Goal: Task Accomplishment & Management: Manage account settings

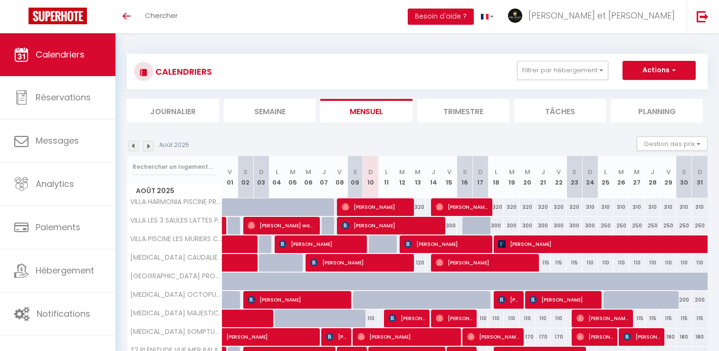
select select
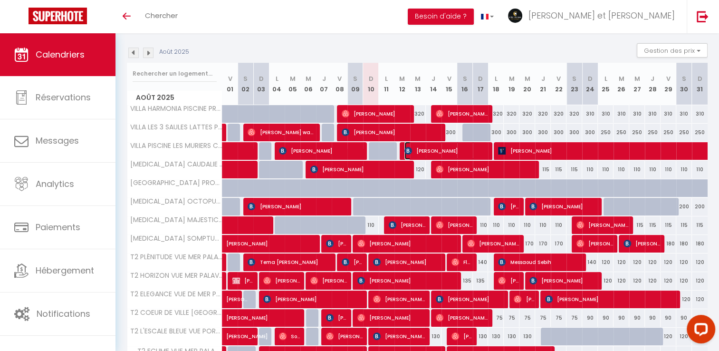
drag, startPoint x: 0, startPoint y: 0, endPoint x: 440, endPoint y: 151, distance: 464.6
click at [440, 151] on span "[PERSON_NAME]" at bounding box center [446, 151] width 84 height 18
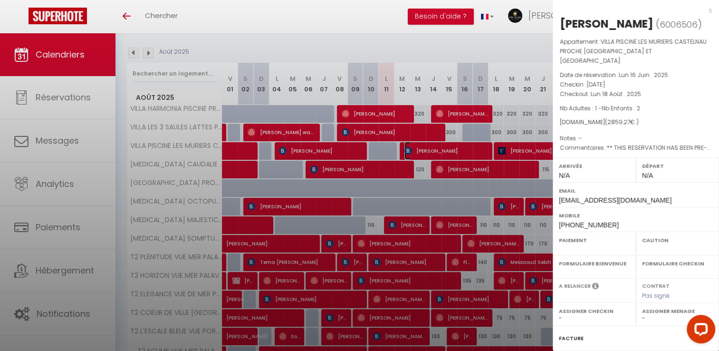
select select "OK"
select select "KO"
select select "0"
select select "1"
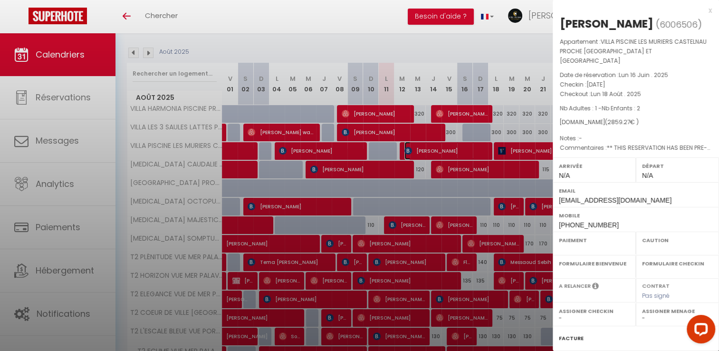
select select
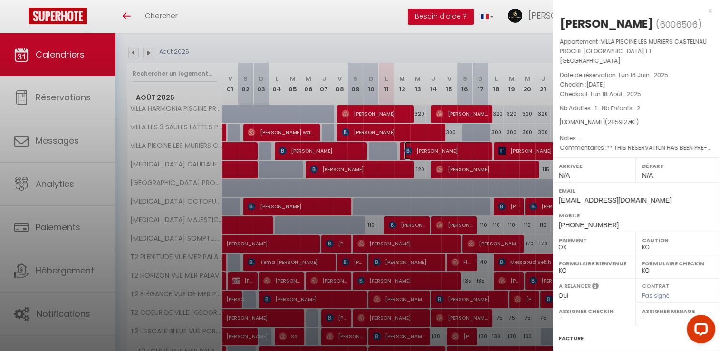
select select "34065"
click at [702, 12] on div "x" at bounding box center [632, 10] width 159 height 11
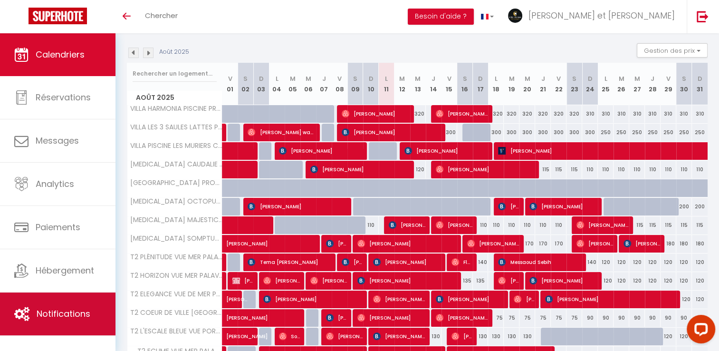
click at [62, 306] on link "Notifications" at bounding box center [57, 313] width 115 height 43
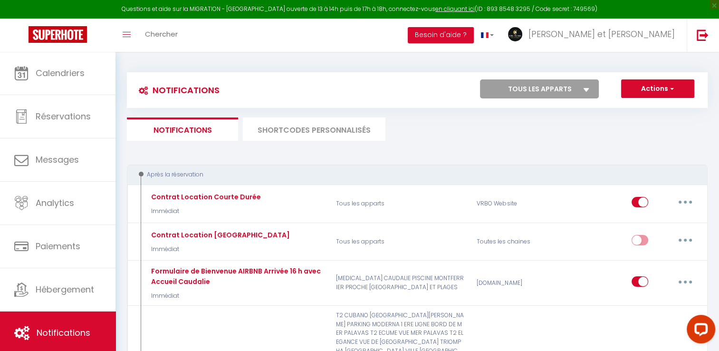
click at [344, 128] on li "SHORTCODES PERSONNALISÉS" at bounding box center [314, 128] width 143 height 23
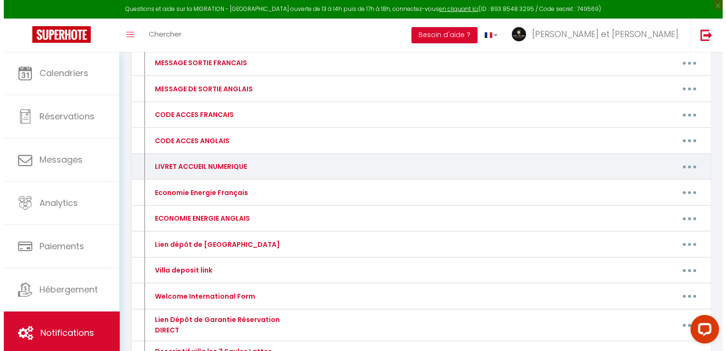
scroll to position [133, 0]
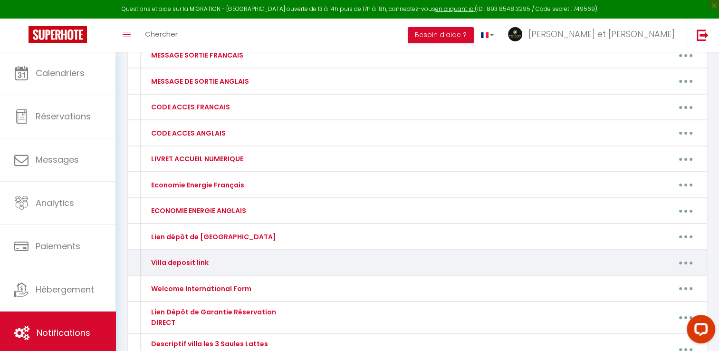
click at [683, 259] on button "button" at bounding box center [685, 262] width 27 height 15
click at [641, 279] on link "Editer" at bounding box center [661, 284] width 70 height 16
type input "Villa deposit link"
type textarea "Villa deposit link"
type textarea "[URL][DOMAIN_NAME]"
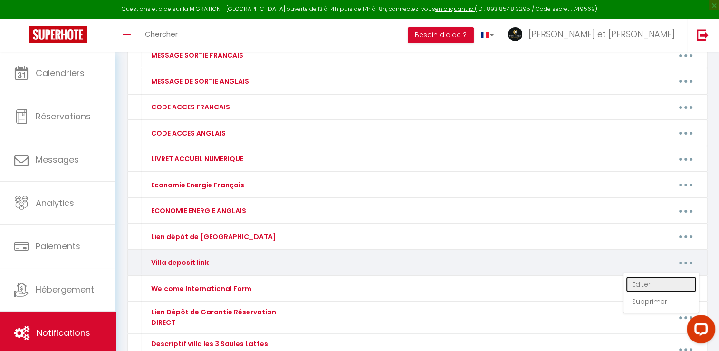
type textarea "[URL][DOMAIN_NAME]"
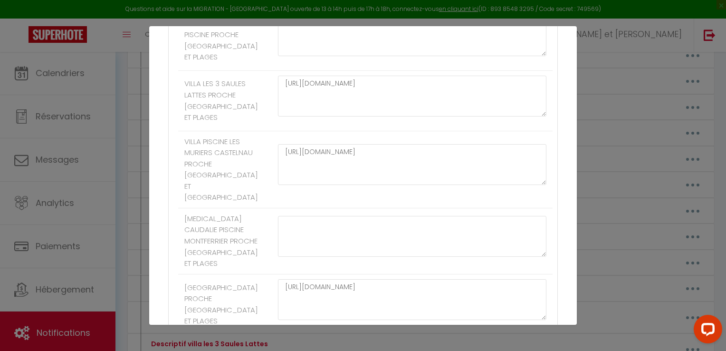
scroll to position [226, 0]
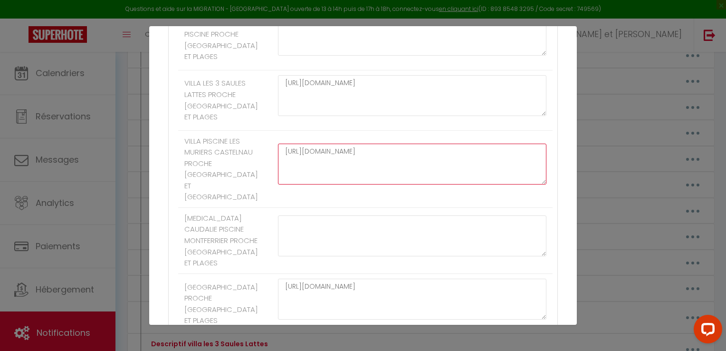
click at [289, 184] on textarea "[URL][DOMAIN_NAME]" at bounding box center [412, 163] width 268 height 41
drag, startPoint x: 377, startPoint y: 181, endPoint x: 277, endPoint y: 184, distance: 99.8
click at [278, 184] on textarea "[URL][DOMAIN_NAME]" at bounding box center [412, 163] width 268 height 41
paste textarea "[URL][DOMAIN_NAME]"
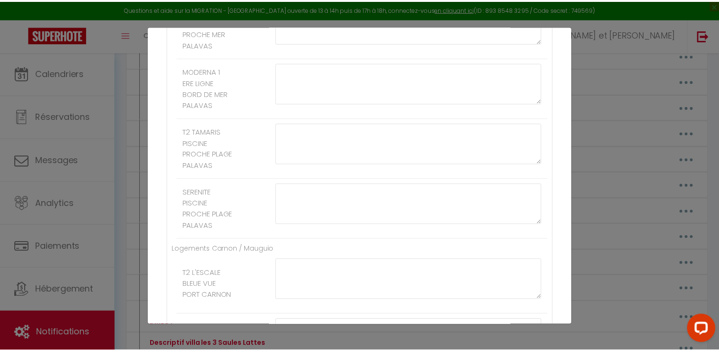
scroll to position [1953, 0]
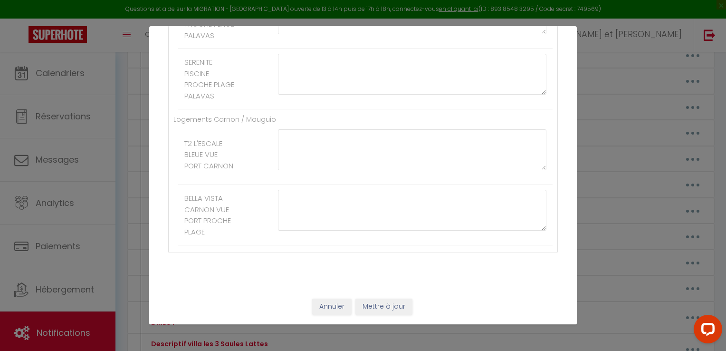
type textarea "[URL][DOMAIN_NAME]"
click at [376, 305] on button "Mettre à jour" at bounding box center [383, 306] width 57 height 16
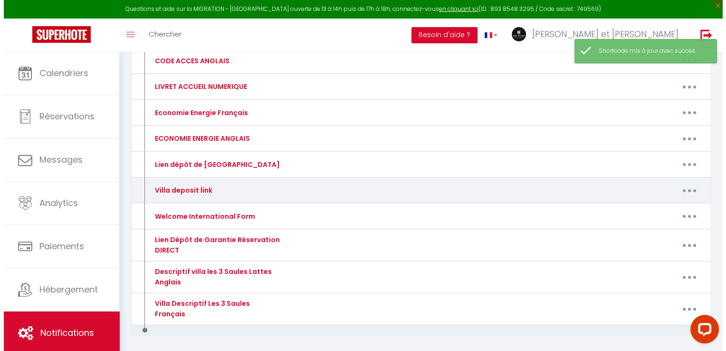
scroll to position [213, 0]
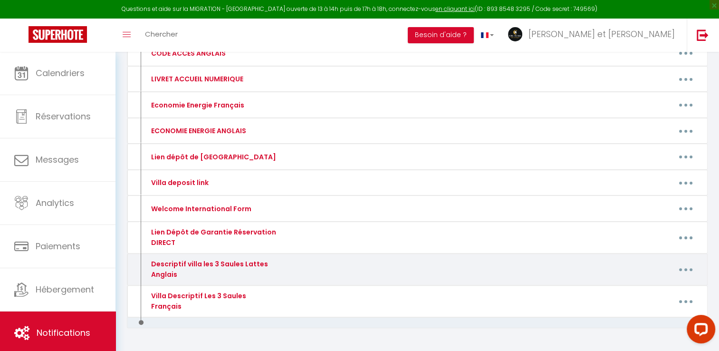
click at [686, 268] on button "button" at bounding box center [685, 269] width 27 height 15
click at [644, 285] on link "Editer" at bounding box center [661, 291] width 70 height 16
type input "Descriptif villa les 3 Saules Lattes Anglais"
type textarea "Descriptif villa les 3 Saules Lattes Anglais"
type textarea "The house is an outbuilding with a private entrance located in the [GEOGRAPHIC_…"
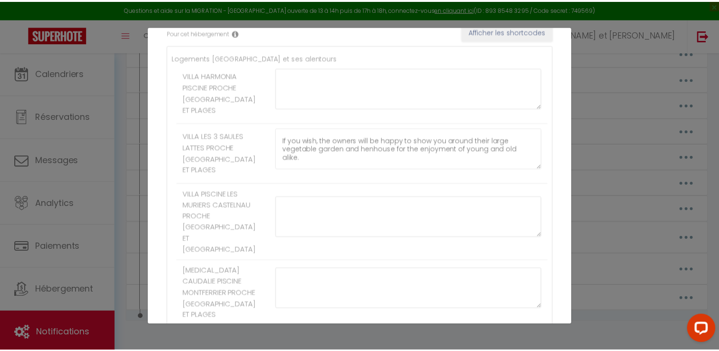
scroll to position [0, 0]
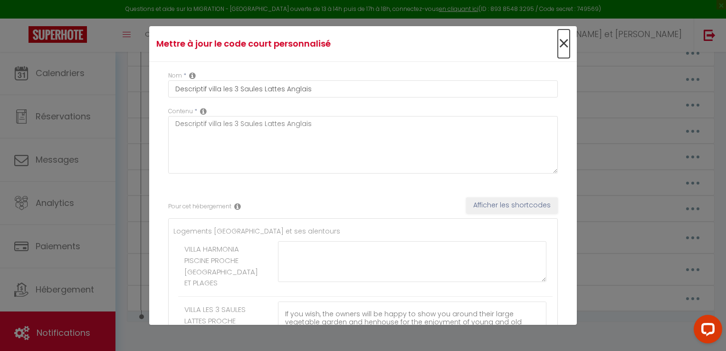
click at [558, 44] on span "×" at bounding box center [564, 43] width 12 height 29
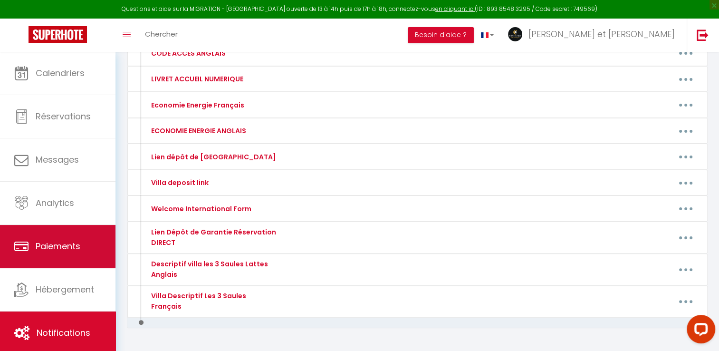
scroll to position [232, 0]
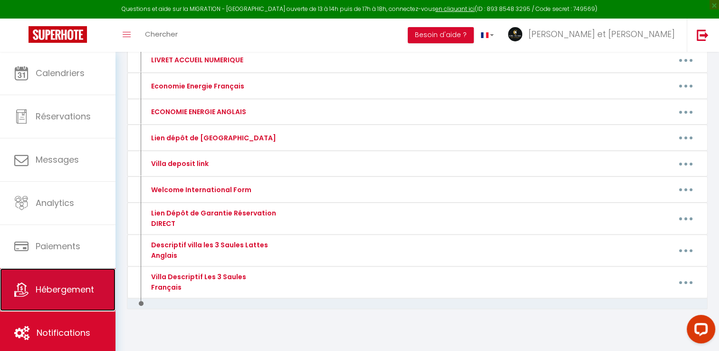
click at [53, 296] on link "Hébergement" at bounding box center [57, 289] width 115 height 43
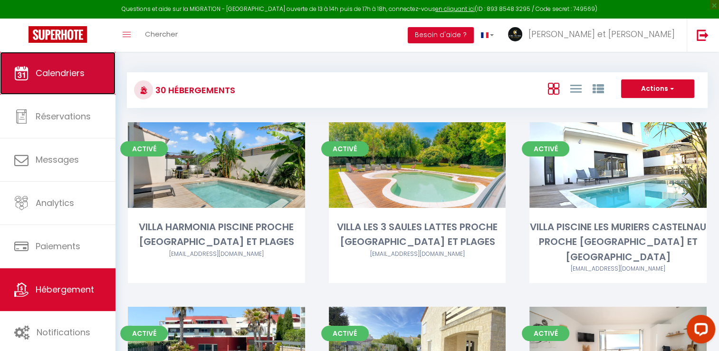
click at [46, 68] on span "Calendriers" at bounding box center [60, 73] width 49 height 12
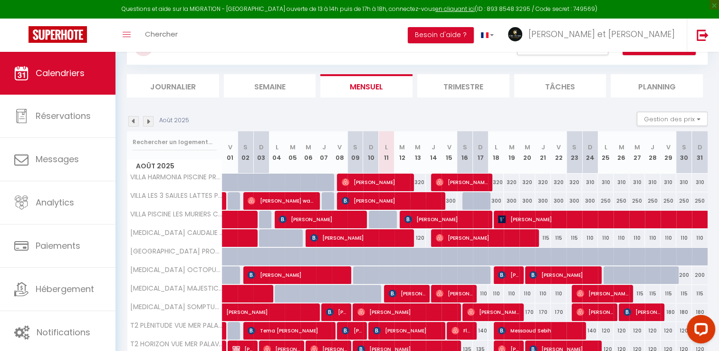
scroll to position [112, 0]
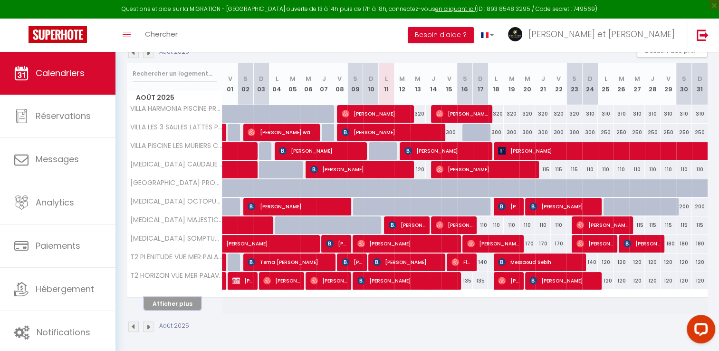
click at [188, 302] on button "Afficher plus" at bounding box center [172, 303] width 57 height 13
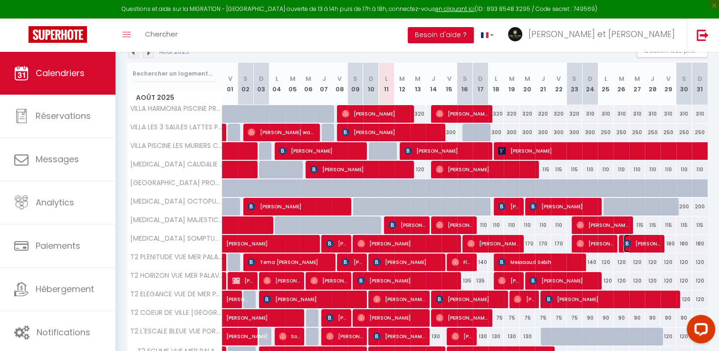
click at [641, 240] on span "[PERSON_NAME]" at bounding box center [641, 243] width 37 height 18
select select "OK"
select select "KO"
select select "0"
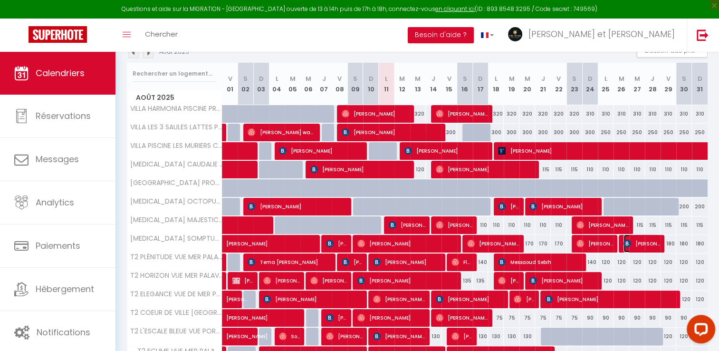
select select "1"
select select
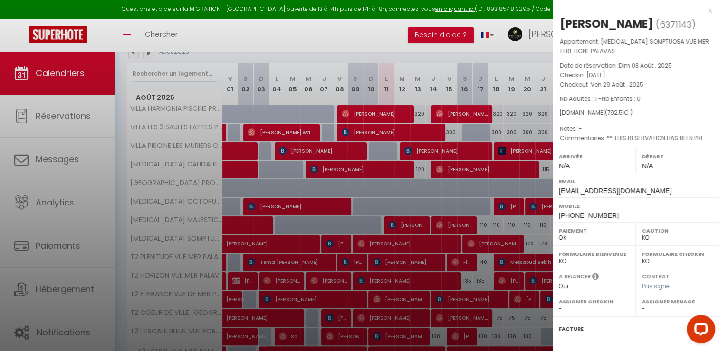
select select "34065"
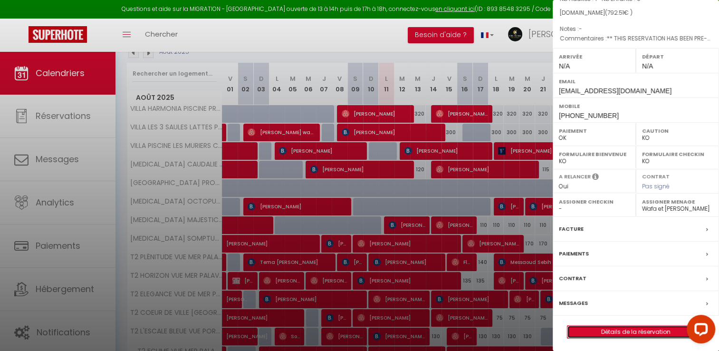
click at [619, 326] on link "Détails de la réservation" at bounding box center [635, 331] width 137 height 12
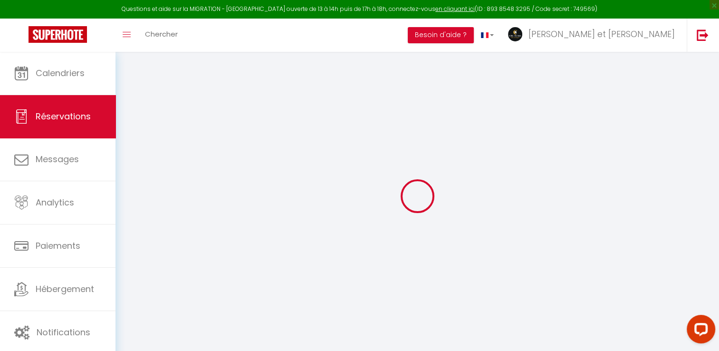
select select
checkbox input "false"
select select
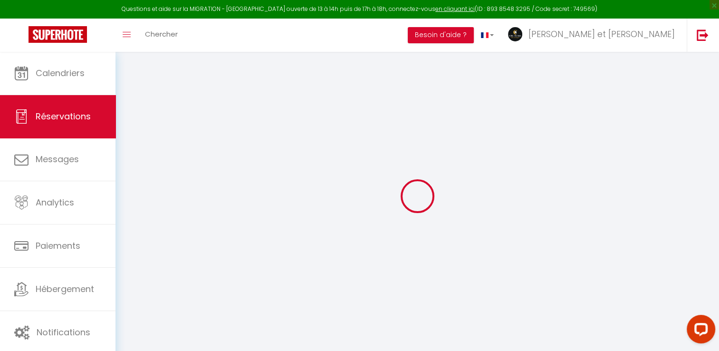
checkbox input "false"
select select
checkbox input "false"
type textarea "** THIS RESERVATION HAS BEEN PRE-PAID ** BOOKING NOTE : Payment charge is EUR 1…"
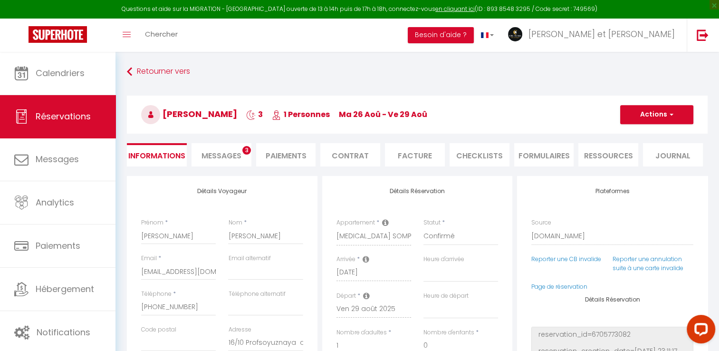
type input "68"
type input "17.71"
select select
checkbox input "false"
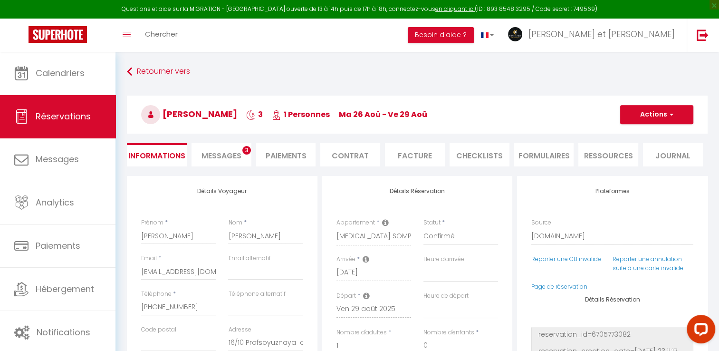
select select
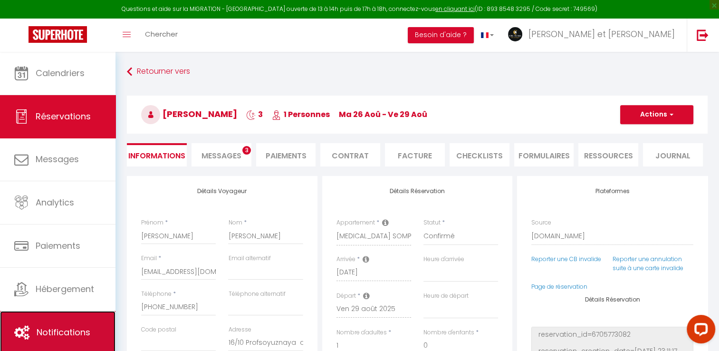
click at [65, 323] on link "Notifications" at bounding box center [57, 332] width 115 height 43
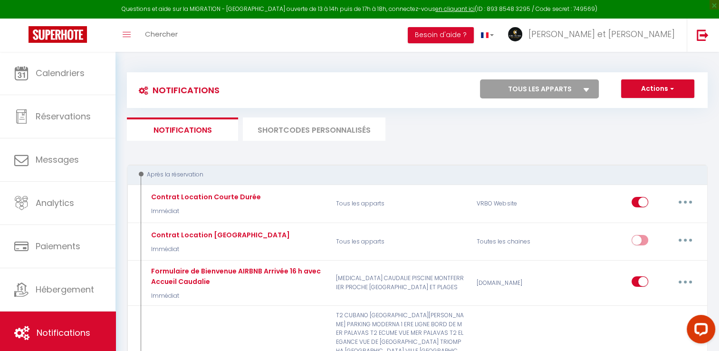
click at [302, 127] on li "SHORTCODES PERSONNALISÉS" at bounding box center [314, 128] width 143 height 23
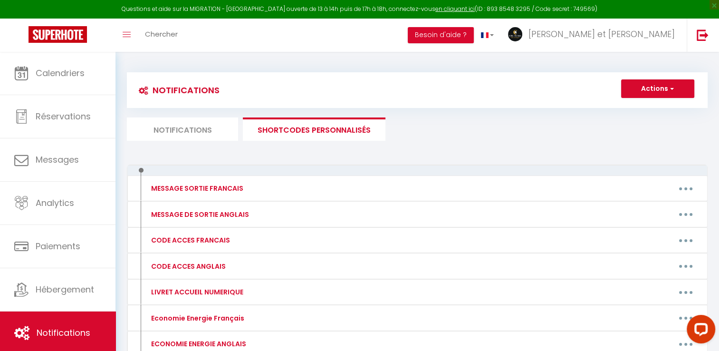
click at [214, 132] on li "Notifications" at bounding box center [182, 128] width 111 height 23
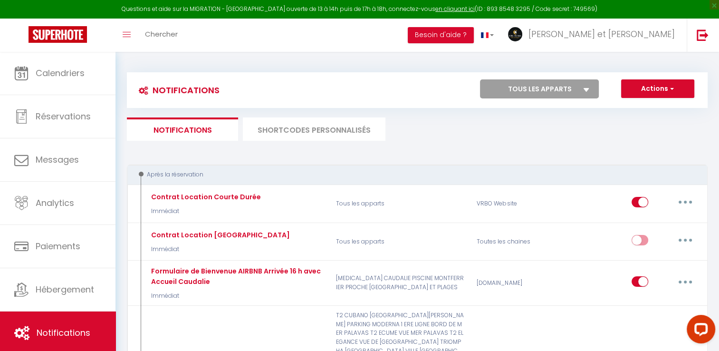
click at [321, 134] on li "SHORTCODES PERSONNALISÉS" at bounding box center [314, 128] width 143 height 23
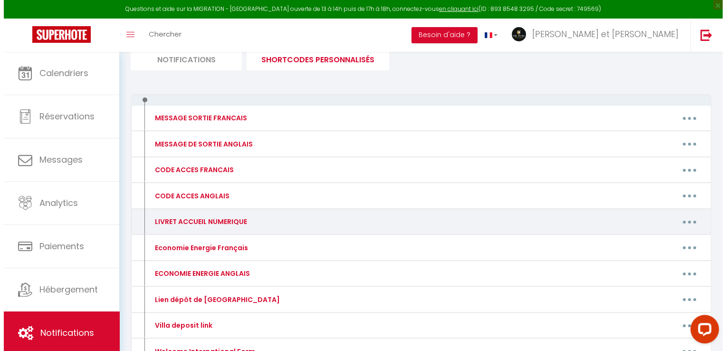
scroll to position [70, 0]
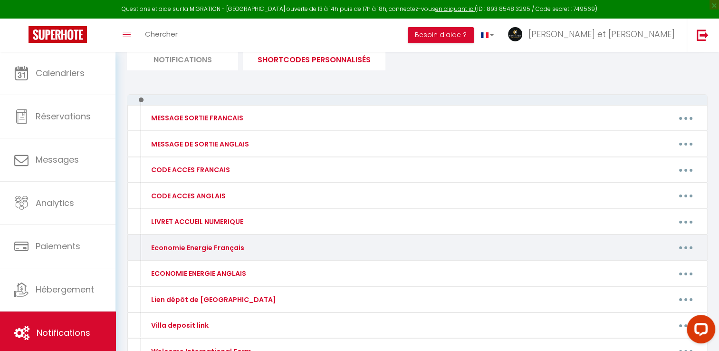
click at [686, 243] on button "button" at bounding box center [685, 247] width 27 height 15
click at [642, 265] on link "Editer" at bounding box center [661, 269] width 70 height 16
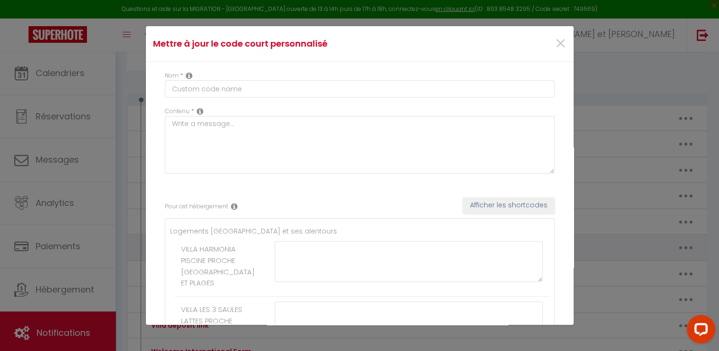
type input "Economie Energie Français"
type textarea "Economie Energie"
type textarea "Je vous envoie un message préventif concernant la climatisation réversible en m…"
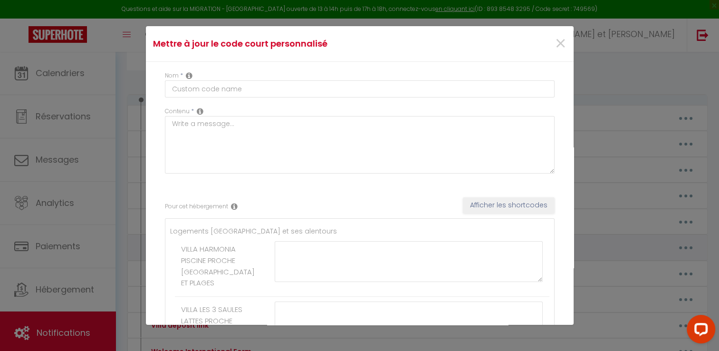
type textarea "Je vous envoie un message préventif concernant la climatisation réversible en m…"
type textarea "Je vous envoie un message préventif concernant le chauffage en hiver et les ven…"
type textarea "Je vous envoie un message préventif concernant la climatisation réversible en m…"
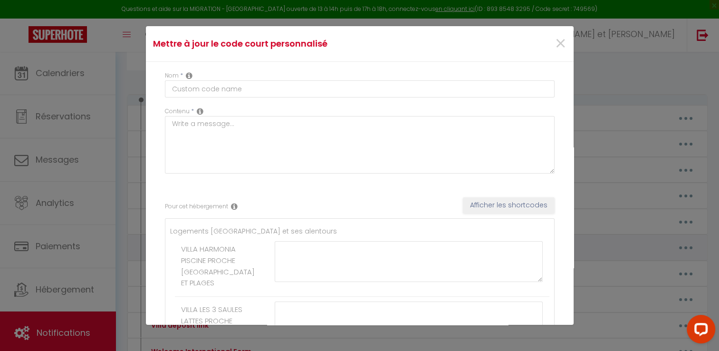
type textarea "Je vous envoie un message préventif concernant la climatisation réversible en m…"
type textarea "Je vous envoie un message préventif concernant le chauffage en hiver et les ven…"
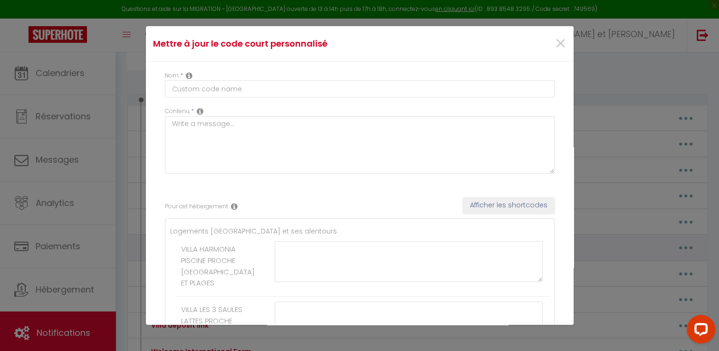
type textarea "Pratique après la plage : Pour votre confort, un pédiluve est à votre dispositi…"
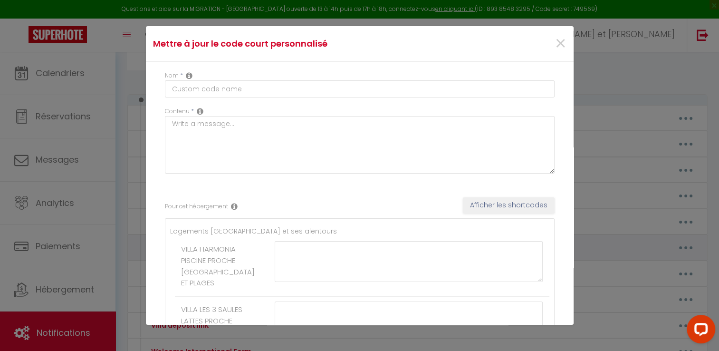
type textarea "Pratique après la plage : Pour votre confort, un pédiluve est à votre dispositi…"
type textarea "Je vous envoie un message préventif concernant la climatisation réversible en m…"
type textarea "Pratique après la plage : Pour votre confort, un pédiluve est à votre dispositi…"
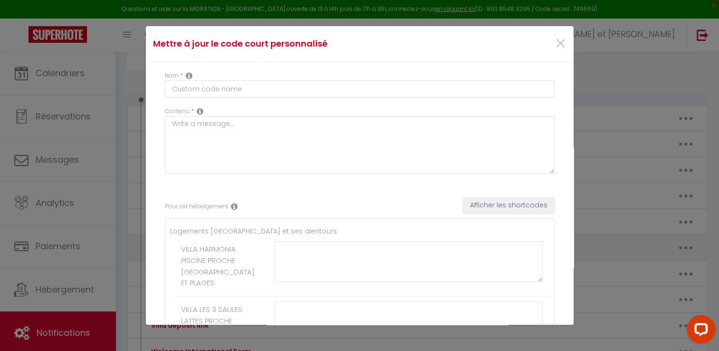
type textarea "Pratique après la plage : Pour votre confort, un pédiluve est à votre dispositi…"
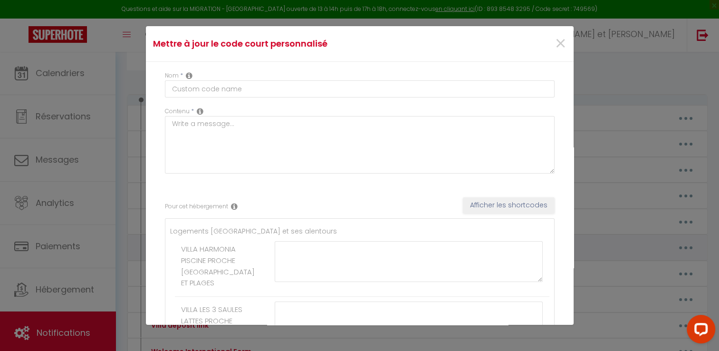
type textarea "Pratique après la plage : Pour votre confort, un pédiluve est à votre dispositi…"
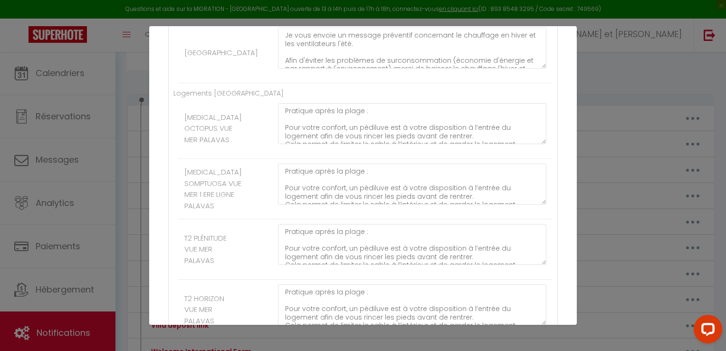
scroll to position [1037, 0]
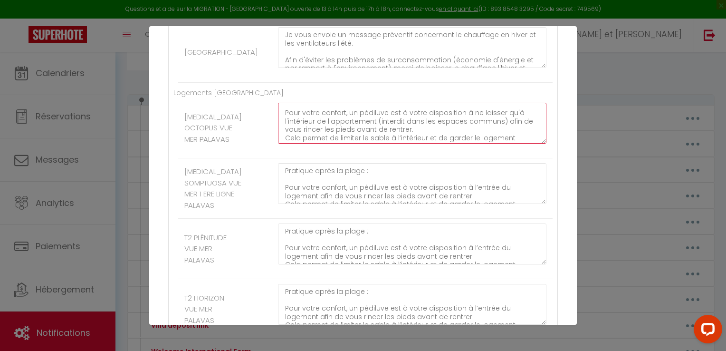
scroll to position [15, 0]
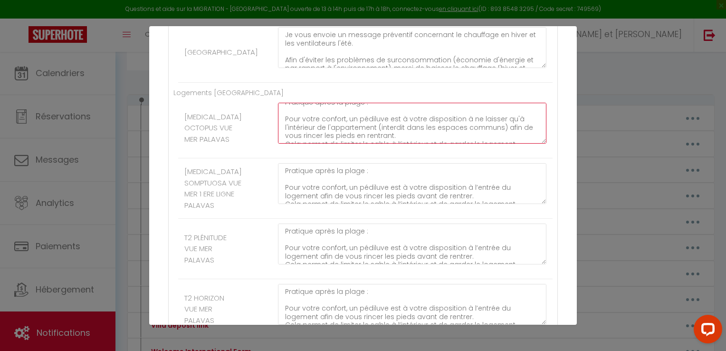
scroll to position [0, 0]
drag, startPoint x: 395, startPoint y: 187, endPoint x: 273, endPoint y: 165, distance: 124.1
type textarea "Pratique après la plage : Pour votre confort, un pédiluve est à votre dispositi…"
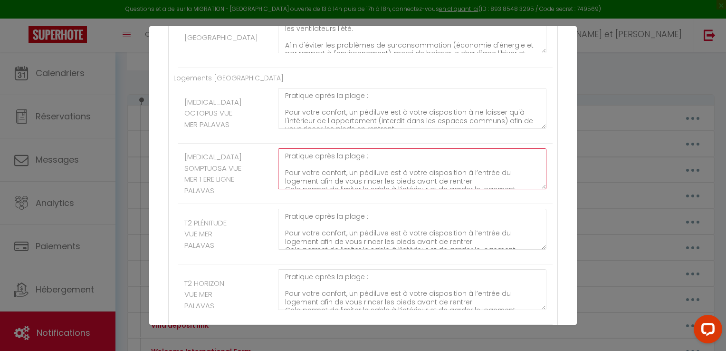
drag, startPoint x: 467, startPoint y: 222, endPoint x: 282, endPoint y: 214, distance: 185.0
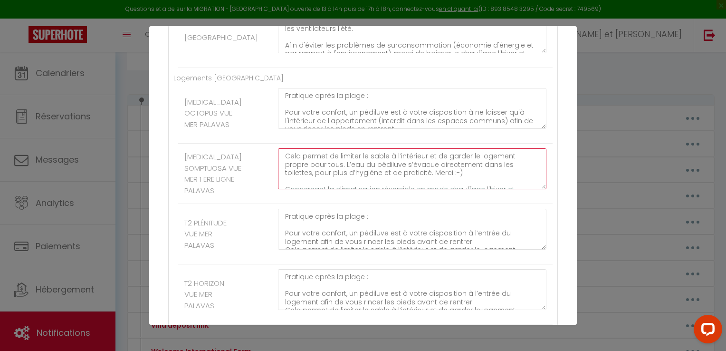
paste textarea "Pratique après la plage : Pour votre confort, un pédiluve est à votre dispositi…"
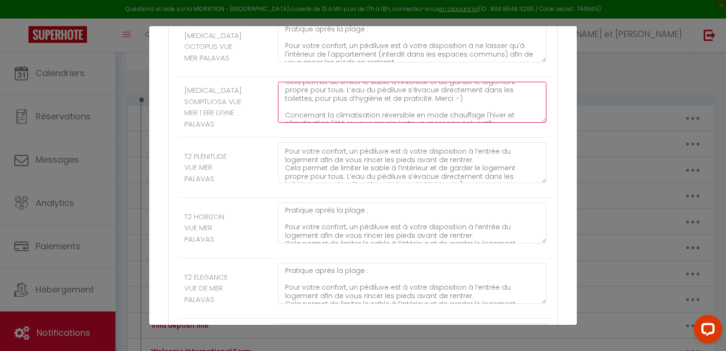
scroll to position [15, 0]
type textarea "Pratique après la plage : Pour votre confort, un pédiluve est à votre dispositi…"
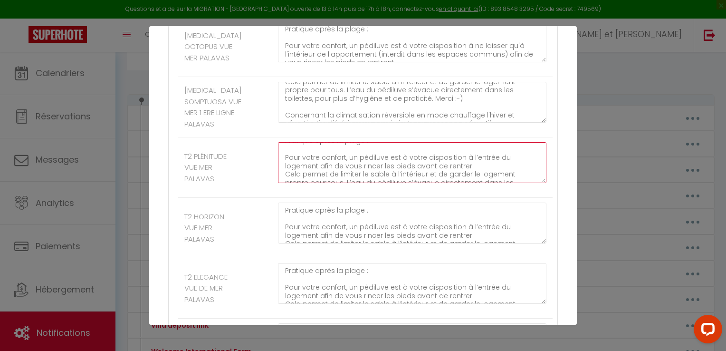
scroll to position [0, 0]
drag, startPoint x: 469, startPoint y: 224, endPoint x: 265, endPoint y: 206, distance: 204.6
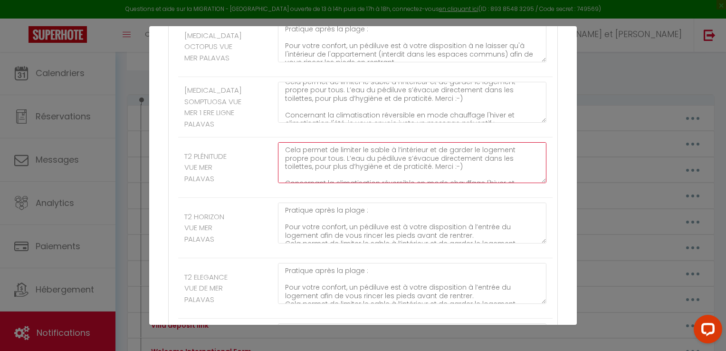
paste textarea "Pratique après la plage : Pour votre confort, un pédiluve est à votre dispositi…"
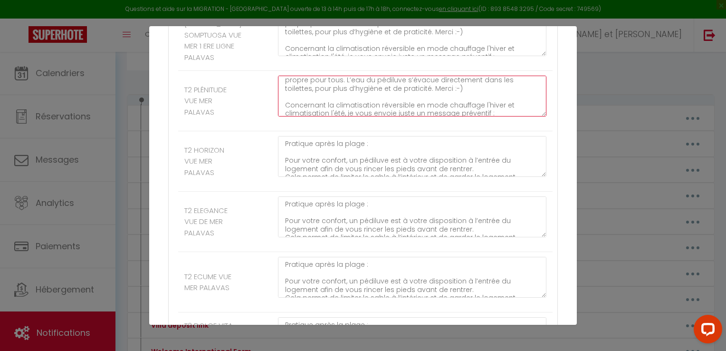
scroll to position [16, 0]
type textarea "Pratique après la plage : Pour votre confort, un pédiluve est à votre dispositi…"
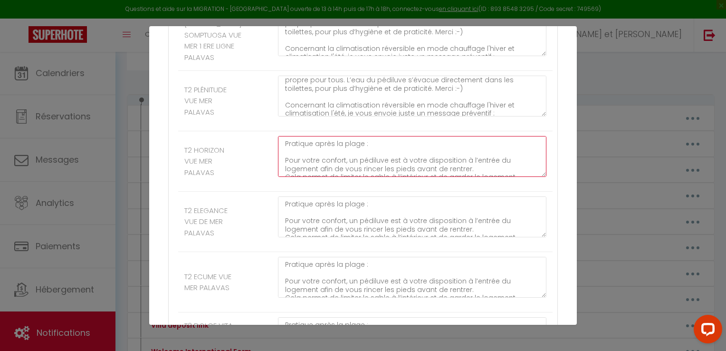
drag, startPoint x: 467, startPoint y: 214, endPoint x: 279, endPoint y: 204, distance: 188.0
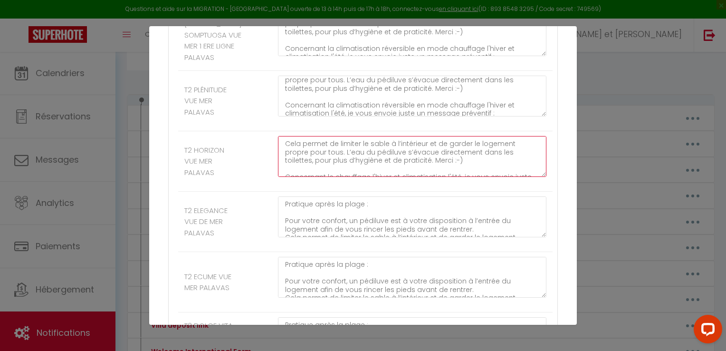
scroll to position [0, 0]
paste textarea "Pratique après la plage : Pour votre confort, un pédiluve est à votre dispositi…"
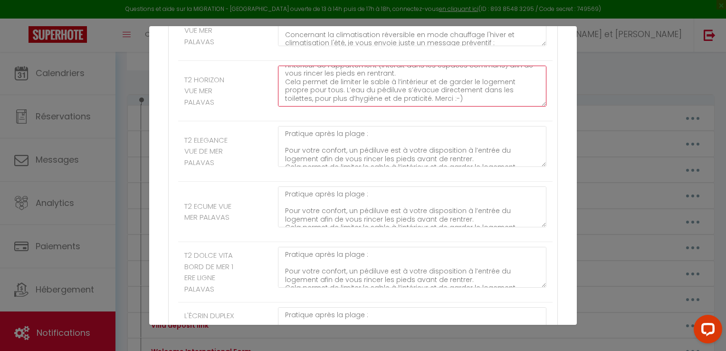
scroll to position [10, 0]
type textarea "Pratique après la plage : Pour votre confort, un pédiluve est à votre dispositi…"
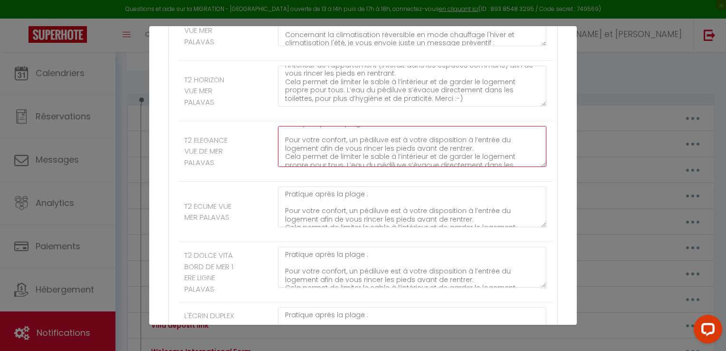
scroll to position [0, 0]
drag, startPoint x: 469, startPoint y: 212, endPoint x: 280, endPoint y: 189, distance: 190.1
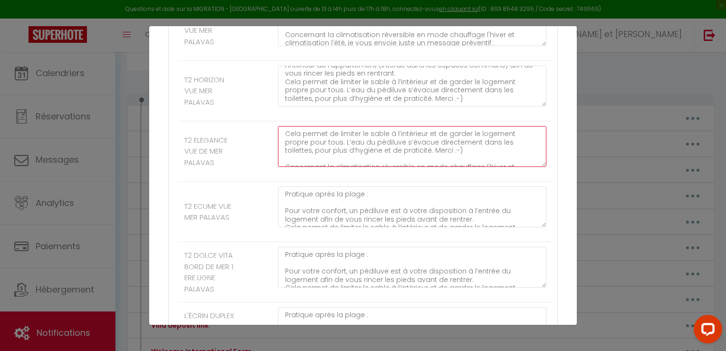
paste textarea "Pratique après la plage : Pour votre confort, un pédiluve est à votre dispositi…"
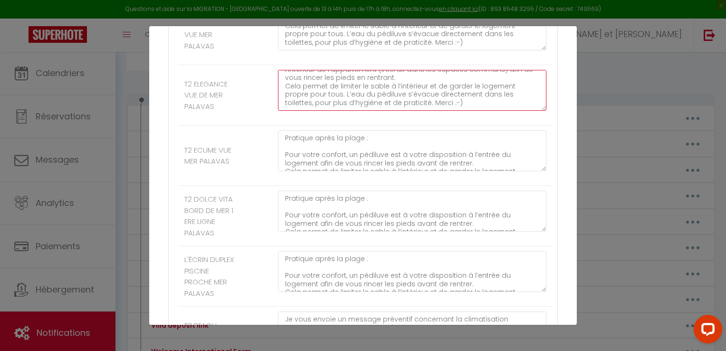
scroll to position [1312, 0]
type textarea "Pratique après la plage : Pour votre confort, un pédiluve est à votre dispositi…"
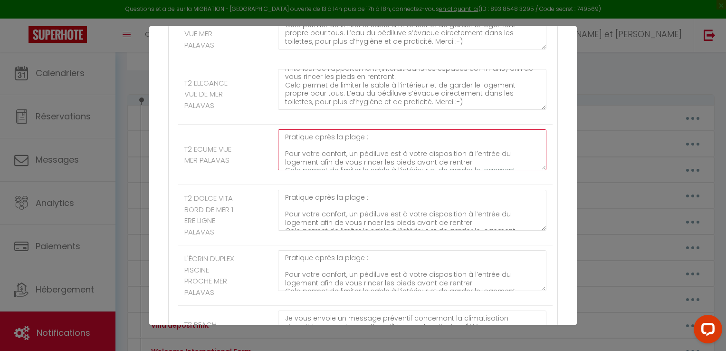
drag, startPoint x: 465, startPoint y: 225, endPoint x: 279, endPoint y: 198, distance: 187.3
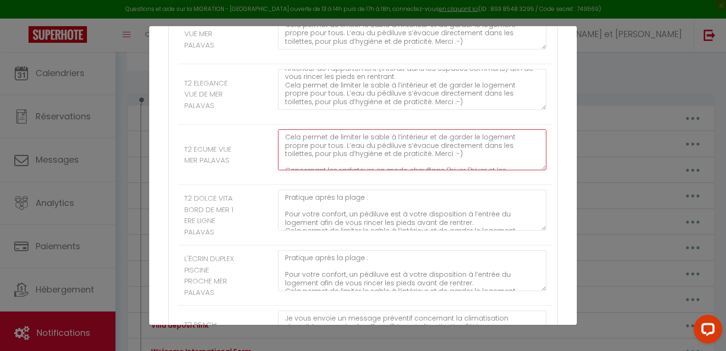
paste textarea "Pratique après la plage : Pour votre confort, un pédiluve est à votre dispositi…"
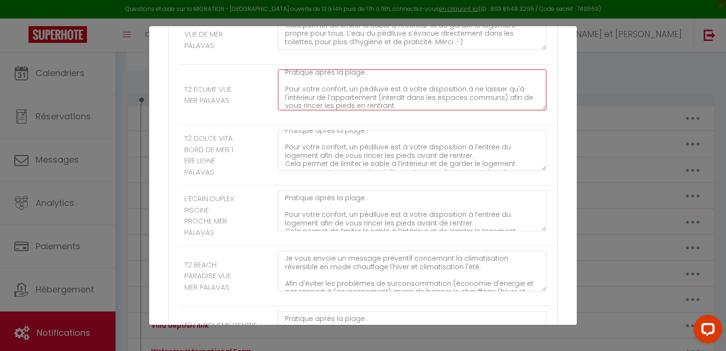
scroll to position [8, 0]
type textarea "Pratique après la plage : Pour votre confort, un pédiluve est à votre dispositi…"
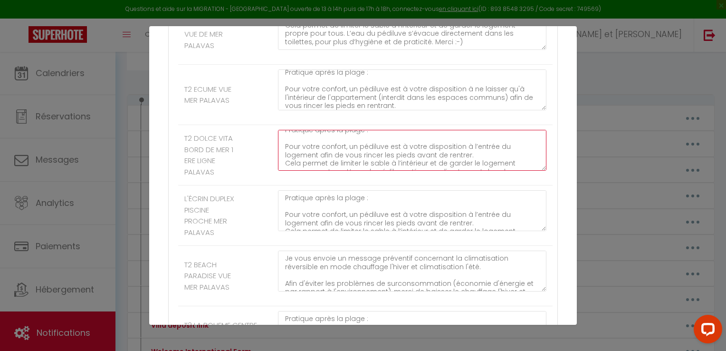
scroll to position [0, 0]
drag, startPoint x: 468, startPoint y: 222, endPoint x: 272, endPoint y: 195, distance: 197.1
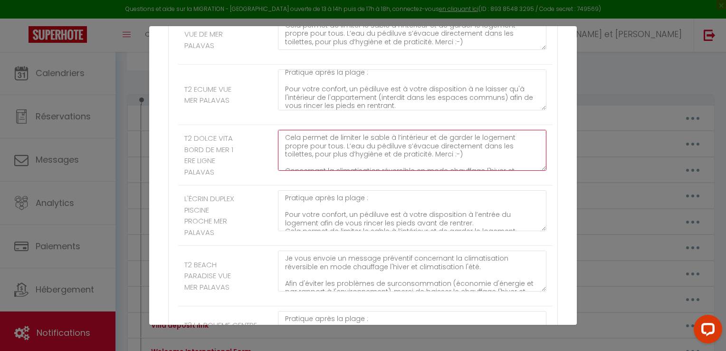
paste textarea "Pratique après la plage : Pour votre confort, un pédiluve est à votre dispositi…"
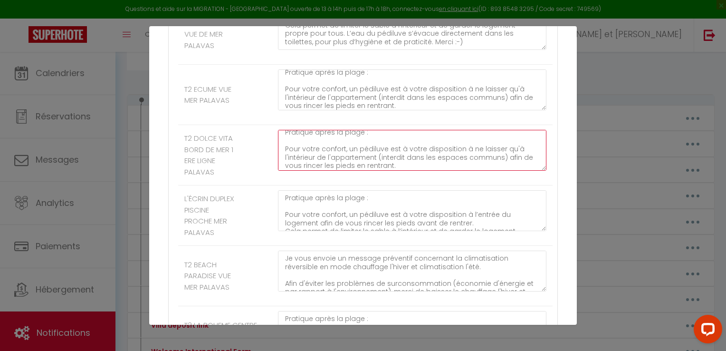
scroll to position [1417, 0]
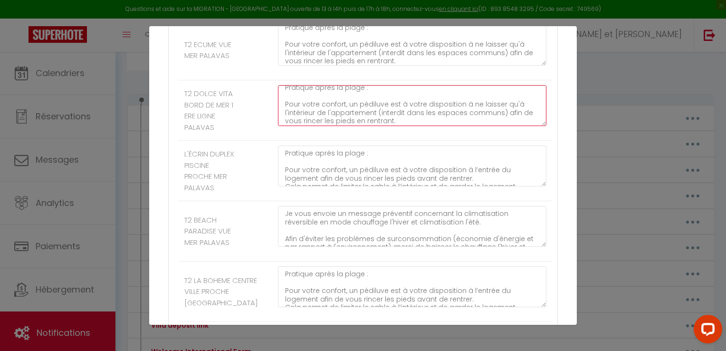
type textarea "Pratique après la plage : Pour votre confort, un pédiluve est à votre dispositi…"
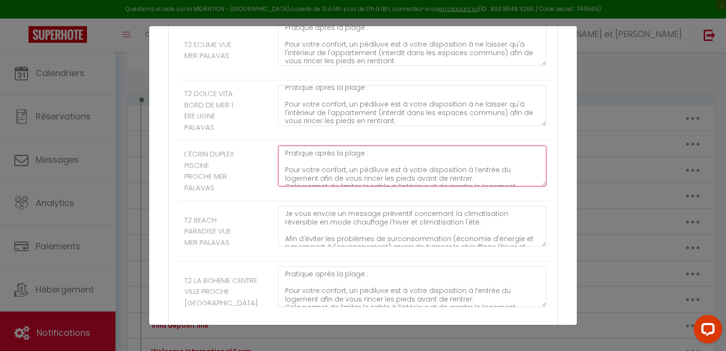
drag, startPoint x: 468, startPoint y: 249, endPoint x: 279, endPoint y: 220, distance: 190.9
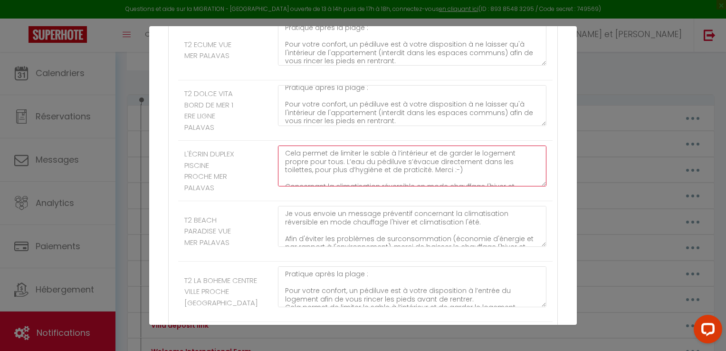
paste textarea "Pratique après la plage : Pour votre confort, un pédiluve est à votre dispositi…"
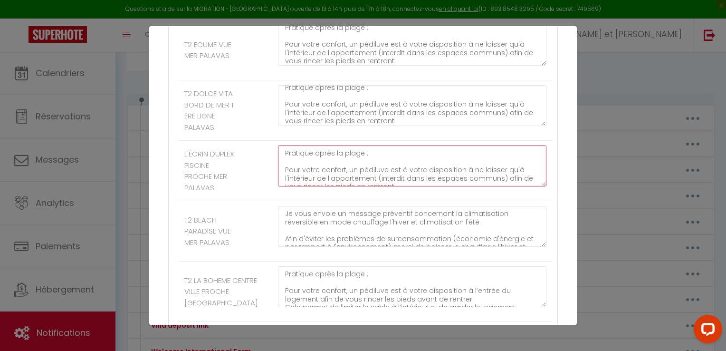
scroll to position [0, 0]
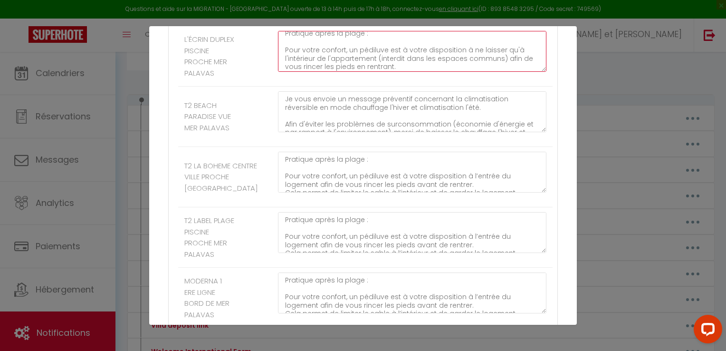
type textarea "Pratique après la plage : Pour votre confort, un pédiluve est à votre dispositi…"
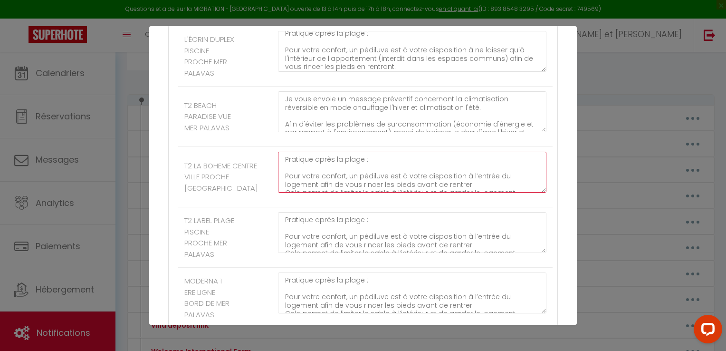
drag, startPoint x: 466, startPoint y: 257, endPoint x: 268, endPoint y: 228, distance: 200.7
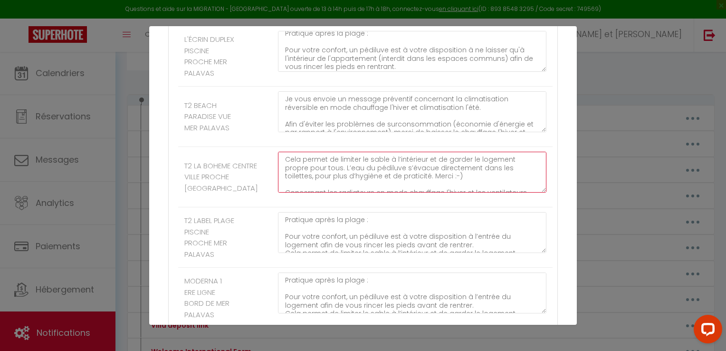
paste textarea "Pratique après la plage : Pour votre confort, un pédiluve est à votre dispositi…"
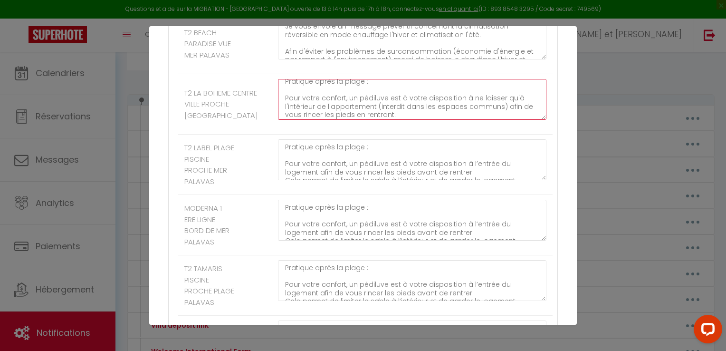
type textarea "Pratique après la plage : Pour votre confort, un pédiluve est à votre dispositi…"
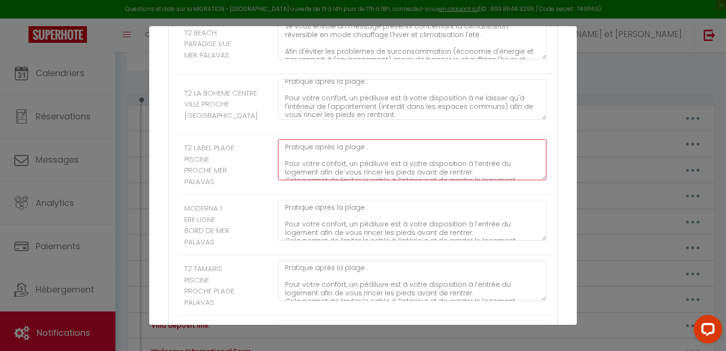
drag, startPoint x: 469, startPoint y: 246, endPoint x: 265, endPoint y: 222, distance: 204.7
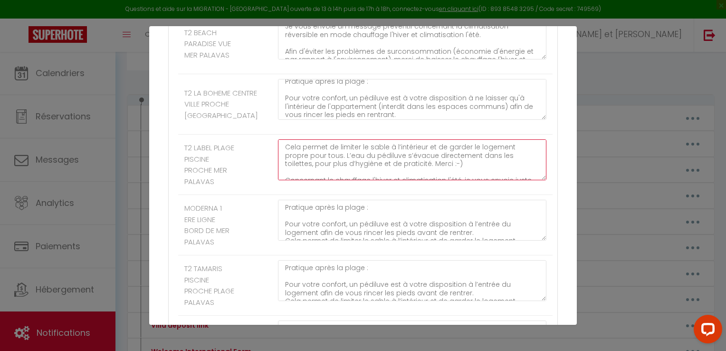
paste textarea "Pratique après la plage : Pour votre confort, un pédiluve est à votre dispositi…"
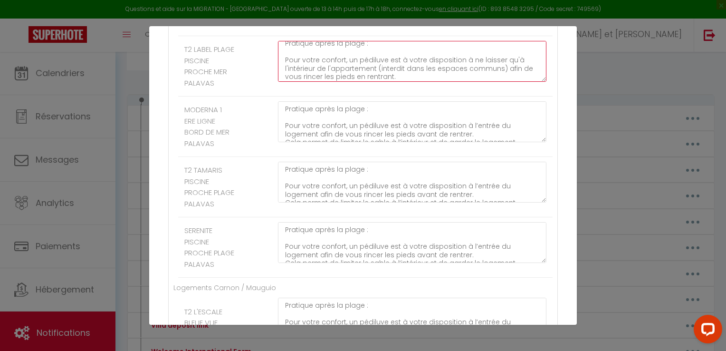
type textarea "Pratique après la plage : Pour votre confort, un pédiluve est à votre dispositi…"
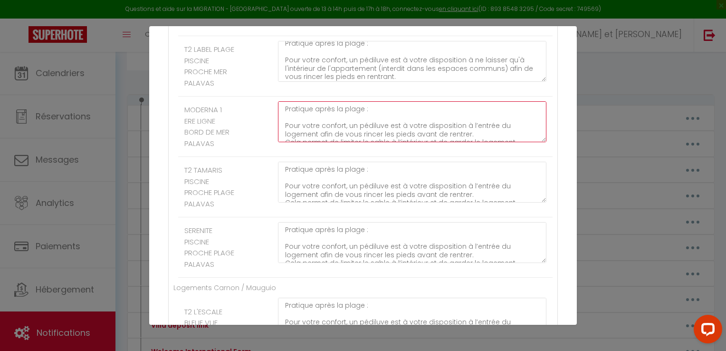
drag, startPoint x: 468, startPoint y: 204, endPoint x: 281, endPoint y: 181, distance: 188.2
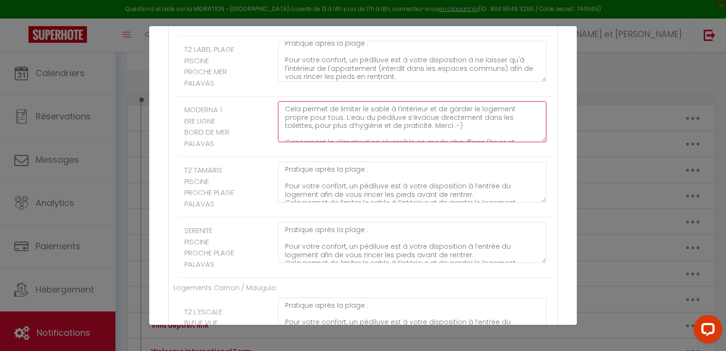
paste textarea "Pratique après la plage : Pour votre confort, un pédiluve est à votre dispositi…"
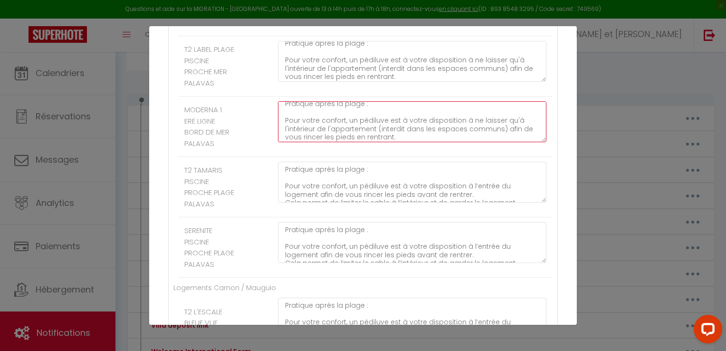
scroll to position [1756, 0]
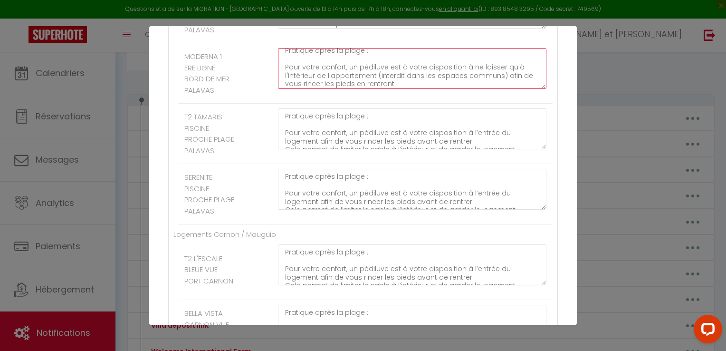
type textarea "Pratique après la plage : Pour votre confort, un pédiluve est à votre dispositi…"
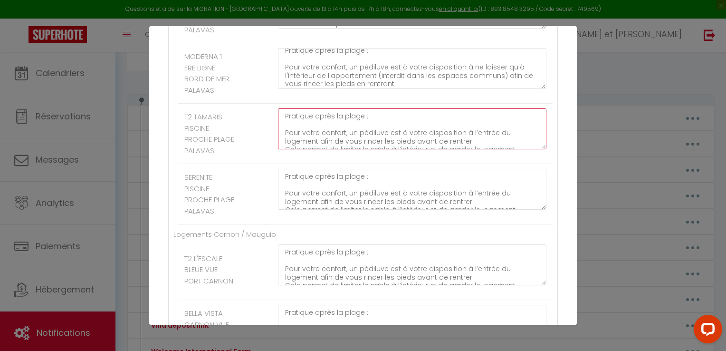
drag, startPoint x: 465, startPoint y: 217, endPoint x: 274, endPoint y: 189, distance: 193.0
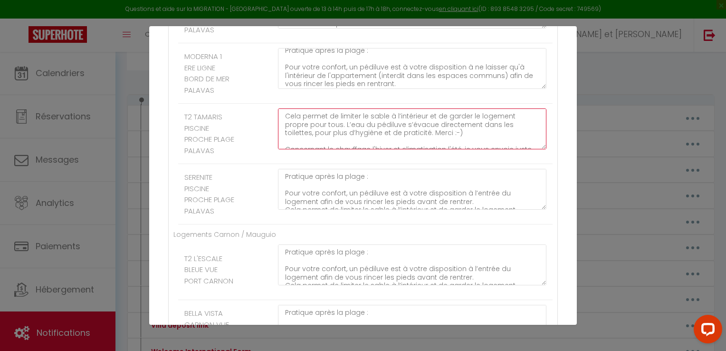
paste textarea "Pratique après la plage : Pour votre confort, un pédiluve est à votre dispositi…"
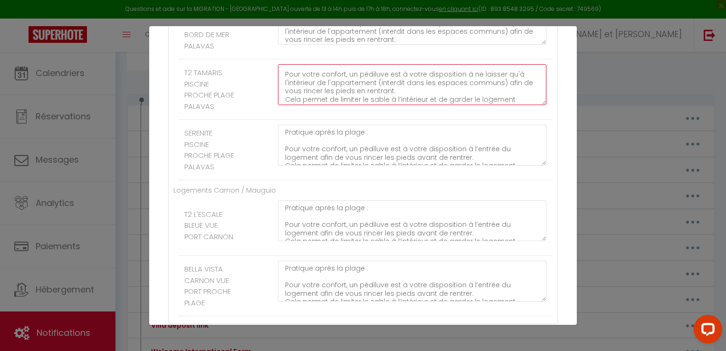
scroll to position [1809, 0]
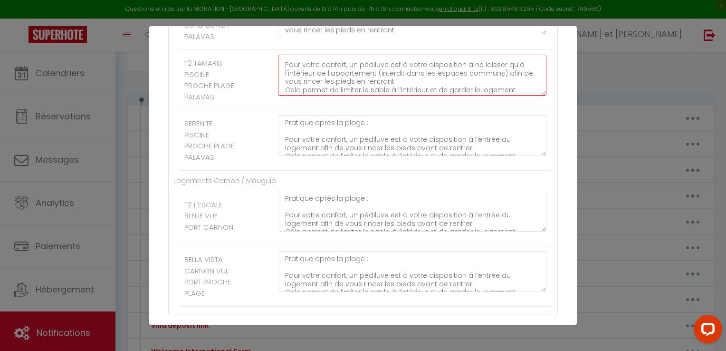
type textarea "Pratique après la plage : Pour votre confort, un pédiluve est à votre dispositi…"
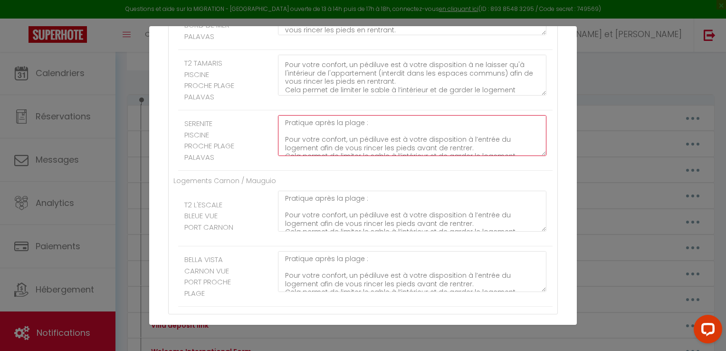
drag, startPoint x: 467, startPoint y: 228, endPoint x: 283, endPoint y: 199, distance: 186.2
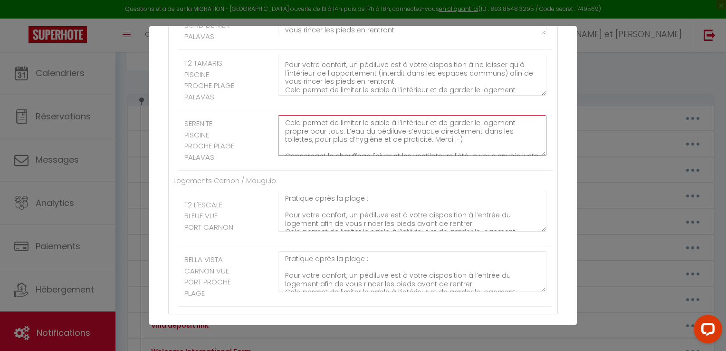
paste textarea "Pratique après la plage : Pour votre confort, un pédiluve est à votre dispositi…"
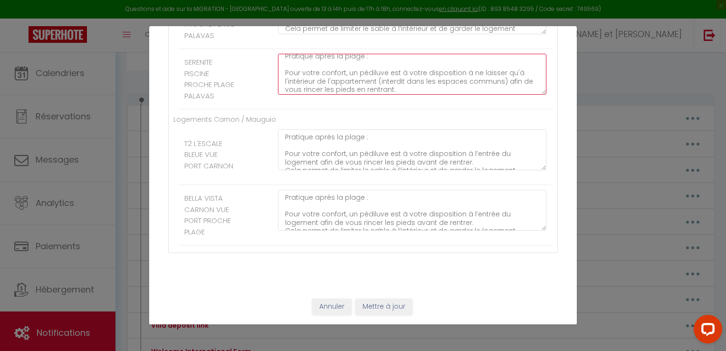
scroll to position [1912, 0]
type textarea "Pratique après la plage : Pour votre confort, un pédiluve est à votre dispositi…"
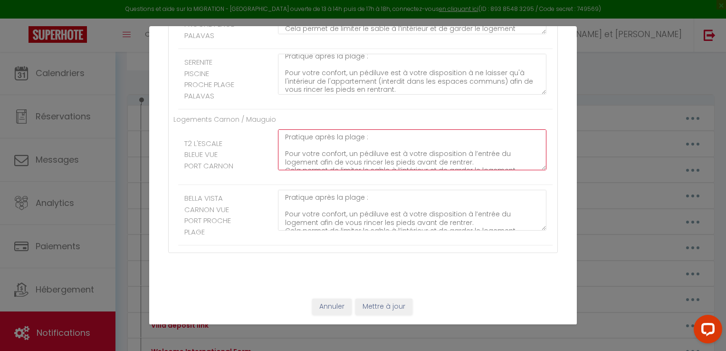
drag, startPoint x: 468, startPoint y: 205, endPoint x: 265, endPoint y: 177, distance: 204.4
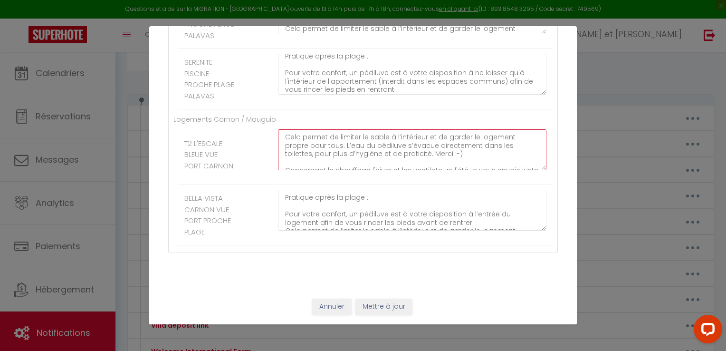
paste textarea "Pratique après la plage : Pour votre confort, un pédiluve est à votre dispositi…"
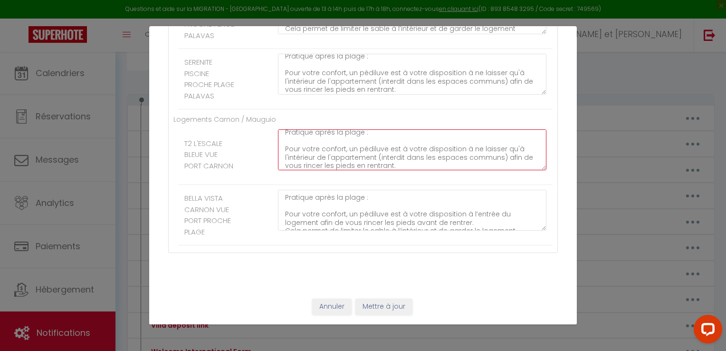
scroll to position [1939, 0]
type textarea "Pratique après la plage : Pour votre confort, un pédiluve est à votre dispositi…"
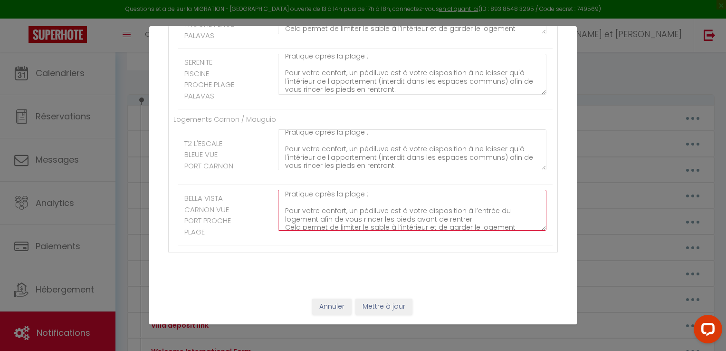
scroll to position [0, 0]
drag, startPoint x: 466, startPoint y: 238, endPoint x: 283, endPoint y: 209, distance: 185.3
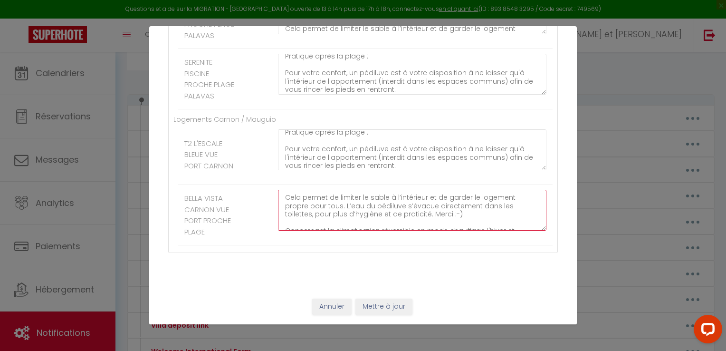
paste textarea "Pratique après la plage : Pour votre confort, un pédiluve est à votre dispositi…"
type textarea "Pratique après la plage : Pour votre confort, un pédiluve est à votre dispositi…"
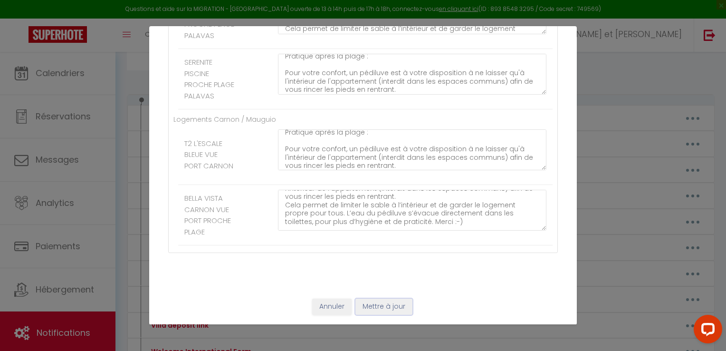
click at [373, 306] on button "Mettre à jour" at bounding box center [383, 306] width 57 height 16
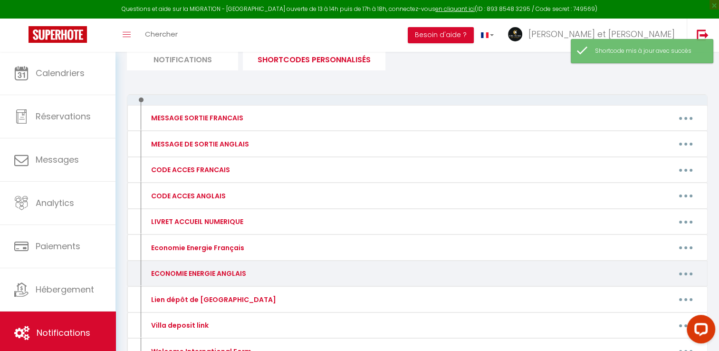
click at [688, 272] on button "button" at bounding box center [685, 273] width 27 height 15
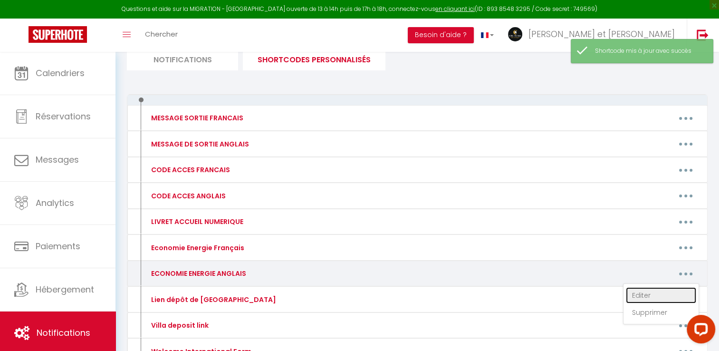
click at [639, 294] on link "Editer" at bounding box center [661, 295] width 70 height 16
type input "ECONOMIE ENERGIE ANGLAIS"
type textarea "message on electricity consumption"
type textarea "I'm sending you a warning message about reversible air conditioning in heating …"
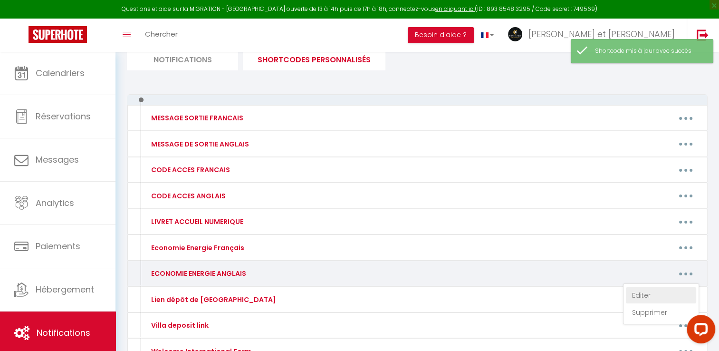
type textarea "I'm sending you a warning message about reversible air conditioning in heating …"
type textarea "I'm sending you a warning message about heating in winter and fans in summer. T…"
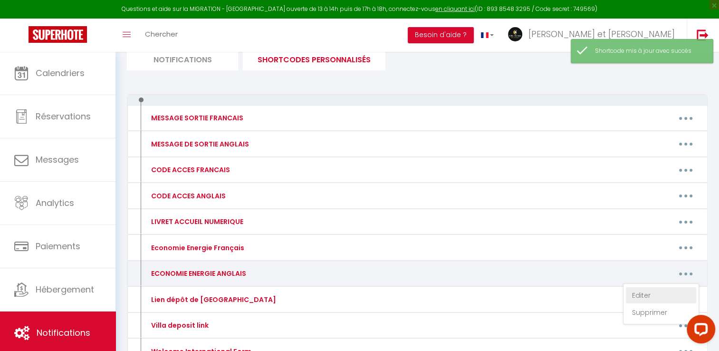
type textarea "I'm sending you a warning message about reversible air conditioning in heating …"
type textarea "I'm sending you a warning message about heating in winter and fans in summer. I…"
type textarea "I'm sending you a warning message about heating in winter and fans in summer. T…"
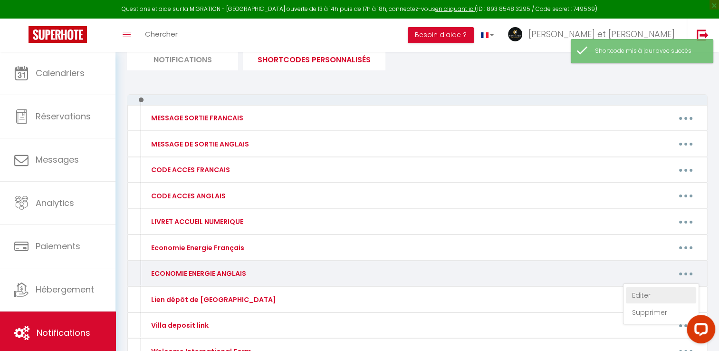
type textarea "I'm sending you a warning message about heating in winter and fans in summer. T…"
type textarea "Practical after the beach: For your comfort, a foot bath is available at the en…"
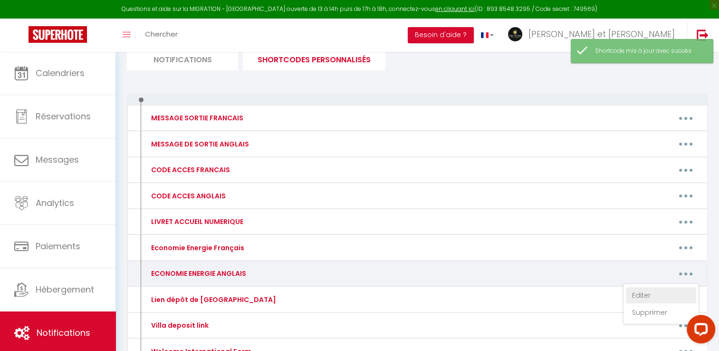
type textarea "Practical after the beach: For your comfort, a foot bath is available at the en…"
type textarea "I'm sending you a warning message about reversible air conditioning in heating …"
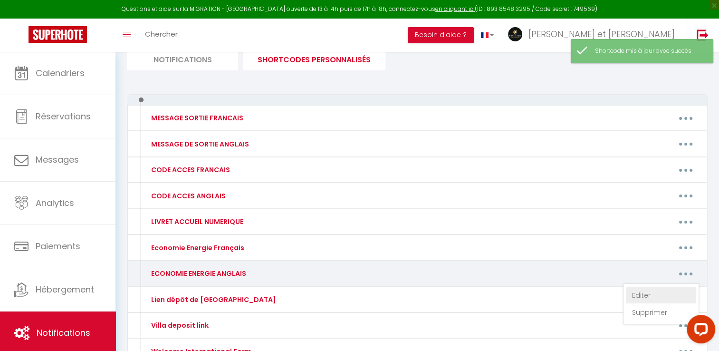
type textarea "Practical after the beach: For your comfort, a foot bath is available at the en…"
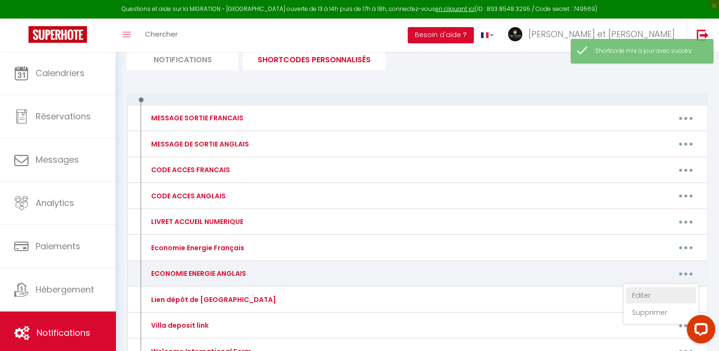
type textarea "Practical after the beach: For your comfort, a foot bath is available at the en…"
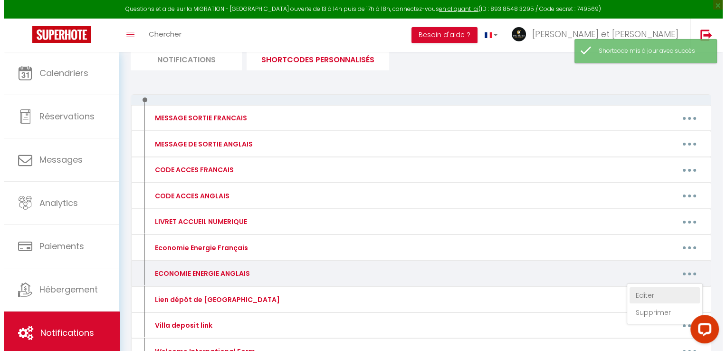
scroll to position [0, 0]
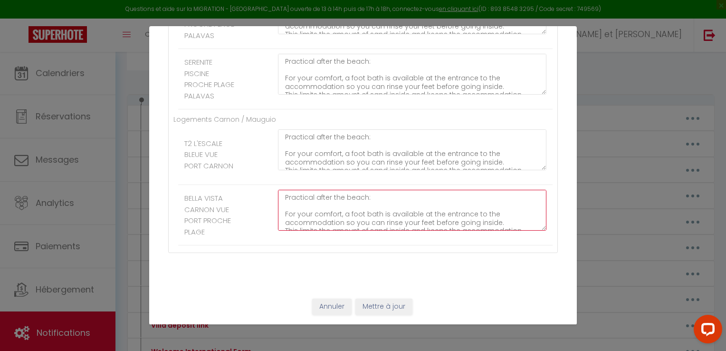
drag, startPoint x: 492, startPoint y: 216, endPoint x: 279, endPoint y: 198, distance: 213.6
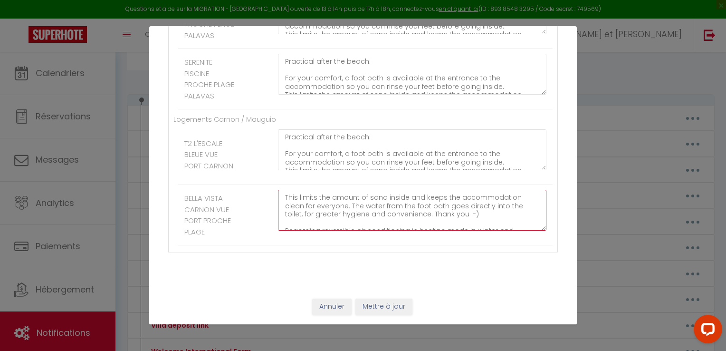
paste textarea "Practical after the beach: For your comfort, a footbath is available for you to…"
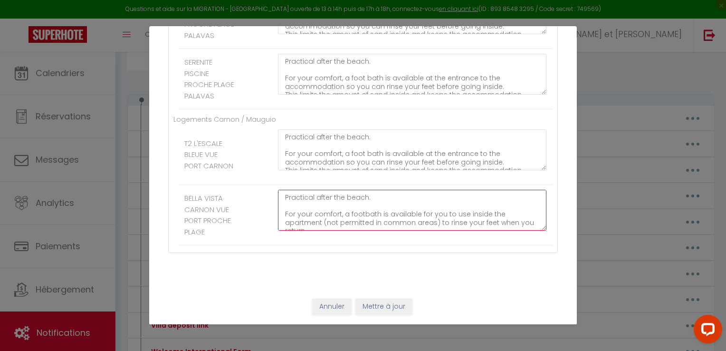
drag, startPoint x: 307, startPoint y: 208, endPoint x: 277, endPoint y: 182, distance: 40.1
click at [277, 182] on ul "Logements Carnon / Mauguio T2 L'ESCALE BLEUE VUE PORT CARNON Practical after th…" at bounding box center [362, 179] width 379 height 131
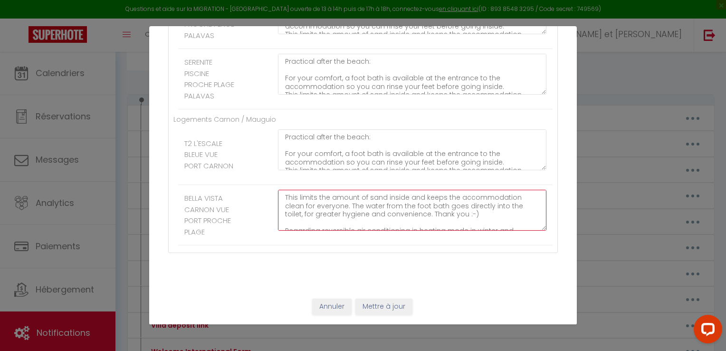
paste textarea "Useful after the beach: For your comfort, a footbath is available for you to us…"
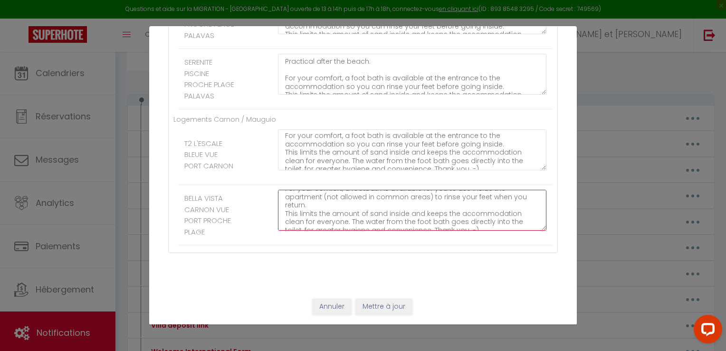
scroll to position [8, 0]
type textarea "Useful after the beach: For your comfort, a footbath is available for you to us…"
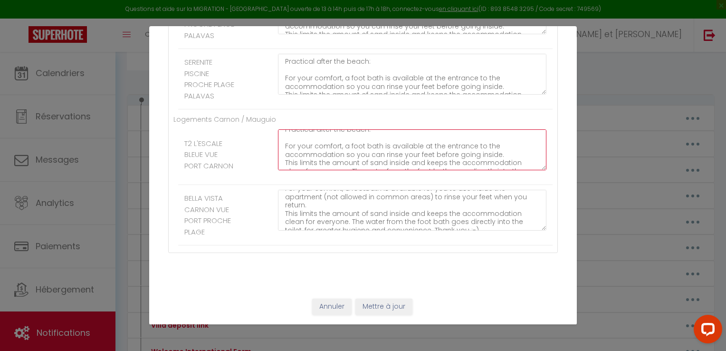
scroll to position [0, 0]
drag, startPoint x: 495, startPoint y: 157, endPoint x: 274, endPoint y: 130, distance: 222.1
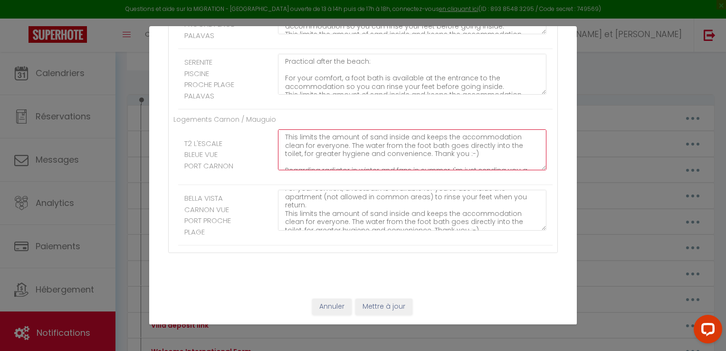
paste textarea "Useful after the beach: For your comfort, a footbath is available for you to us…"
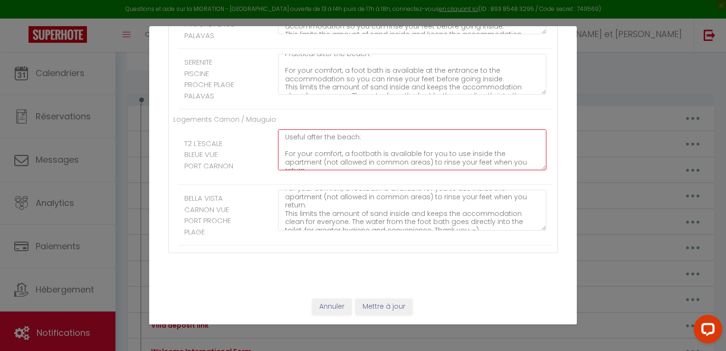
scroll to position [8, 0]
type textarea "Useful after the beach: For your comfort, a footbath is available for you to us…"
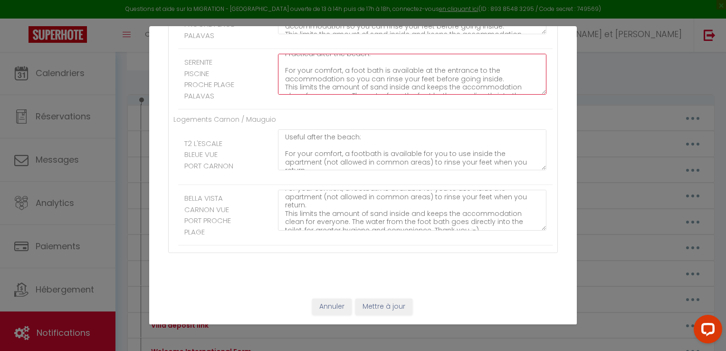
scroll to position [0, 0]
drag, startPoint x: 493, startPoint y: 142, endPoint x: 279, endPoint y: 126, distance: 214.4
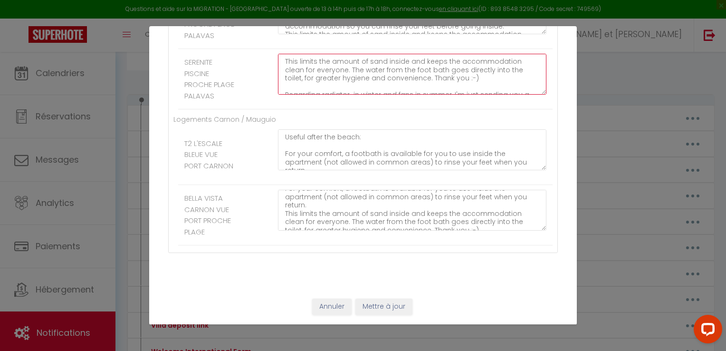
paste textarea "Useful after the beach: For your comfort, a footbath is available for you to us…"
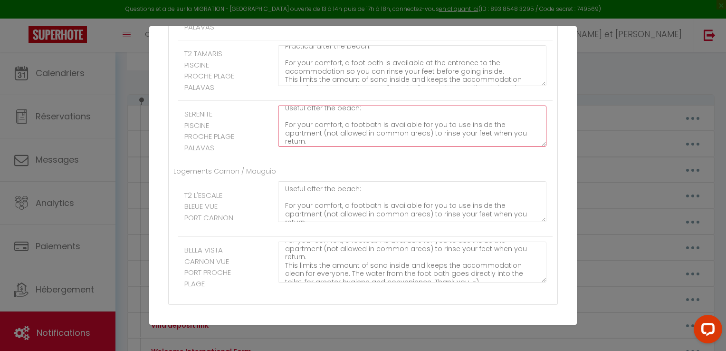
scroll to position [7, 0]
type textarea "Useful after the beach: For your comfort, a footbath is available for you to us…"
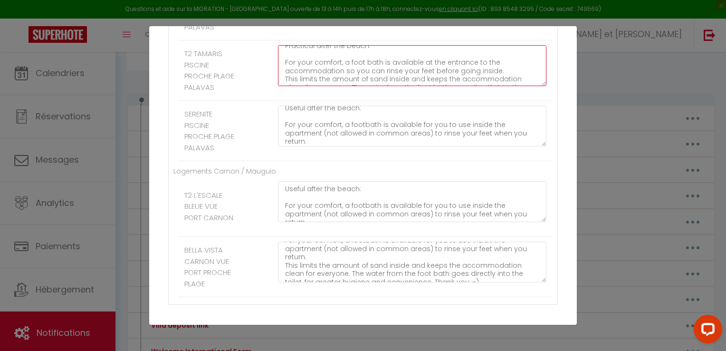
scroll to position [0, 0]
drag, startPoint x: 493, startPoint y: 146, endPoint x: 271, endPoint y: 118, distance: 223.7
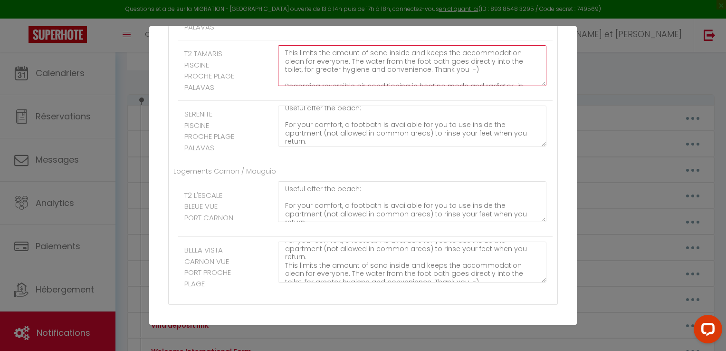
paste textarea "Useful after the beach: For your comfort, a footbath is available for you to us…"
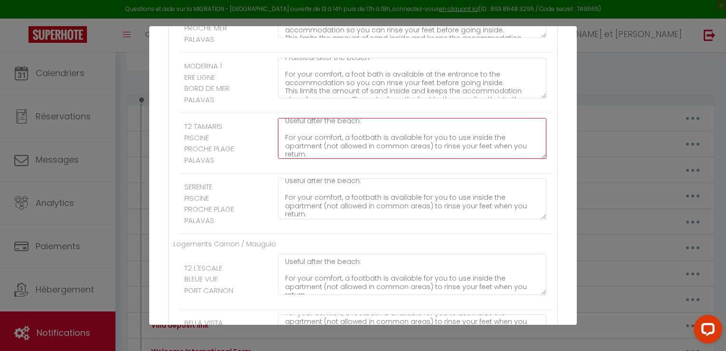
scroll to position [1759, 0]
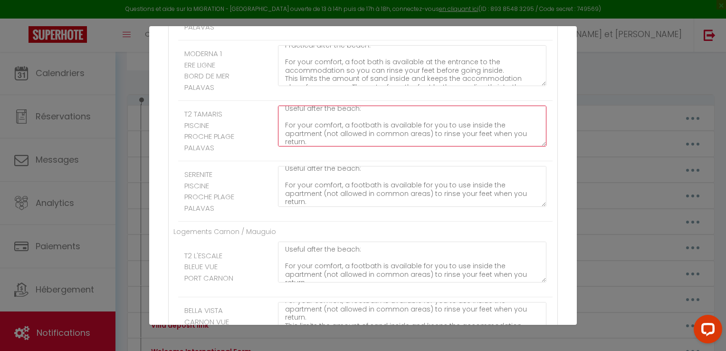
type textarea "Useful after the beach: For your comfort, a footbath is available for you to us…"
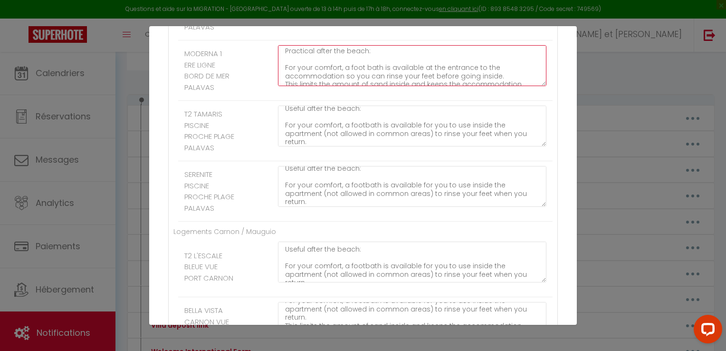
scroll to position [0, 0]
drag, startPoint x: 493, startPoint y: 146, endPoint x: 416, endPoint y: 124, distance: 79.6
drag, startPoint x: 495, startPoint y: 149, endPoint x: 277, endPoint y: 122, distance: 220.2
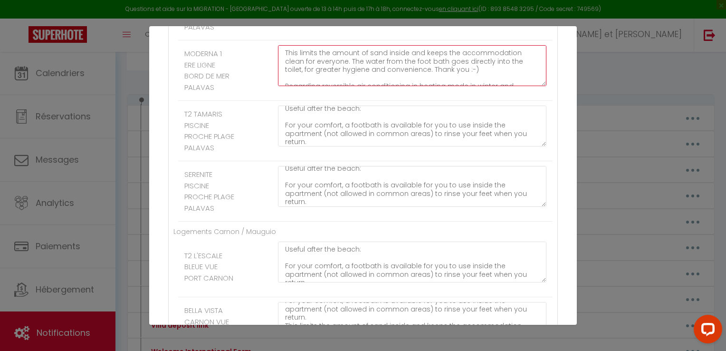
paste textarea "Useful after the beach: For your comfort, a footbath is available for you to us…"
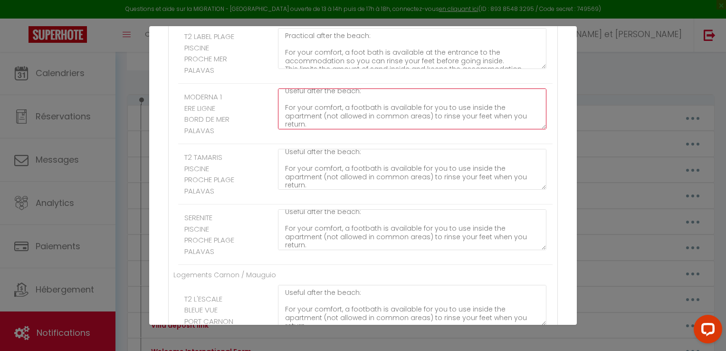
scroll to position [1715, 0]
type textarea "Useful after the beach: For your comfort, a footbath is available for you to us…"
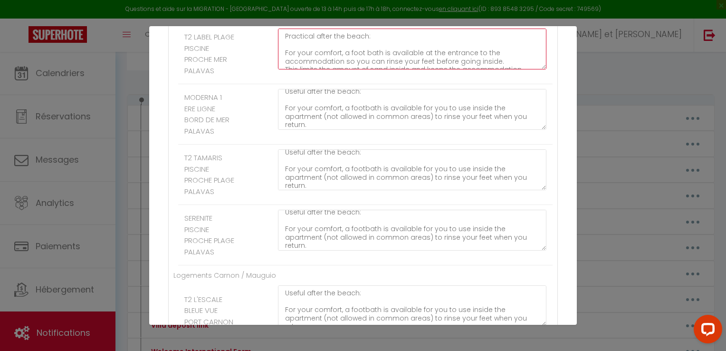
drag, startPoint x: 492, startPoint y: 134, endPoint x: 279, endPoint y: 106, distance: 214.2
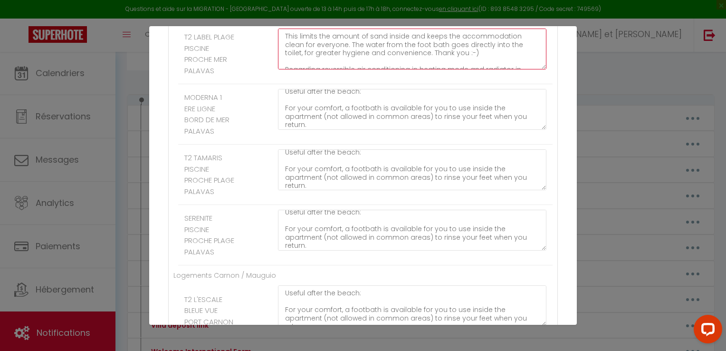
paste textarea "Useful after the beach: For your comfort, a footbath is available for you to us…"
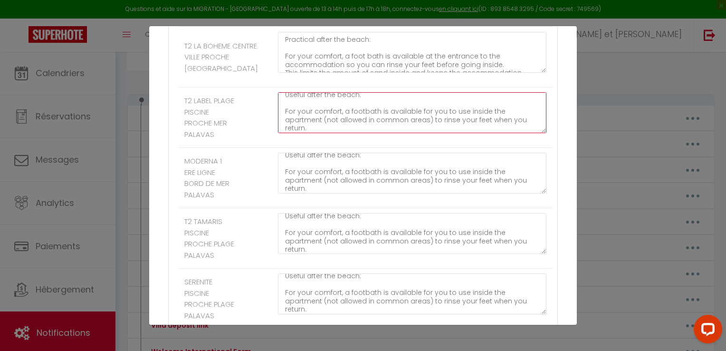
scroll to position [1651, 0]
type textarea "Useful after the beach: For your comfort, a footbath is available for you to us…"
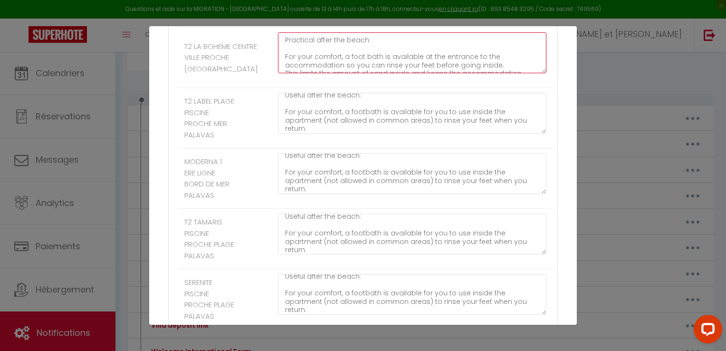
drag, startPoint x: 491, startPoint y: 139, endPoint x: 277, endPoint y: 101, distance: 217.1
paste textarea "Useful after the beach: For your comfort, a footbath is available for you to us…"
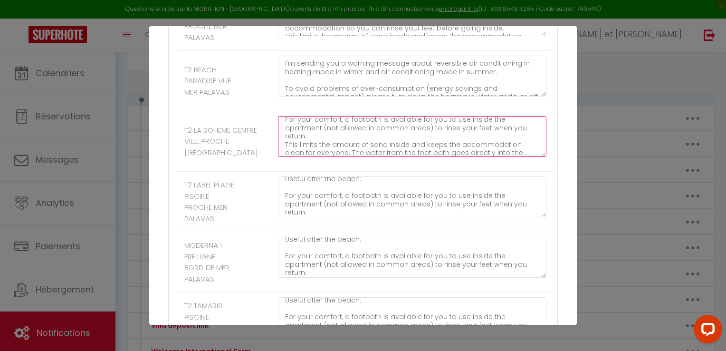
scroll to position [0, 0]
drag, startPoint x: 316, startPoint y: 227, endPoint x: 274, endPoint y: 185, distance: 59.8
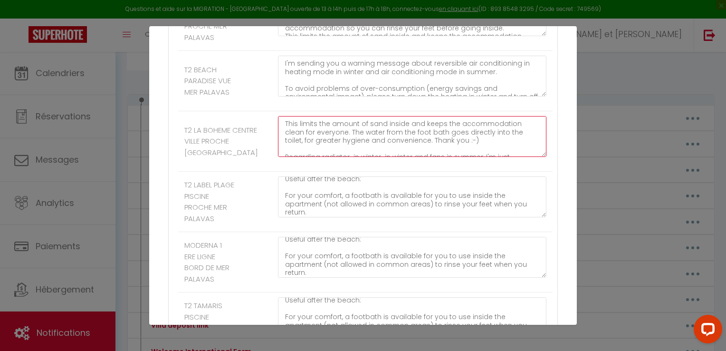
paste textarea "For use after the beach: For your comfort, a footbath is available for you to u…"
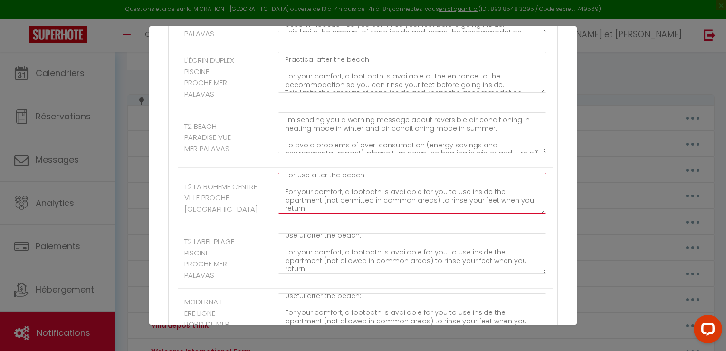
scroll to position [1510, 0]
type textarea "For use after the beach: For your comfort, a footbath is available for you to u…"
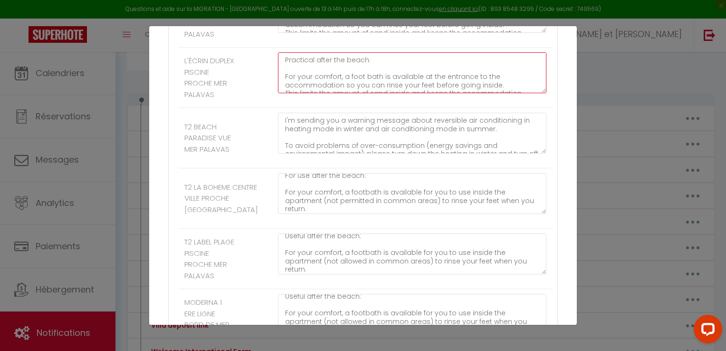
drag, startPoint x: 495, startPoint y: 158, endPoint x: 275, endPoint y: 135, distance: 220.7
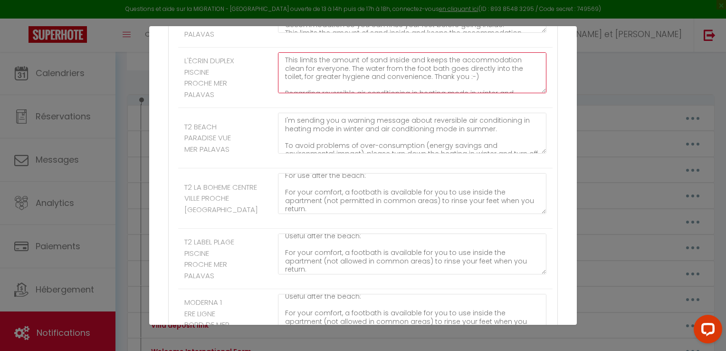
paste textarea "For use after the beach: For your comfort, a footbath is available for you to u…"
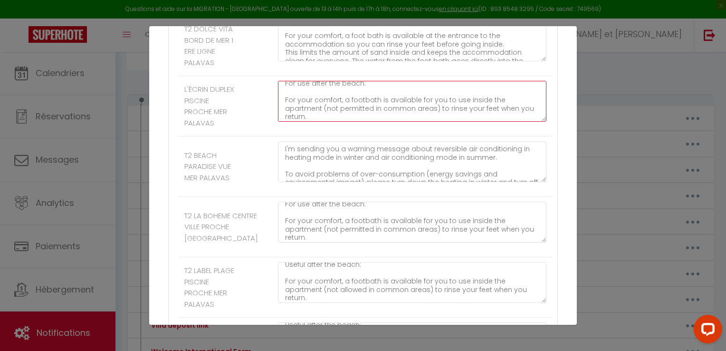
scroll to position [10, 0]
type textarea "For use after the beach: For your comfort, a footbath is available for you to u…"
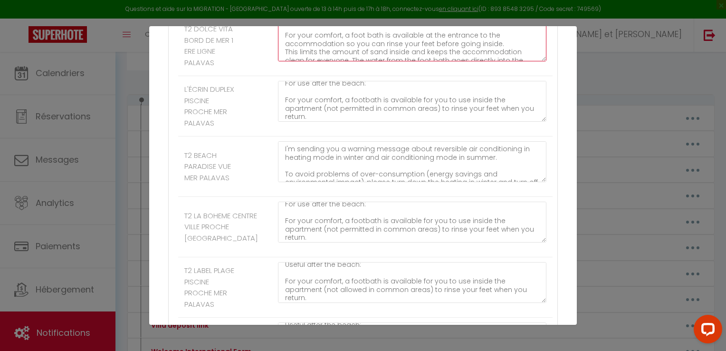
scroll to position [0, 0]
drag, startPoint x: 494, startPoint y: 108, endPoint x: 273, endPoint y: 90, distance: 221.3
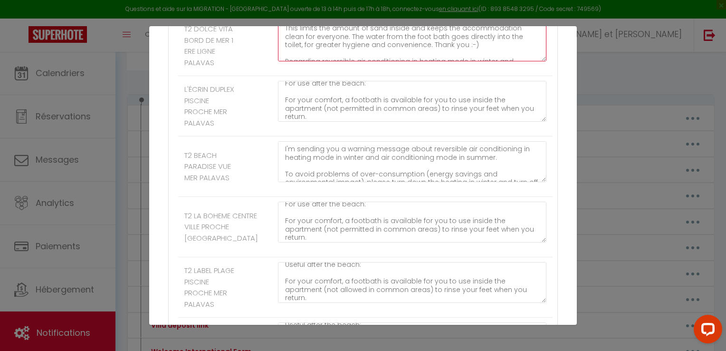
paste textarea "For use after the beach: For your comfort, a footbath is available for you to u…"
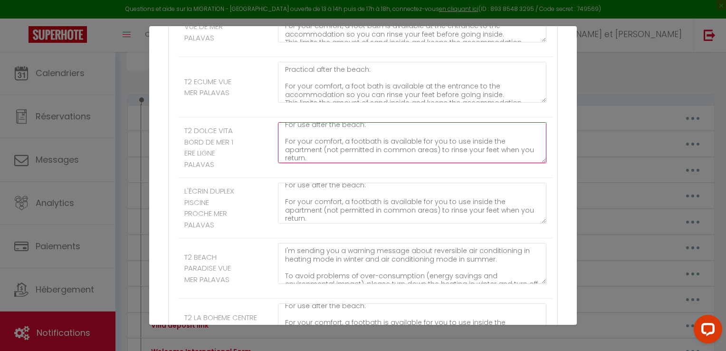
scroll to position [1379, 0]
type textarea "For use after the beach: For your comfort, a footbath is available for you to u…"
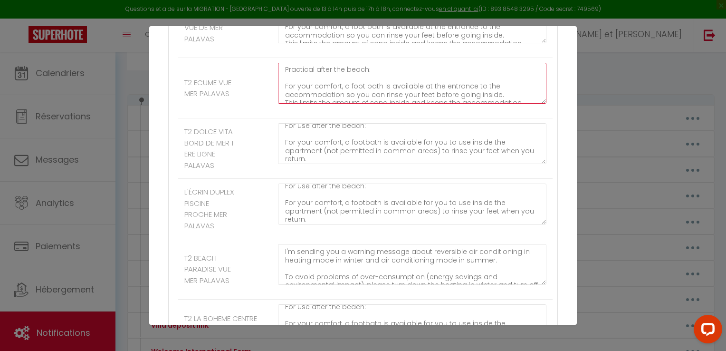
scroll to position [0, 0]
drag, startPoint x: 496, startPoint y: 161, endPoint x: 280, endPoint y: 123, distance: 218.5
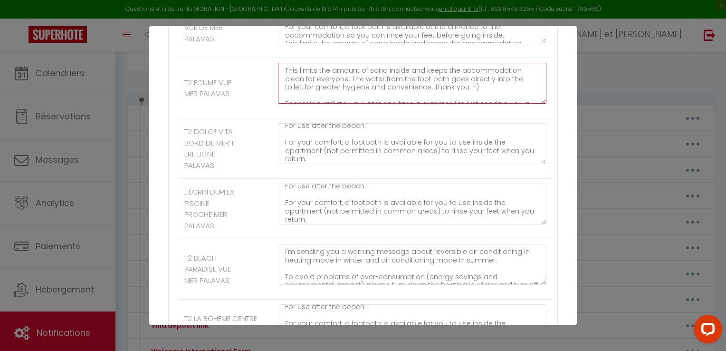
paste textarea "For use after the beach: For your comfort, a footbath is available for you to u…"
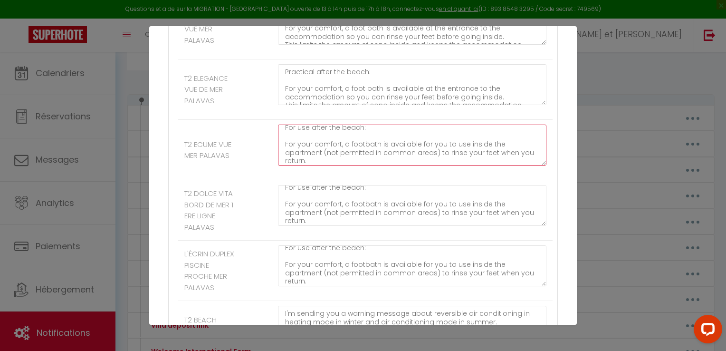
scroll to position [1312, 0]
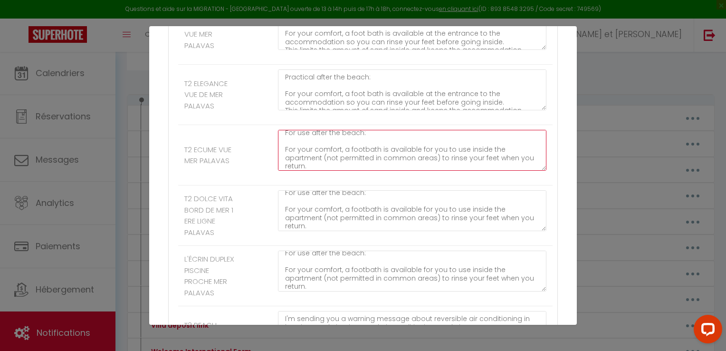
type textarea "For use after the beach: For your comfort, a footbath is available for you to u…"
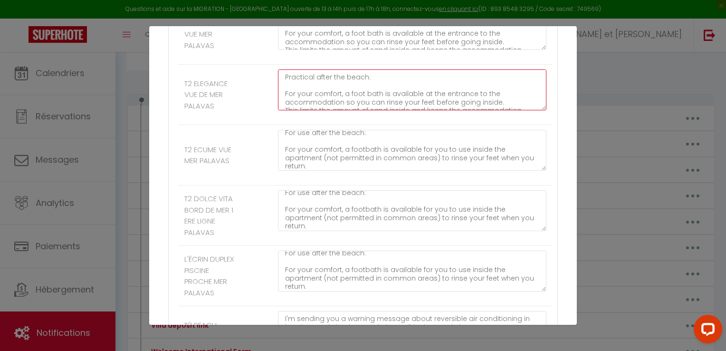
drag, startPoint x: 491, startPoint y: 164, endPoint x: 281, endPoint y: 138, distance: 212.1
paste textarea "For use after the beach: For your comfort, a footbath is available for you to u…"
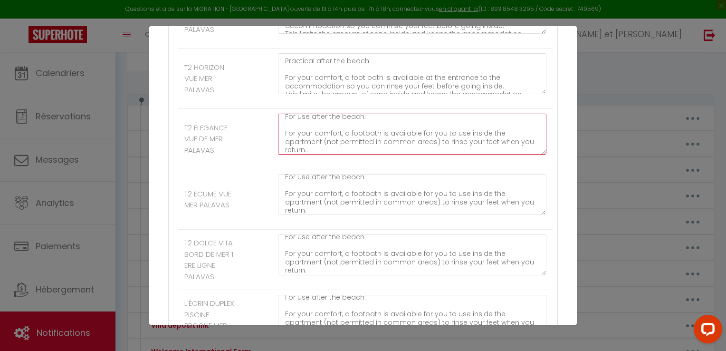
scroll to position [1267, 0]
type textarea "For use after the beach: For your comfort, a footbath is available for you to u…"
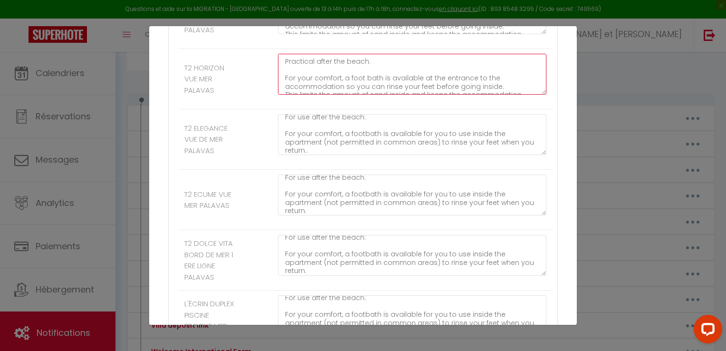
drag, startPoint x: 491, startPoint y: 149, endPoint x: 278, endPoint y: 123, distance: 214.5
paste textarea "For use after the beach: For your comfort, a footbath is available for you to u…"
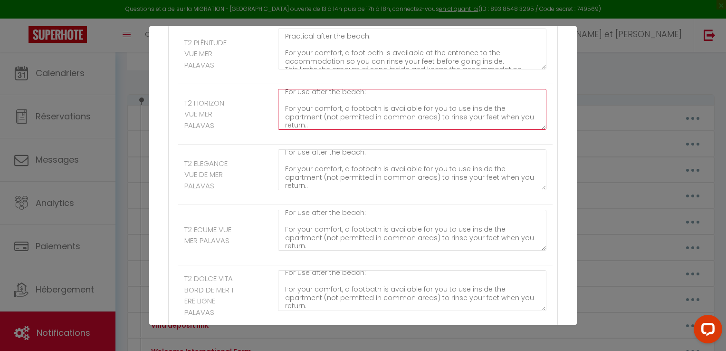
type textarea "For use after the beach: For your comfort, a footbath is available for you to u…"
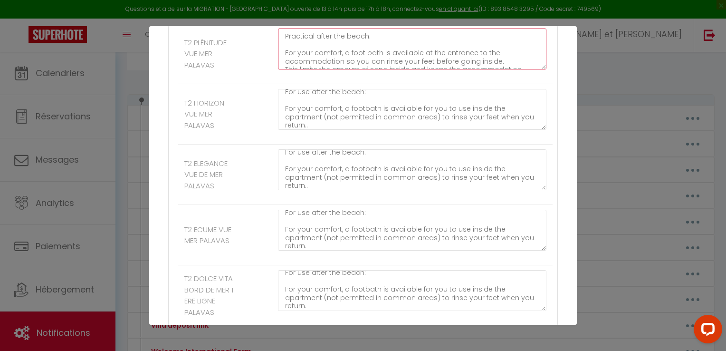
drag, startPoint x: 493, startPoint y: 126, endPoint x: 279, endPoint y: 98, distance: 215.6
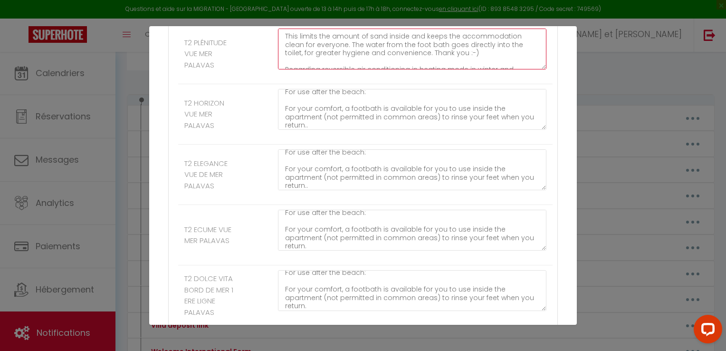
paste textarea "For use after the beach: For your comfort, a footbath is available for you to u…"
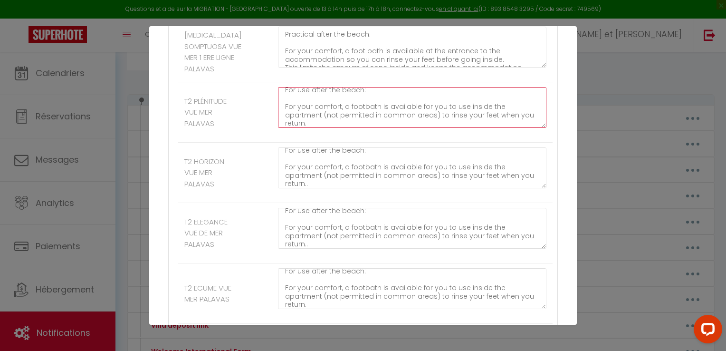
scroll to position [1149, 0]
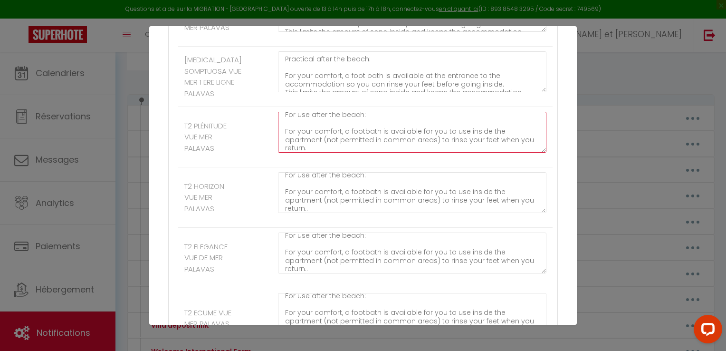
type textarea "For use after the beach: For your comfort, a footbath is available for you to u…"
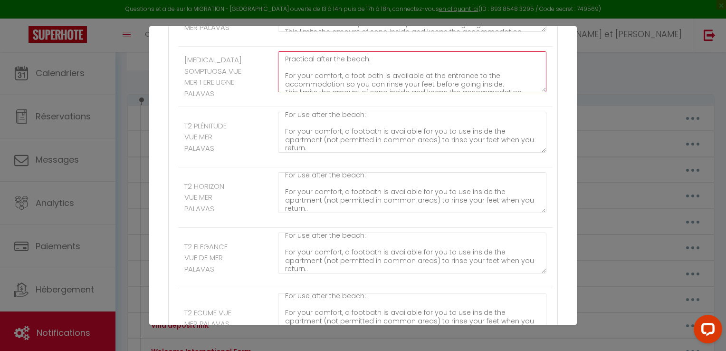
drag, startPoint x: 492, startPoint y: 145, endPoint x: 270, endPoint y: 118, distance: 223.6
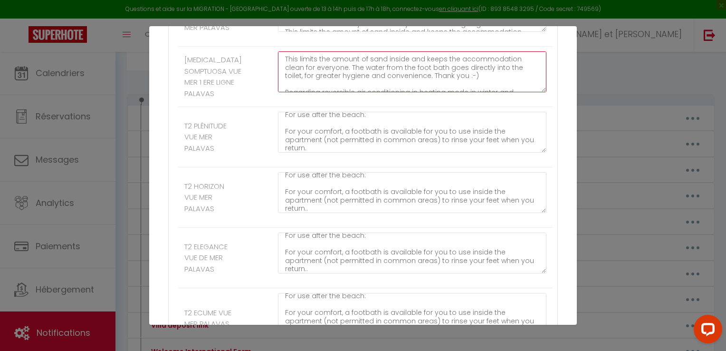
paste textarea "For use after the beach: For your comfort, a footbath is available for you to u…"
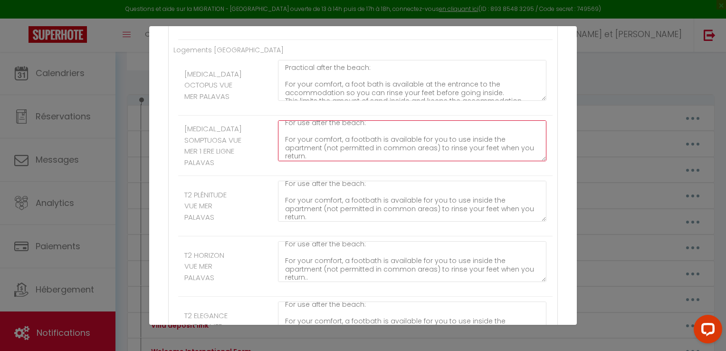
scroll to position [1080, 0]
type textarea "For use after the beach: For your comfort, a footbath is available for you to u…"
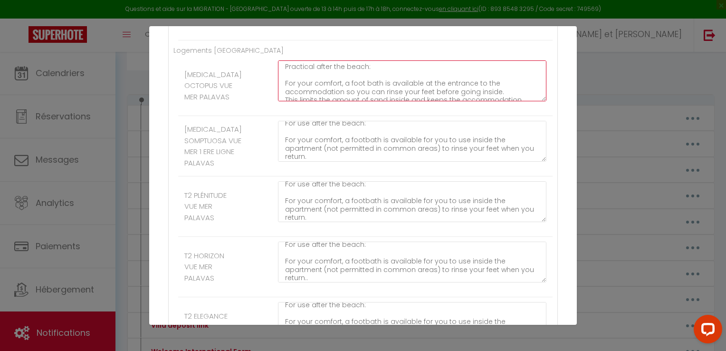
scroll to position [0, 0]
drag, startPoint x: 492, startPoint y: 154, endPoint x: 276, endPoint y: 121, distance: 218.8
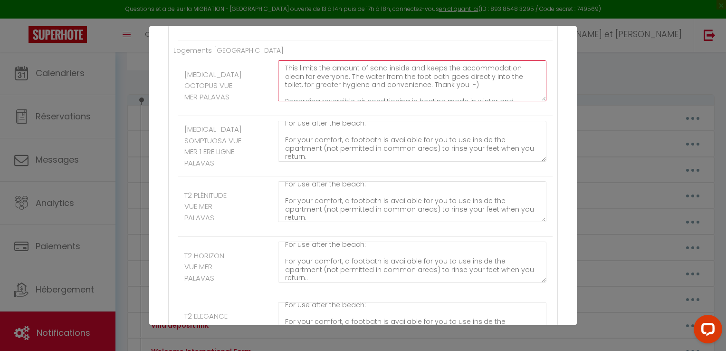
paste textarea "For use after the beach: For your comfort, a footbath is available for you to u…"
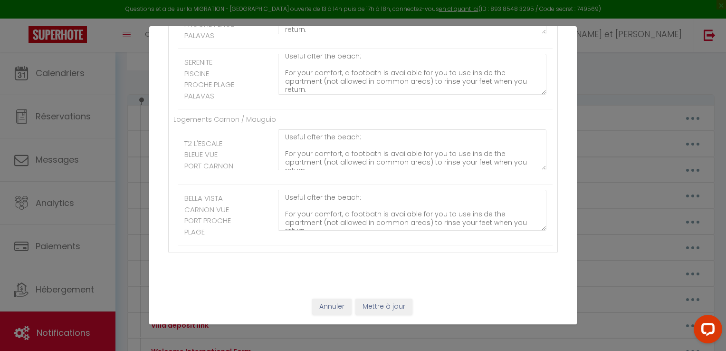
type textarea "For use after the beach: For your comfort, a footbath is available for you to u…"
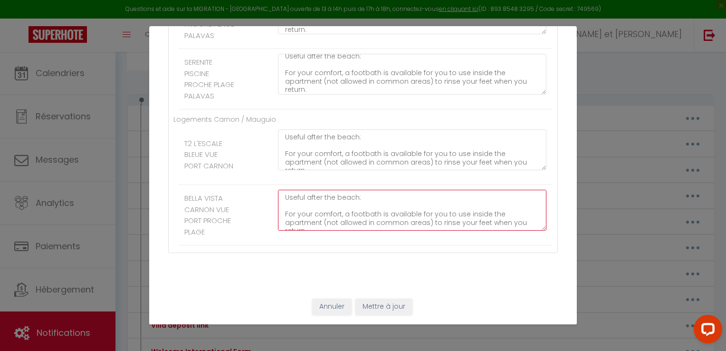
drag, startPoint x: 360, startPoint y: 198, endPoint x: 277, endPoint y: 201, distance: 82.7
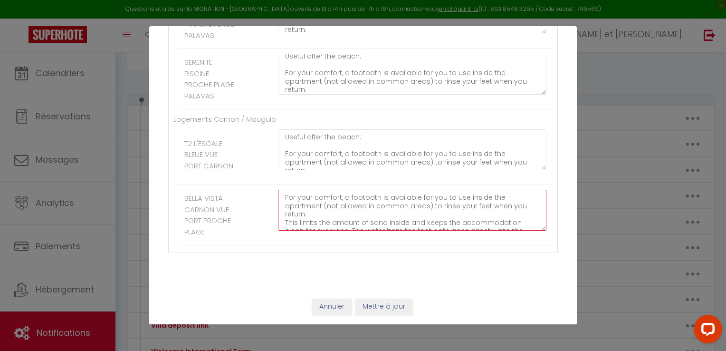
paste textarea "For use after the beach:"
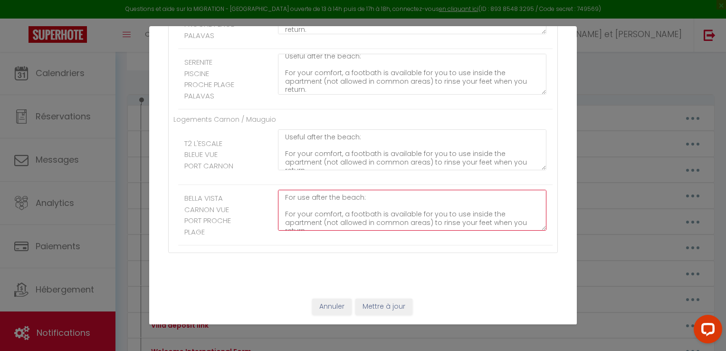
type textarea "For use after the beach: For your comfort, a footbath is available for you to u…"
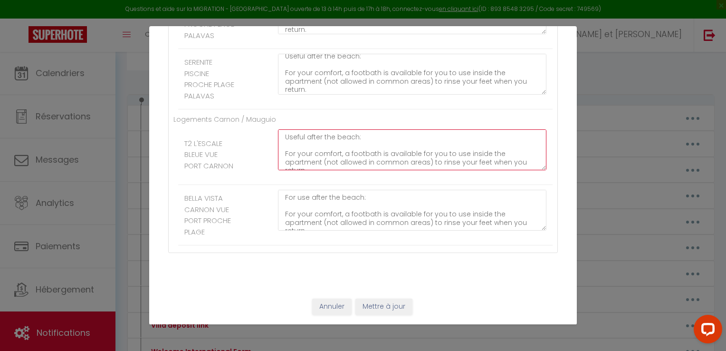
drag, startPoint x: 359, startPoint y: 138, endPoint x: 274, endPoint y: 138, distance: 85.5
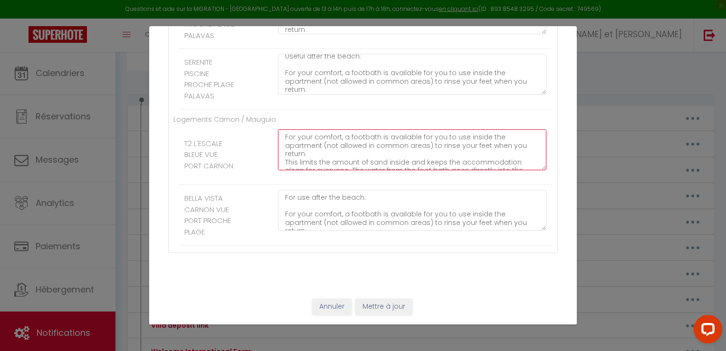
paste textarea "For use after the beach:"
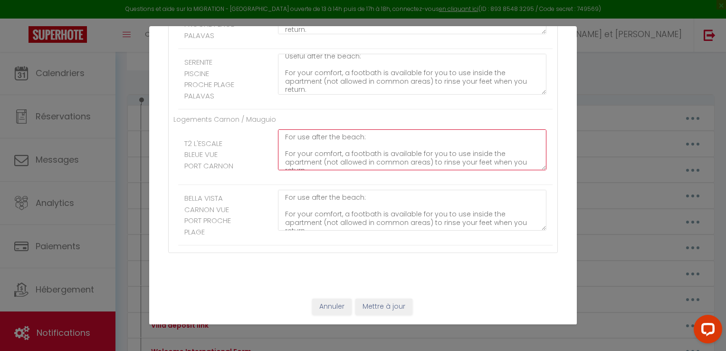
type textarea "For use after the beach : For your comfort, a footbath is available for you to …"
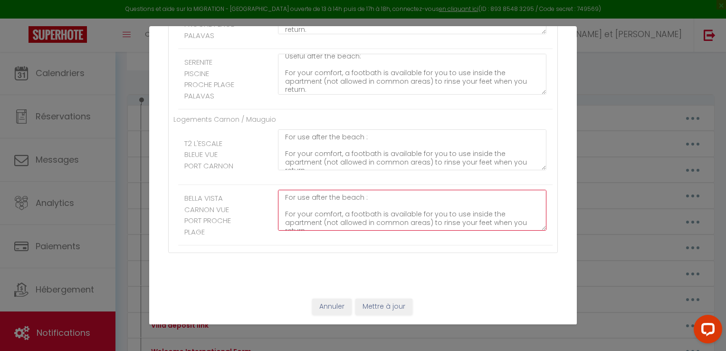
type textarea "For use after the beach : For your comfort, a footbath is available for you to …"
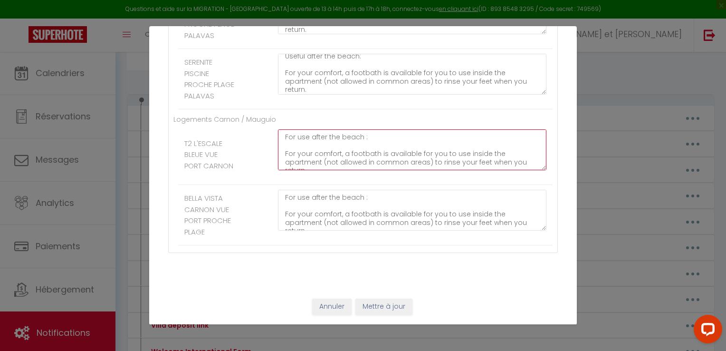
drag, startPoint x: 369, startPoint y: 137, endPoint x: 278, endPoint y: 140, distance: 90.8
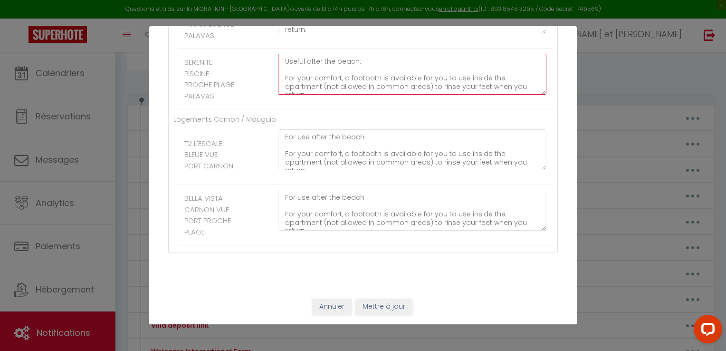
drag, startPoint x: 359, startPoint y: 99, endPoint x: 270, endPoint y: 100, distance: 88.9
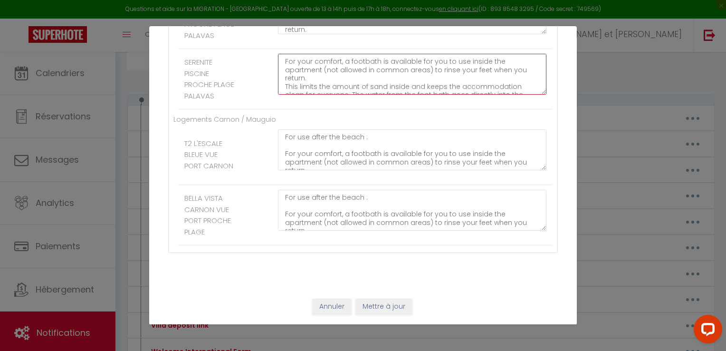
paste textarea "For use after the beach :"
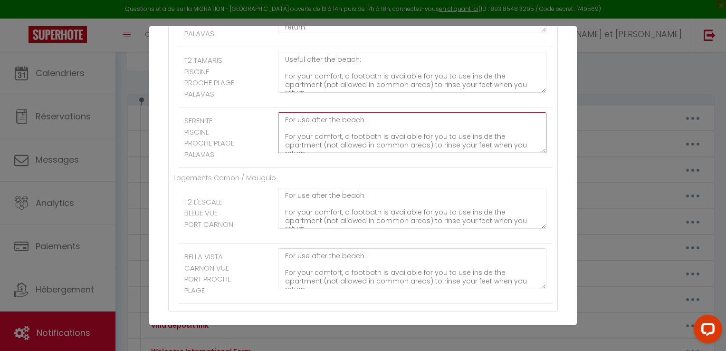
type textarea "For use after the beach : For your comfort, a footbath is available for you to …"
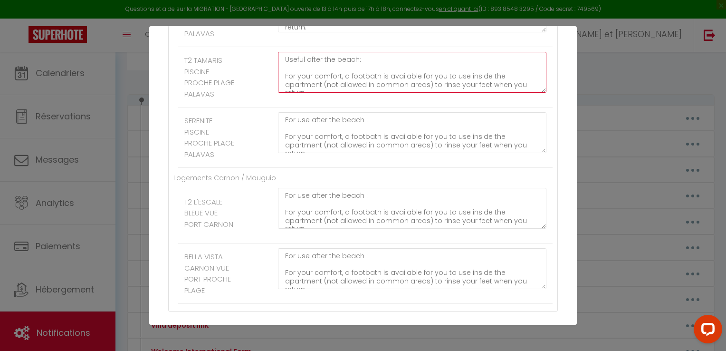
drag, startPoint x: 360, startPoint y: 135, endPoint x: 266, endPoint y: 136, distance: 94.1
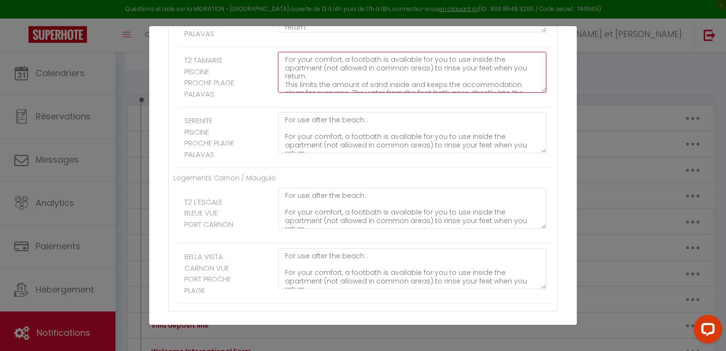
paste textarea "For use after the beach :"
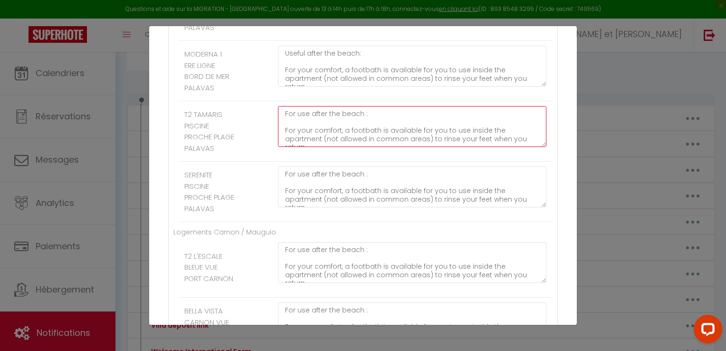
type textarea "For use after the beach : For your comfort, a footbath is available for you to …"
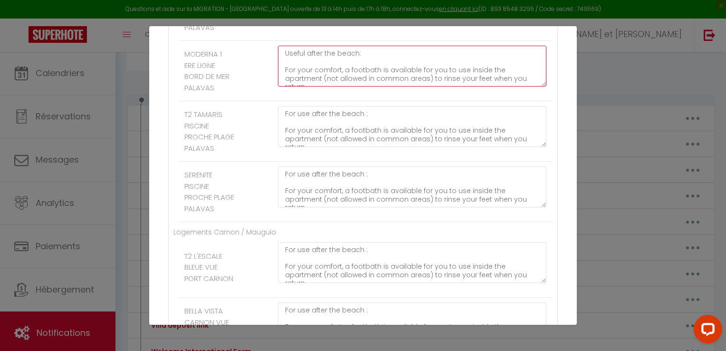
drag, startPoint x: 362, startPoint y: 129, endPoint x: 280, endPoint y: 128, distance: 81.3
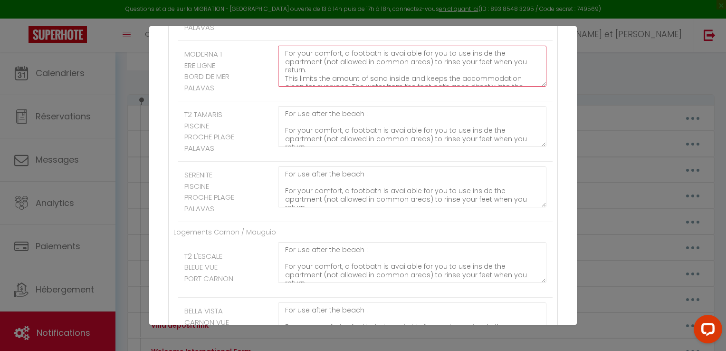
paste textarea "For use after the beach :"
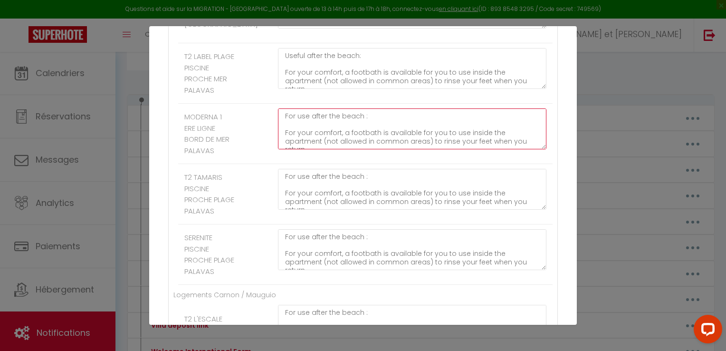
type textarea "For use after the beach : For your comfort, a footbath is available for you to …"
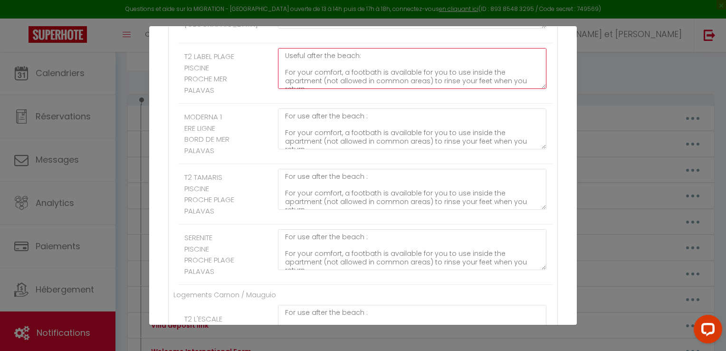
drag, startPoint x: 370, startPoint y: 126, endPoint x: 277, endPoint y: 131, distance: 92.8
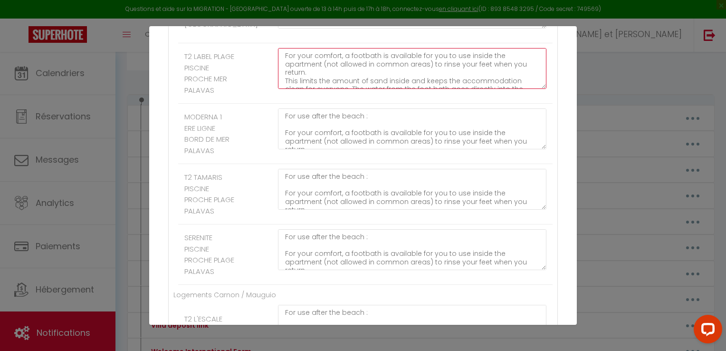
paste textarea "For use after the beach :"
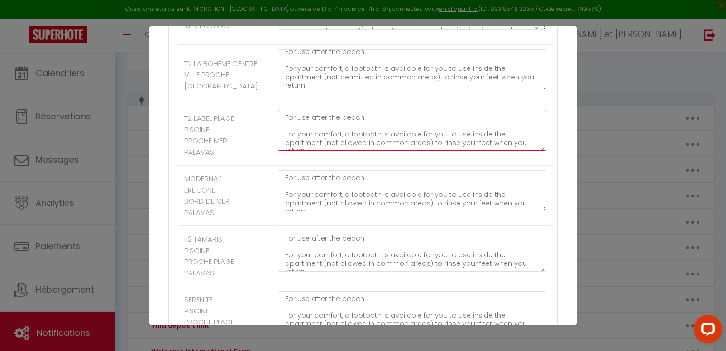
scroll to position [1633, 0]
type textarea "For use after the beach : For your comfort, a footbath is available for you to …"
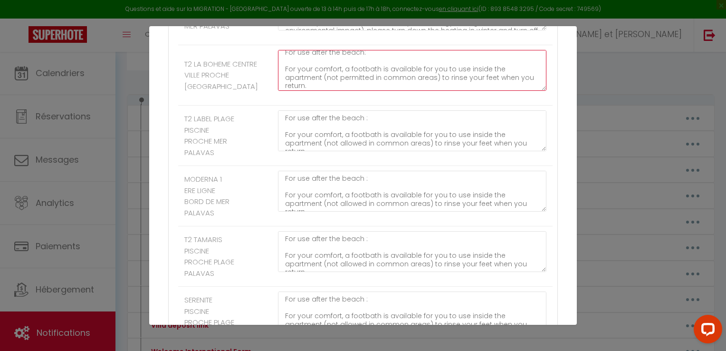
scroll to position [0, 0]
drag, startPoint x: 364, startPoint y: 127, endPoint x: 281, endPoint y: 128, distance: 83.6
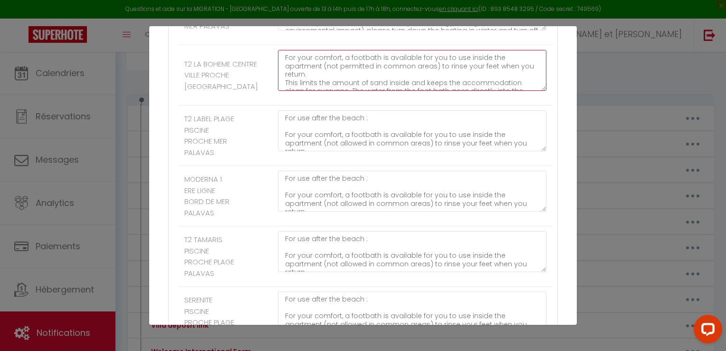
paste textarea "For use after the beach :"
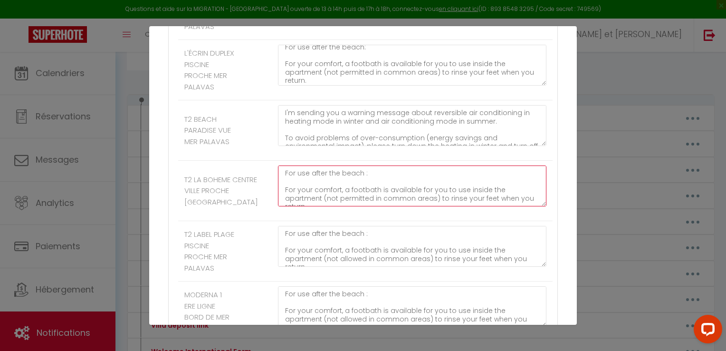
scroll to position [1517, 0]
type textarea "For use after the beach : For your comfort, a footbath is available for you to …"
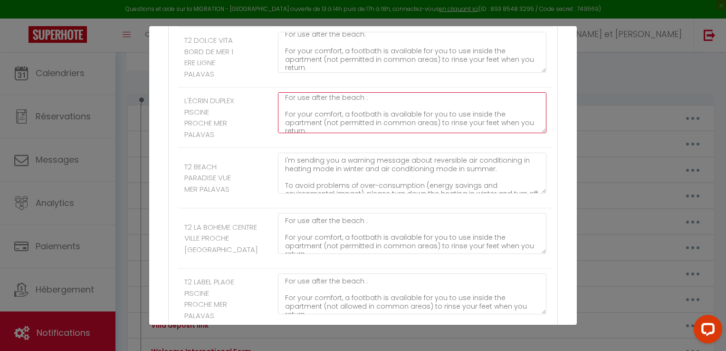
type textarea "For use after the beach : For your comfort, a footbath is available for you to …"
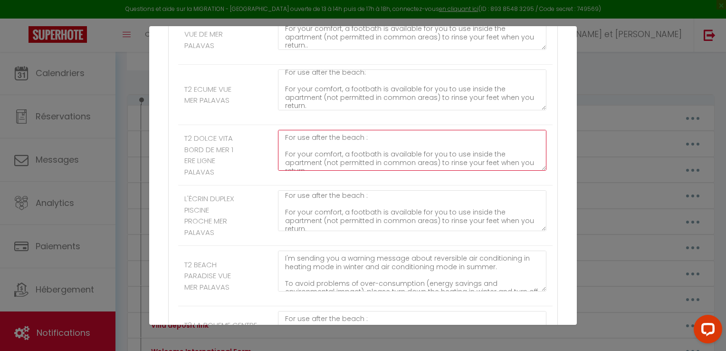
scroll to position [1367, 0]
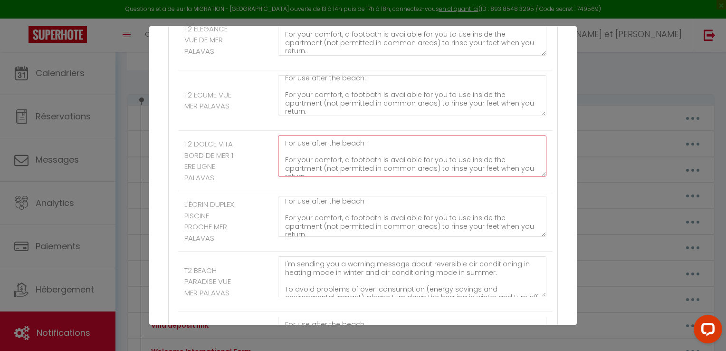
type textarea "For use after the beach : For your comfort, a footbath is available for you to …"
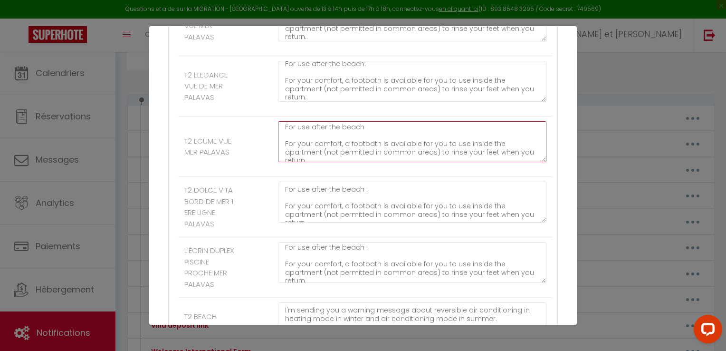
scroll to position [1310, 0]
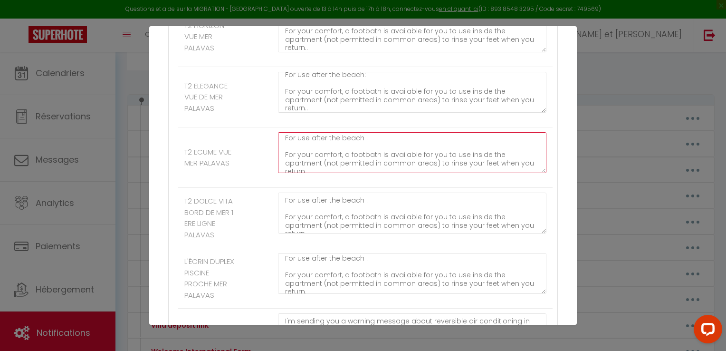
type textarea "For use after the beach : For your comfort, a footbath is available for you to …"
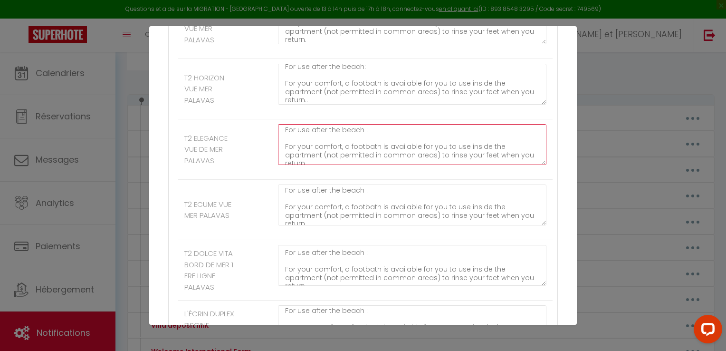
scroll to position [1249, 0]
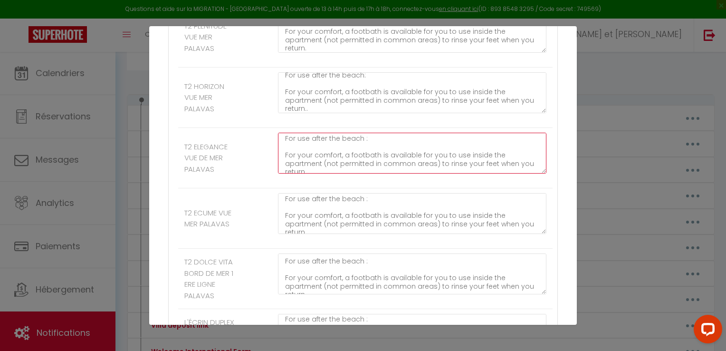
type textarea "For use after the beach : For your comfort, a footbath is available for you to …"
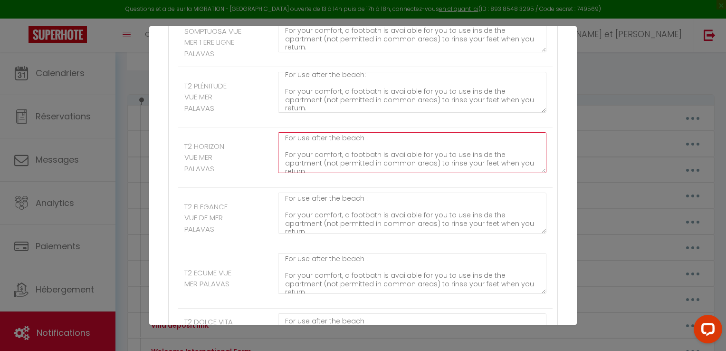
scroll to position [1185, 0]
type textarea "For use after the beach : For your comfort, a footbath is available for you to …"
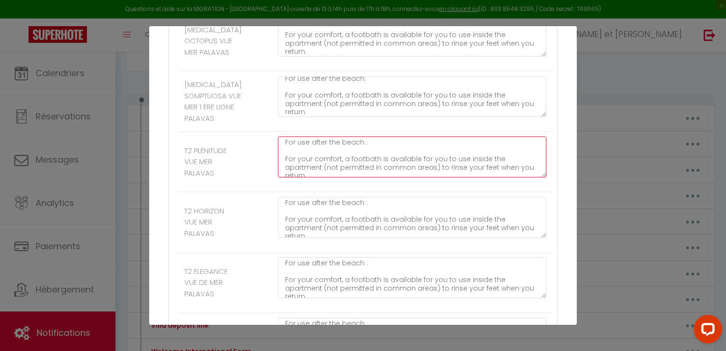
scroll to position [1124, 0]
type textarea "For use after the beach : For your comfort, a footbath is available for you to …"
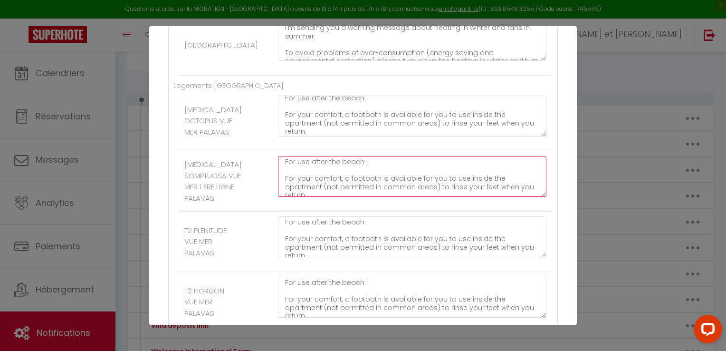
scroll to position [1044, 0]
type textarea "For use after the beach : For your comfort, a footbath is available for you to …"
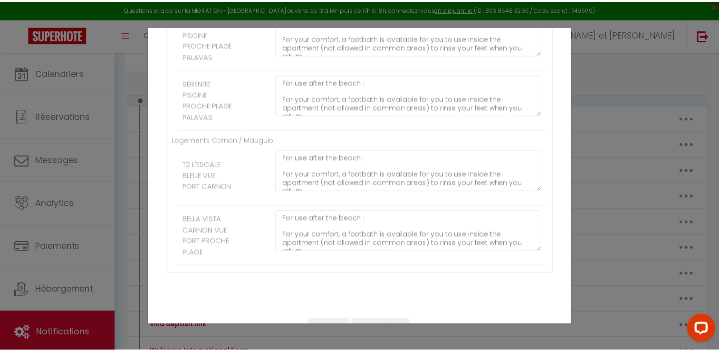
scroll to position [1953, 0]
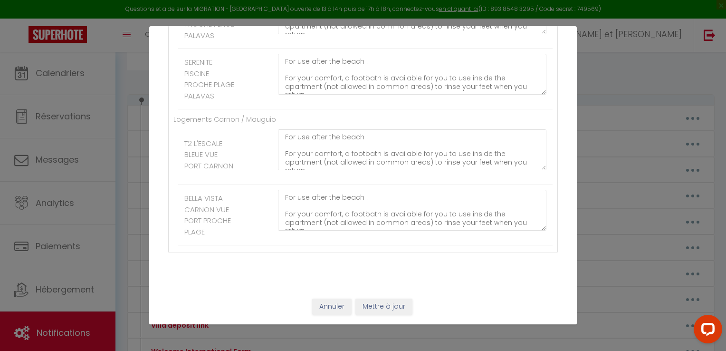
type textarea "For use after the beach : For your comfort, a footbath is available for you to …"
click at [388, 313] on button "Mettre à jour" at bounding box center [383, 306] width 57 height 16
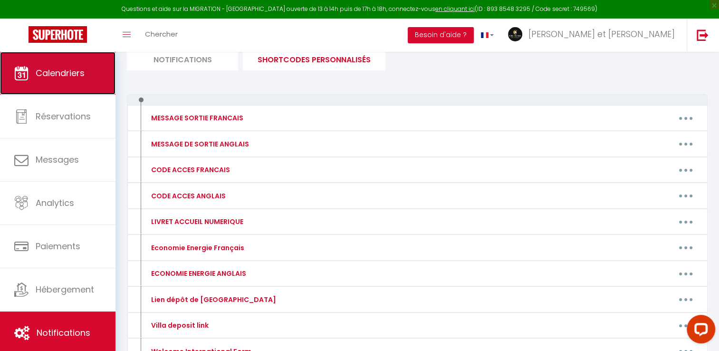
click at [69, 76] on span "Calendriers" at bounding box center [60, 73] width 49 height 12
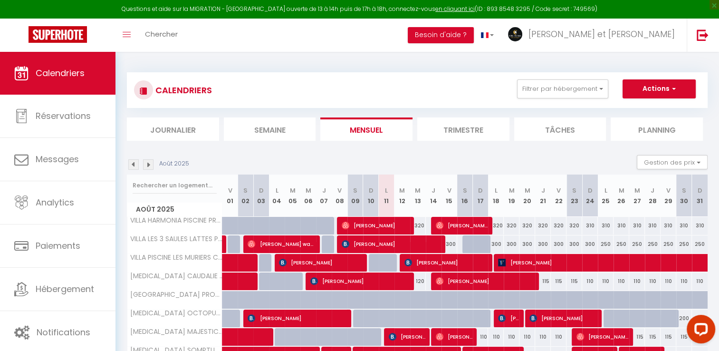
click at [134, 166] on img at bounding box center [133, 164] width 10 height 10
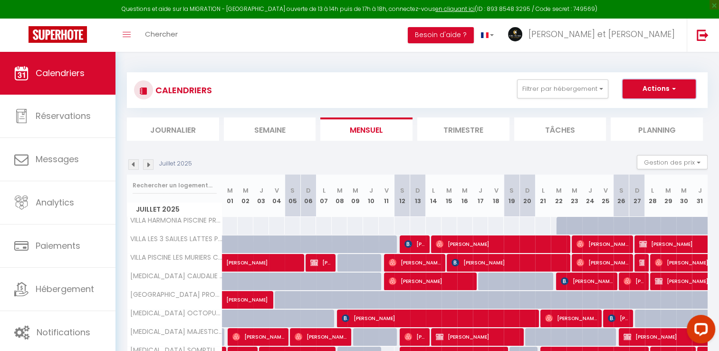
click at [671, 89] on span "button" at bounding box center [673, 89] width 6 height 10
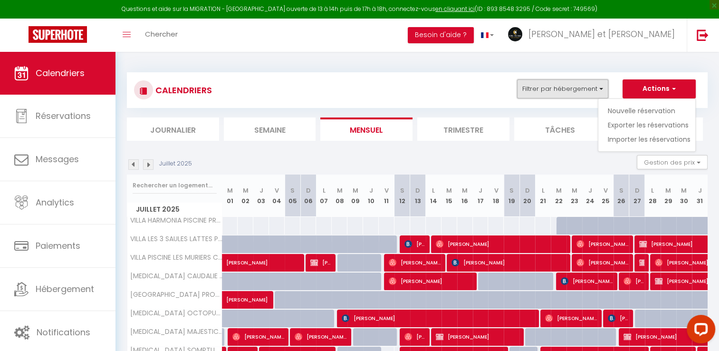
click at [575, 83] on button "Filtrer par hébergement" at bounding box center [562, 88] width 91 height 19
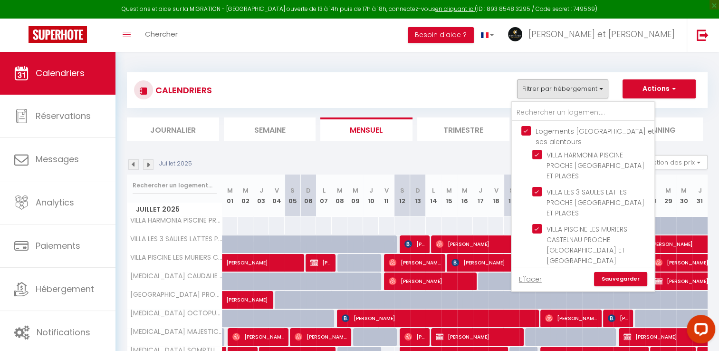
click at [526, 127] on input "Logements [GEOGRAPHIC_DATA] et ses alentours" at bounding box center [592, 131] width 143 height 10
checkbox input "false"
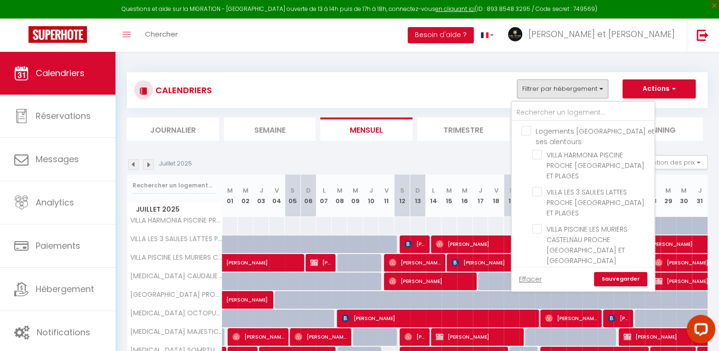
checkbox input "false"
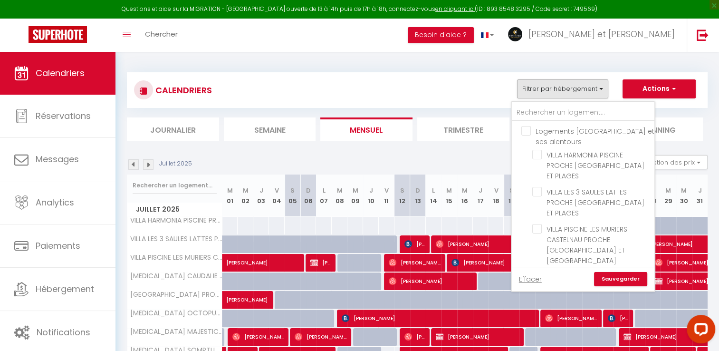
checkbox input "false"
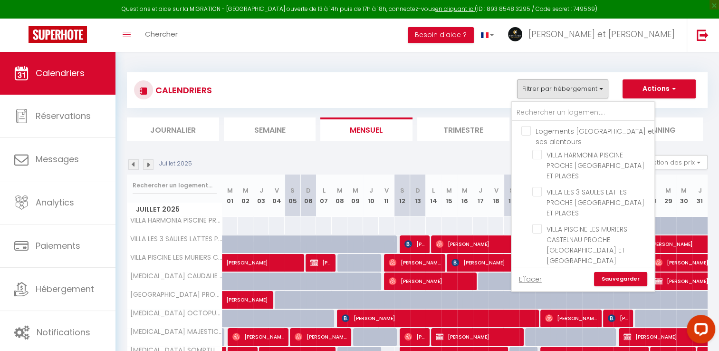
checkbox input "false"
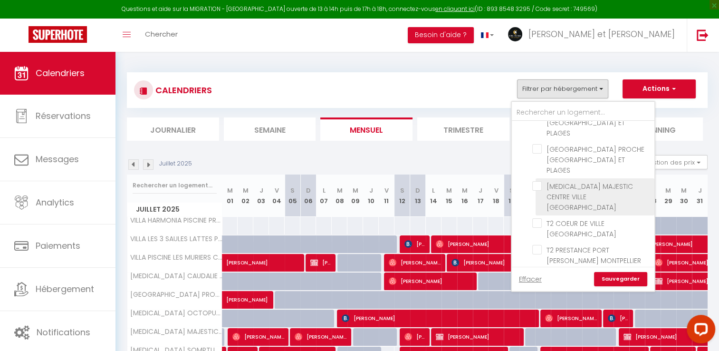
click at [533, 181] on input "[MEDICAL_DATA] MAJESTIC CENTRE VILLE ​[GEOGRAPHIC_DATA]" at bounding box center [591, 186] width 119 height 10
checkbox input "true"
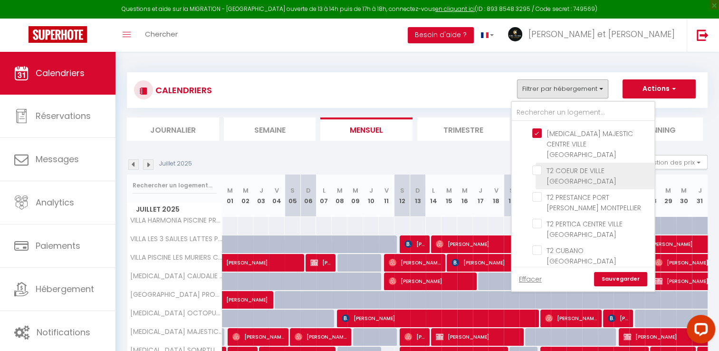
scroll to position [228, 0]
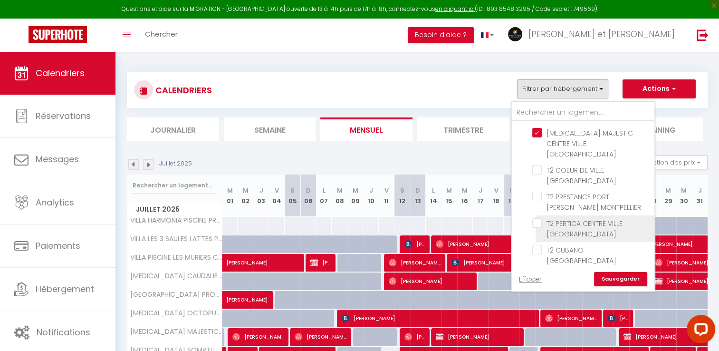
click at [537, 218] on input "T2 PERTICA CENTRE VILLE [GEOGRAPHIC_DATA]" at bounding box center [591, 223] width 119 height 10
checkbox input "true"
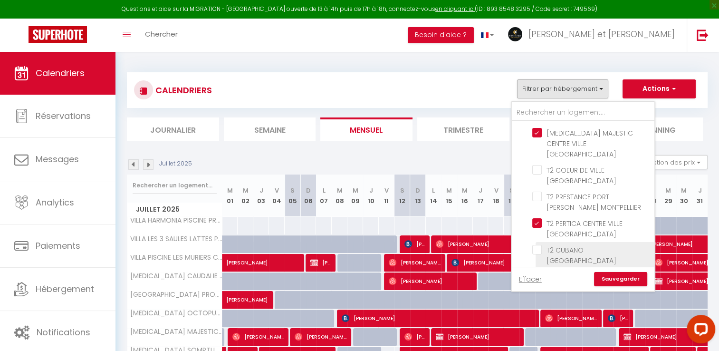
scroll to position [300, 0]
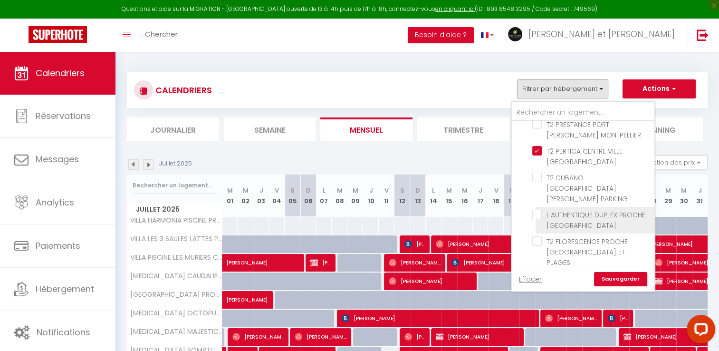
click at [540, 210] on input "L'AUTHENTIQUE DUPLEX PROCHE [GEOGRAPHIC_DATA]" at bounding box center [591, 215] width 119 height 10
checkbox input "true"
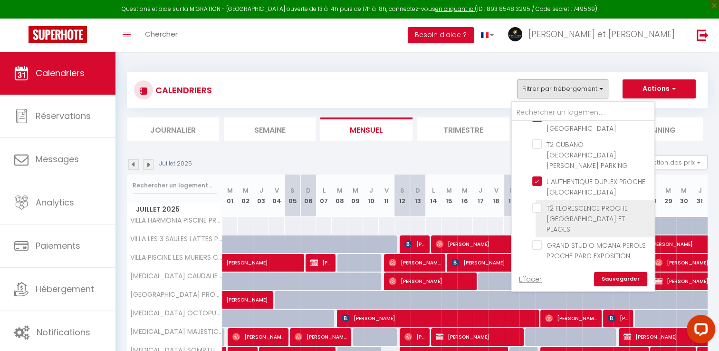
scroll to position [341, 0]
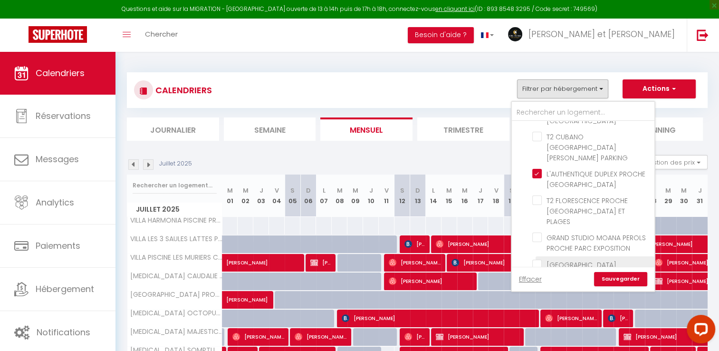
click at [536, 259] on input "[GEOGRAPHIC_DATA]" at bounding box center [591, 264] width 119 height 10
checkbox input "true"
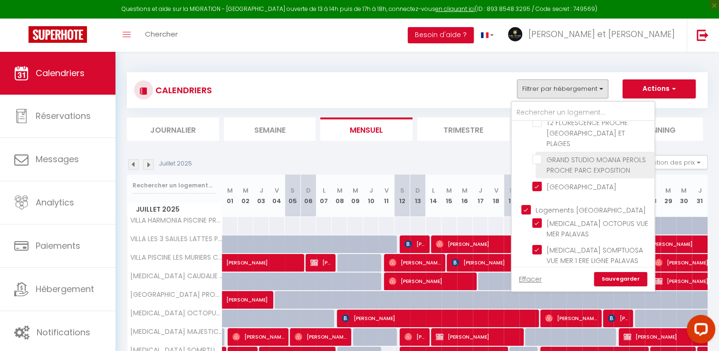
scroll to position [420, 0]
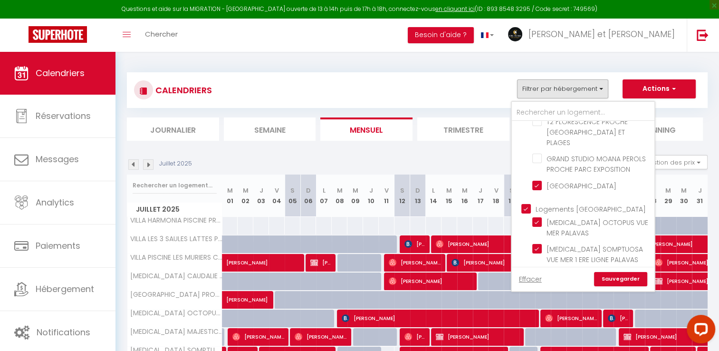
click at [527, 203] on input "Logements [GEOGRAPHIC_DATA]" at bounding box center [592, 208] width 143 height 10
checkbox input "false"
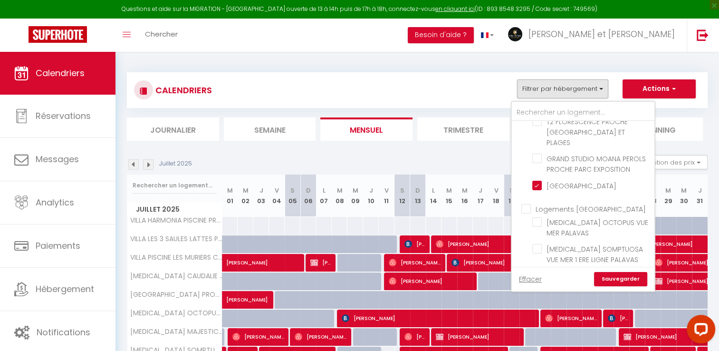
checkbox input "false"
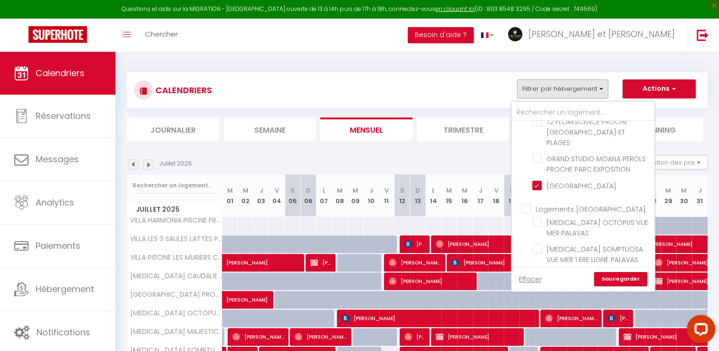
checkbox input "false"
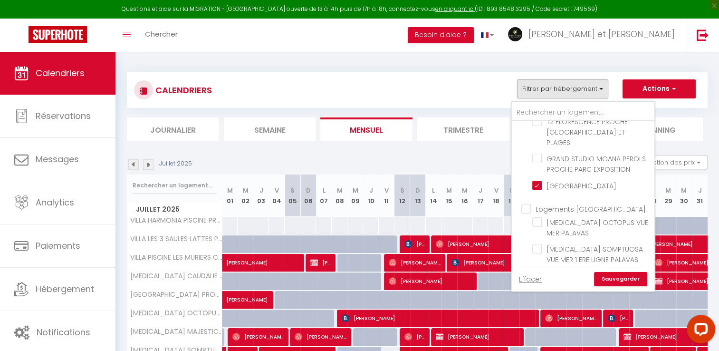
checkbox input "false"
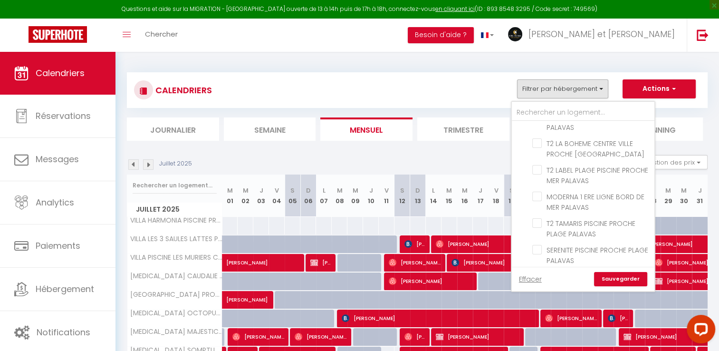
scroll to position [765, 0]
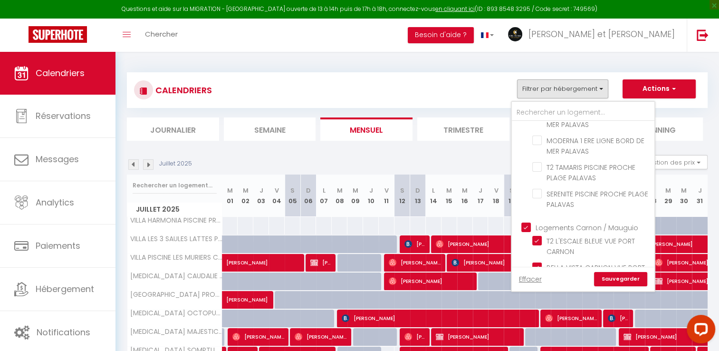
click at [523, 222] on input "Logements Carnon / Mauguio" at bounding box center [592, 227] width 143 height 10
checkbox input "false"
click at [618, 277] on link "Sauvegarder" at bounding box center [620, 279] width 53 height 14
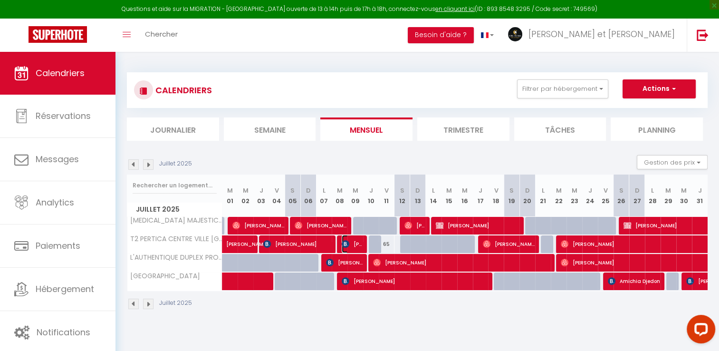
click at [351, 241] on span "[PERSON_NAME]" at bounding box center [352, 244] width 21 height 18
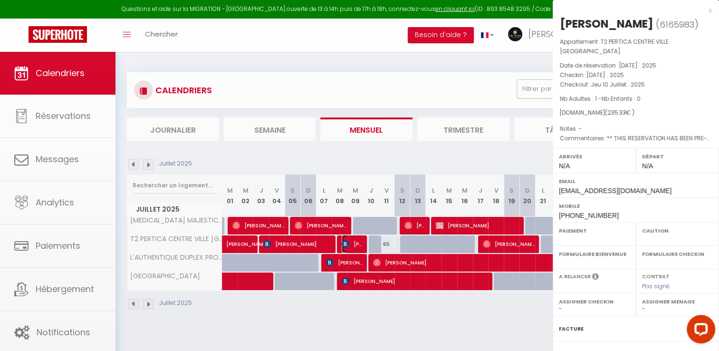
select select "OK"
select select "KO"
select select "0"
select select "1"
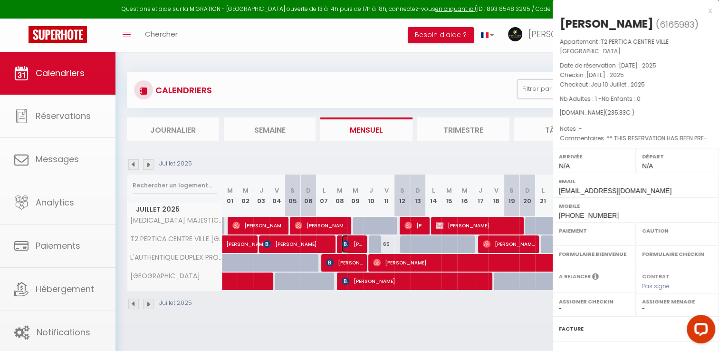
select select
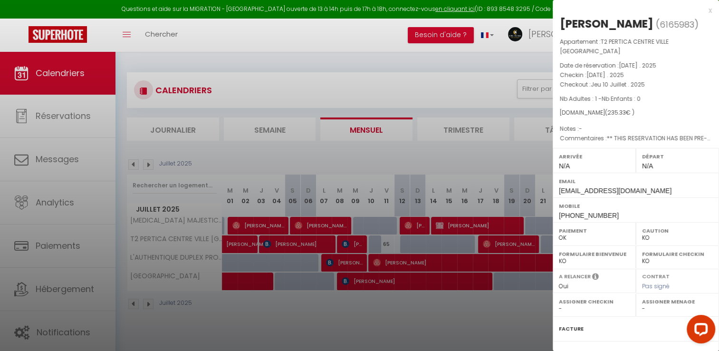
click at [390, 154] on div at bounding box center [359, 175] width 719 height 351
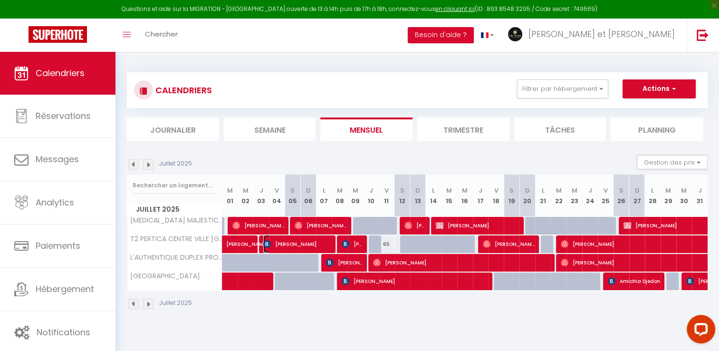
click at [299, 245] on span "[PERSON_NAME]" at bounding box center [297, 244] width 68 height 18
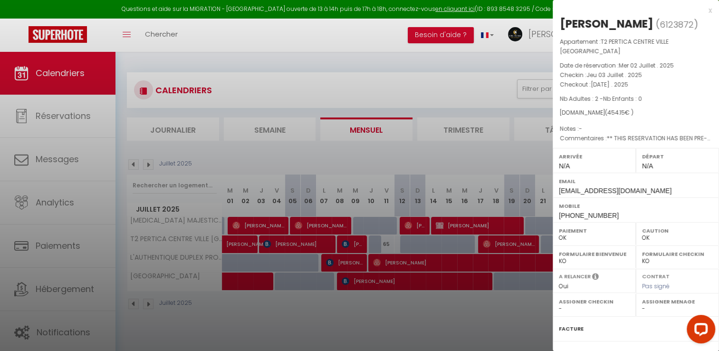
click at [424, 81] on div at bounding box center [359, 175] width 719 height 351
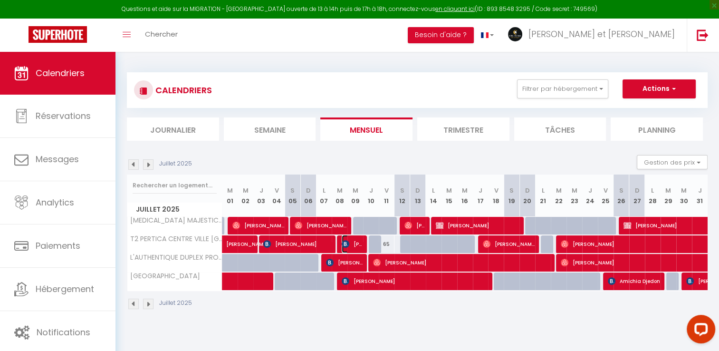
click at [358, 244] on span "[PERSON_NAME]" at bounding box center [352, 244] width 21 height 18
select select "KO"
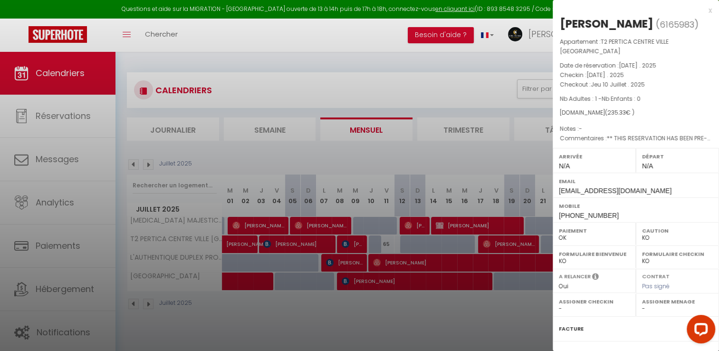
click at [428, 81] on div at bounding box center [359, 175] width 719 height 351
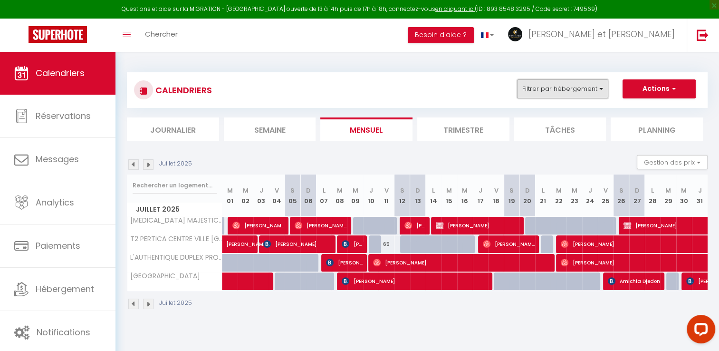
click at [574, 85] on button "Filtrer par hébergement" at bounding box center [562, 88] width 91 height 19
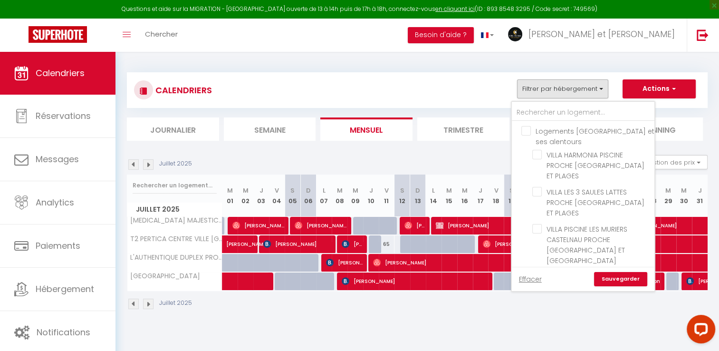
click at [525, 130] on input "Logements [GEOGRAPHIC_DATA] et ses alentours" at bounding box center [592, 131] width 143 height 10
checkbox input "true"
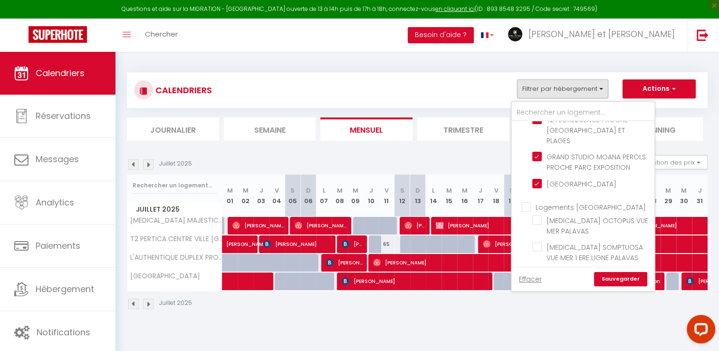
scroll to position [424, 0]
click at [525, 200] on input "Logements [GEOGRAPHIC_DATA]" at bounding box center [592, 205] width 143 height 10
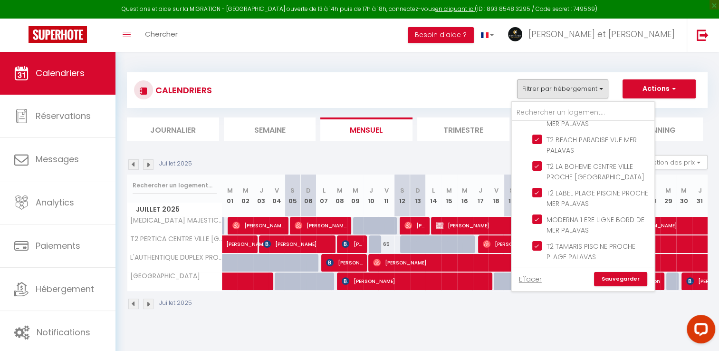
scroll to position [765, 0]
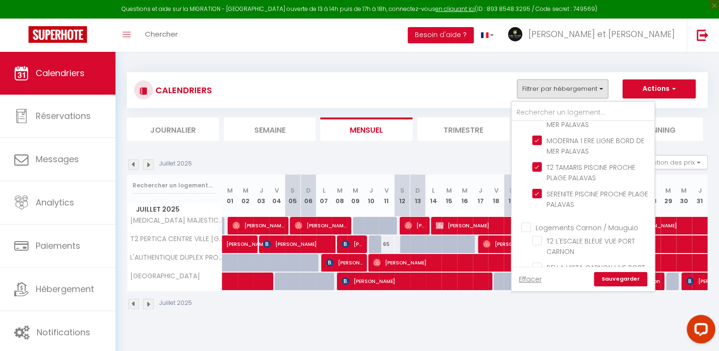
click at [575, 236] on input "T2 L'ESCALE BLEUE VUE PORT CARNON" at bounding box center [591, 241] width 119 height 10
click at [527, 222] on input "Logements Carnon / Mauguio" at bounding box center [592, 227] width 143 height 10
click at [615, 277] on link "Sauvegarder" at bounding box center [620, 279] width 53 height 14
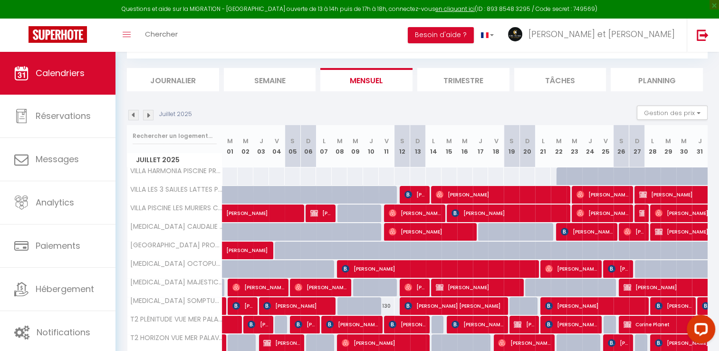
scroll to position [112, 0]
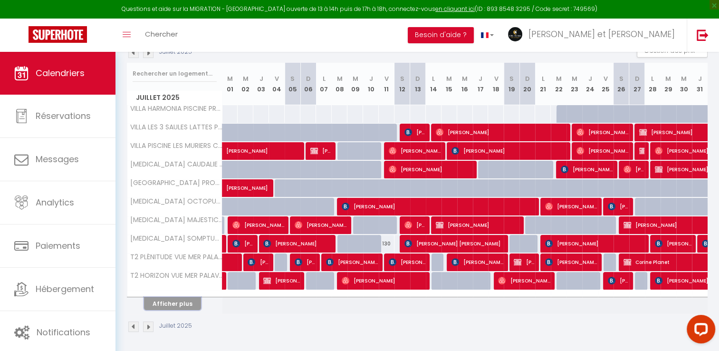
click at [181, 302] on button "Afficher plus" at bounding box center [172, 303] width 57 height 13
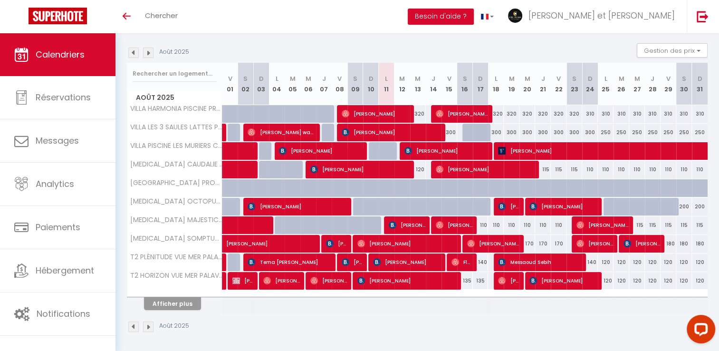
click at [131, 54] on img at bounding box center [133, 53] width 10 height 10
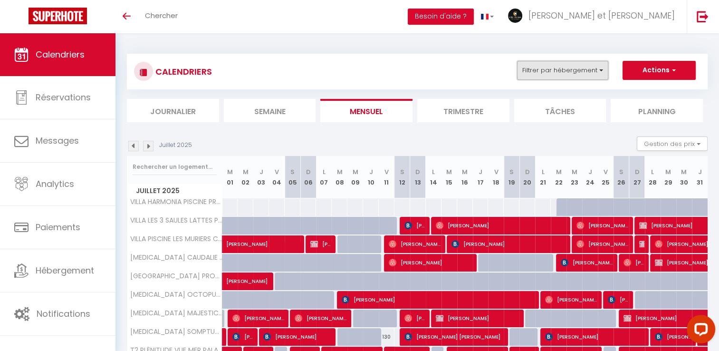
click at [576, 73] on button "Filtrer par hébergement" at bounding box center [562, 70] width 91 height 19
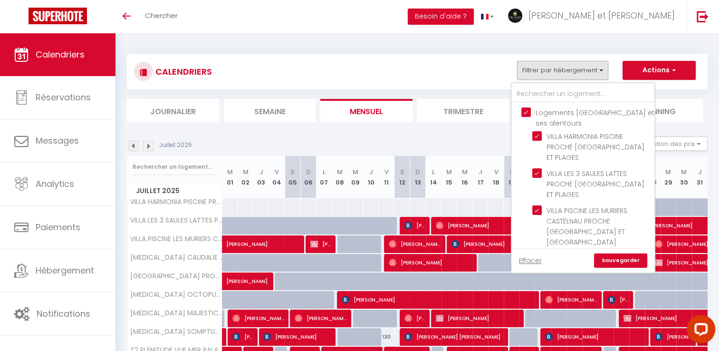
click at [526, 111] on input "Logements [GEOGRAPHIC_DATA] et ses alentours" at bounding box center [592, 112] width 143 height 10
checkbox input "false"
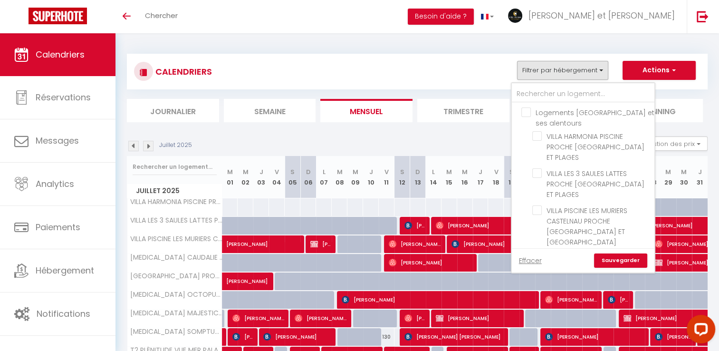
checkbox input "false"
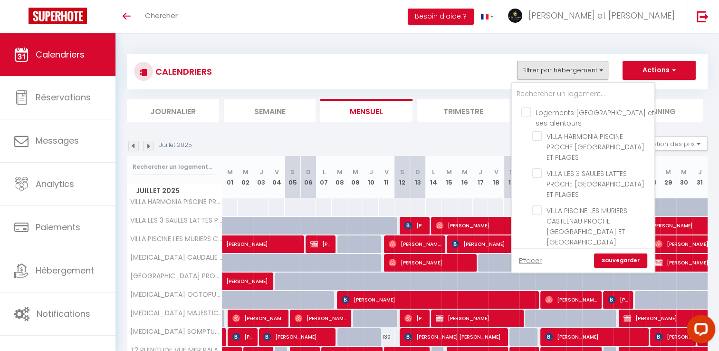
checkbox input "false"
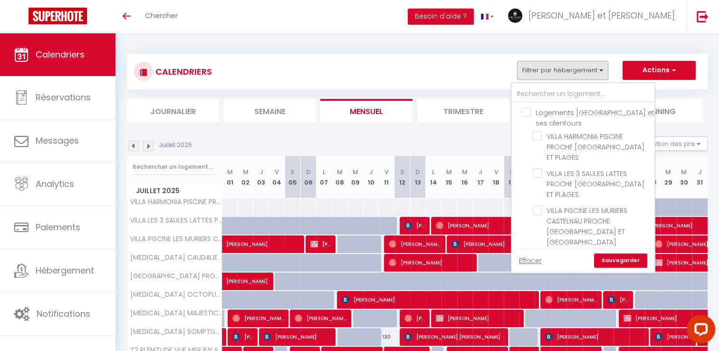
checkbox input "false"
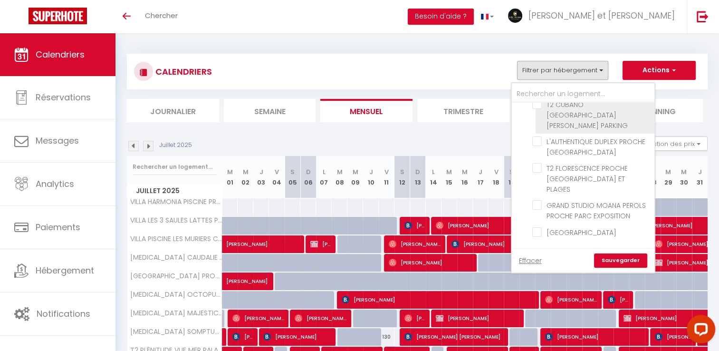
scroll to position [368, 0]
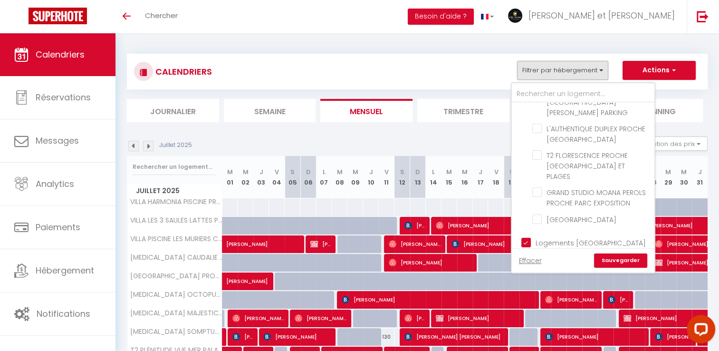
click at [532, 237] on input "Logements [GEOGRAPHIC_DATA]" at bounding box center [592, 242] width 143 height 10
checkbox input "false"
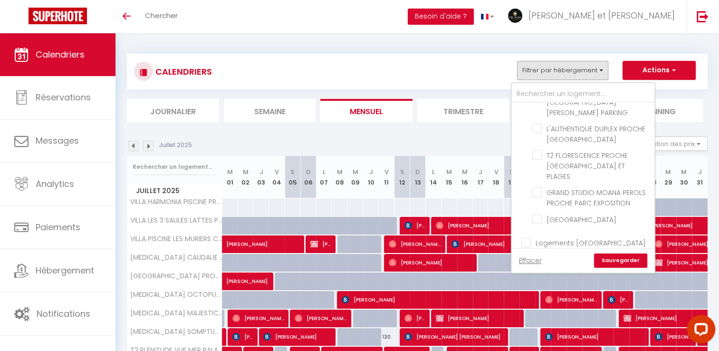
checkbox input "false"
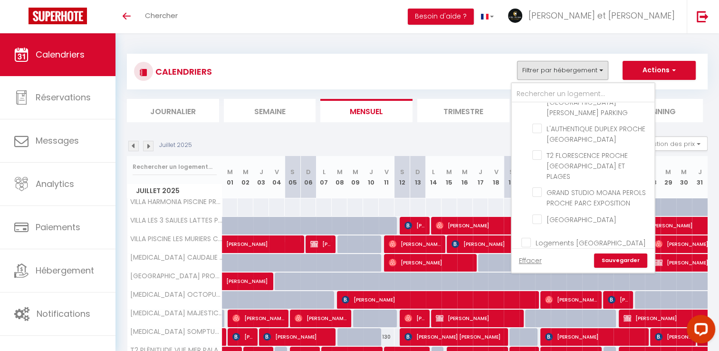
checkbox input "false"
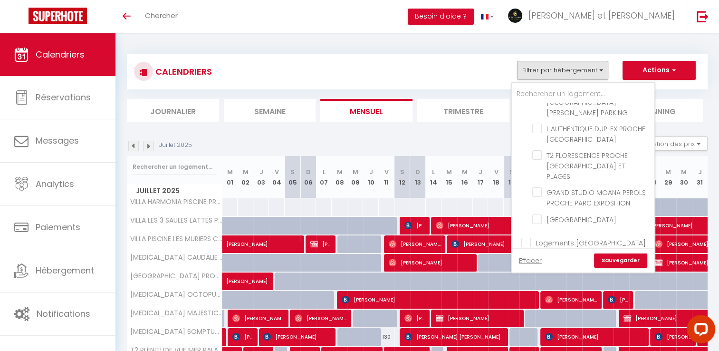
checkbox input "false"
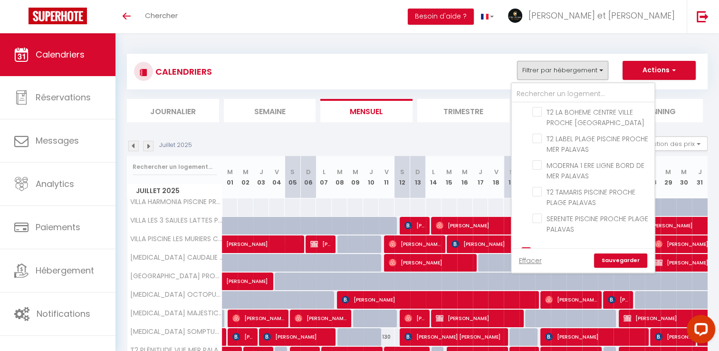
scroll to position [765, 0]
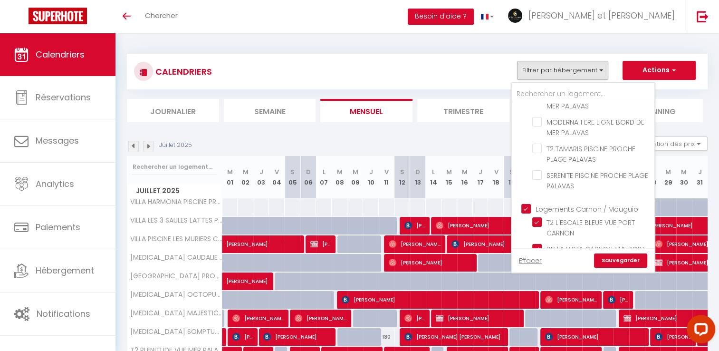
click at [524, 203] on input "Logements Carnon / Mauguio" at bounding box center [592, 208] width 143 height 10
checkbox input "false"
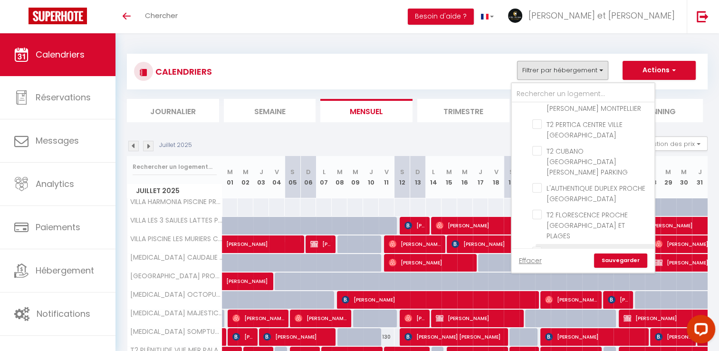
scroll to position [324, 0]
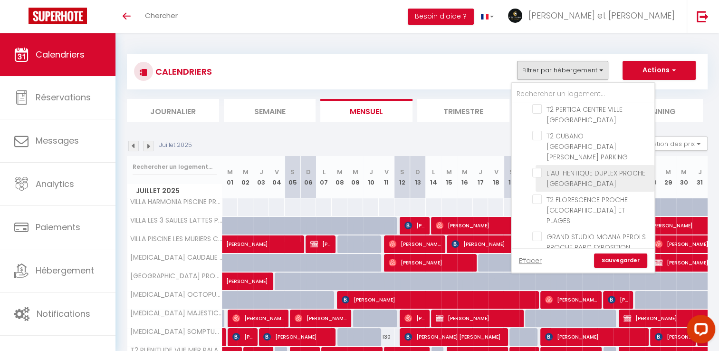
click at [541, 168] on input "L'AUTHENTIQUE DUPLEX PROCHE [GEOGRAPHIC_DATA]" at bounding box center [591, 173] width 119 height 10
checkbox input "true"
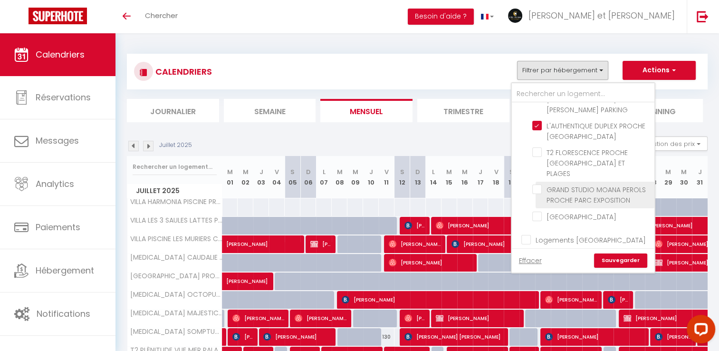
scroll to position [371, 0]
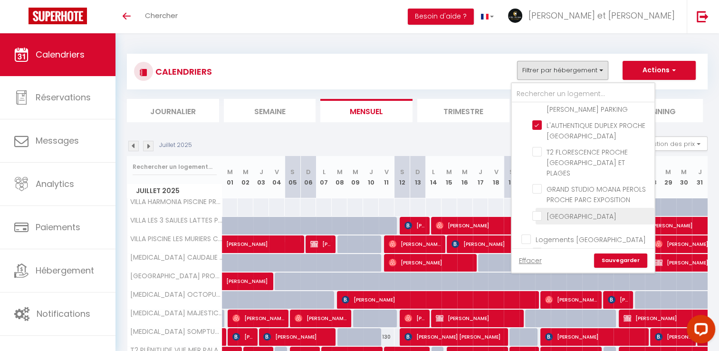
click at [540, 210] on input "[GEOGRAPHIC_DATA]" at bounding box center [591, 215] width 119 height 10
checkbox input "true"
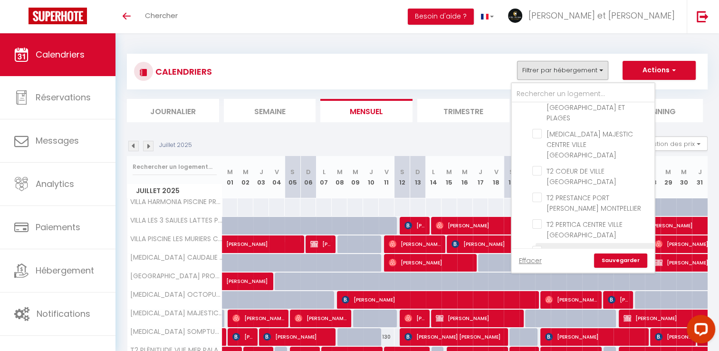
scroll to position [208, 0]
click at [536, 220] on input "T2 PERTICA CENTRE VILLE [GEOGRAPHIC_DATA]" at bounding box center [591, 225] width 119 height 10
checkbox input "true"
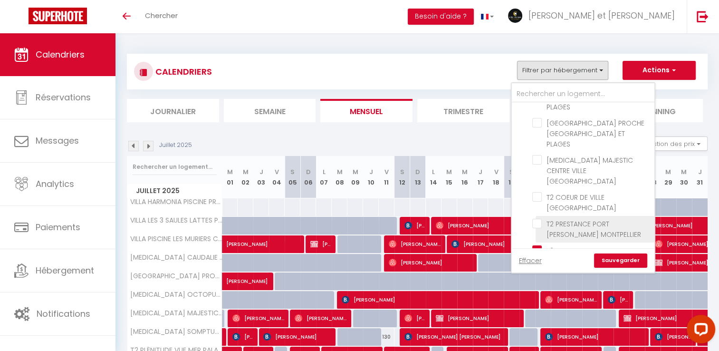
scroll to position [182, 0]
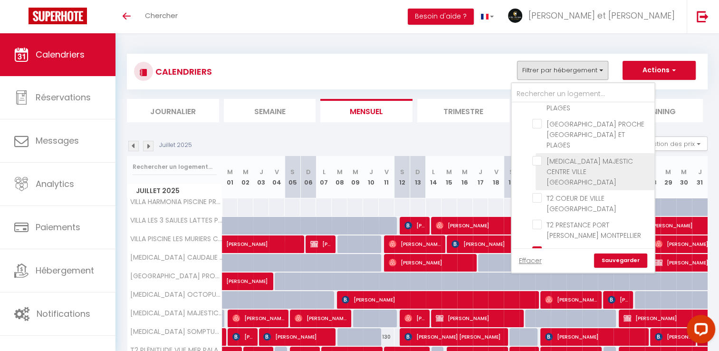
click at [538, 156] on input "[MEDICAL_DATA] MAJESTIC CENTRE VILLE ​[GEOGRAPHIC_DATA]" at bounding box center [591, 161] width 119 height 10
checkbox input "true"
click at [622, 264] on link "Sauvegarder" at bounding box center [620, 260] width 53 height 14
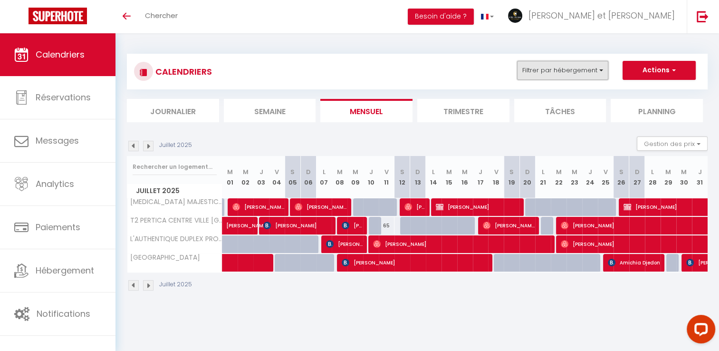
click at [592, 77] on button "Filtrer par hébergement" at bounding box center [562, 70] width 91 height 19
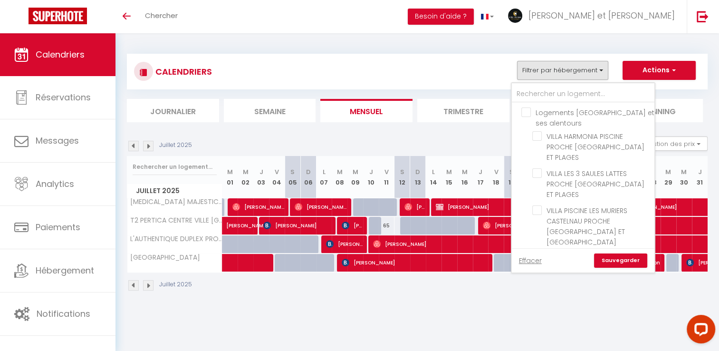
click at [526, 113] on input "Logements [GEOGRAPHIC_DATA] et ses alentours" at bounding box center [592, 112] width 143 height 10
checkbox input "true"
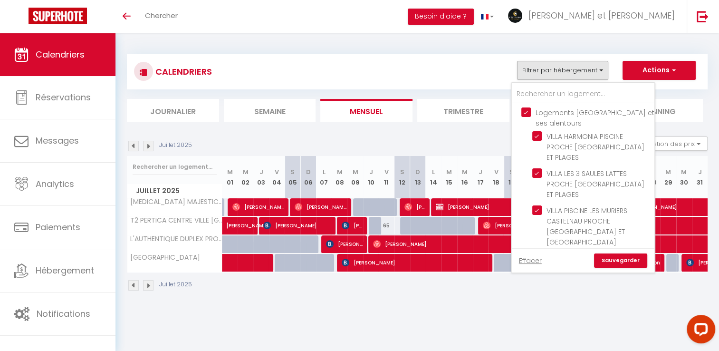
checkbox input "true"
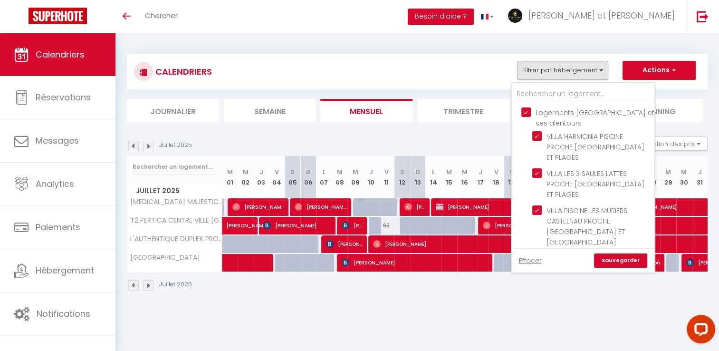
checkbox input "true"
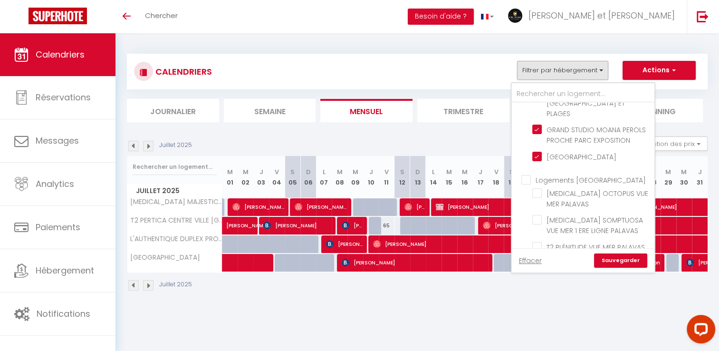
scroll to position [423, 0]
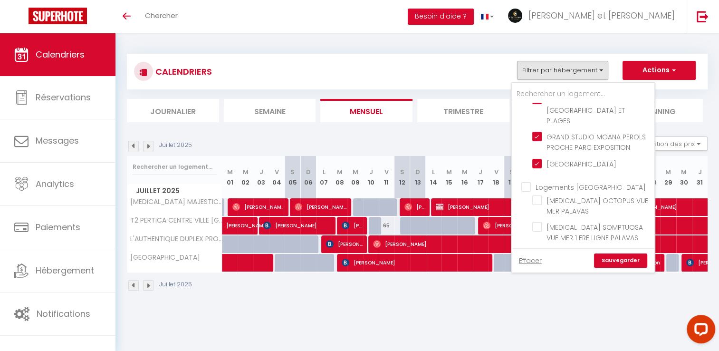
click at [529, 182] on input "Logements [GEOGRAPHIC_DATA]" at bounding box center [592, 187] width 143 height 10
checkbox input "true"
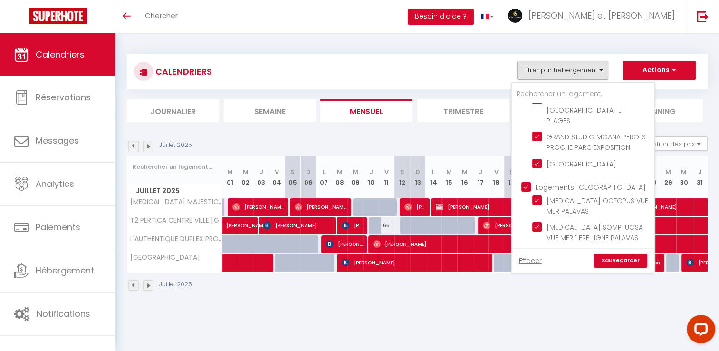
checkbox input "true"
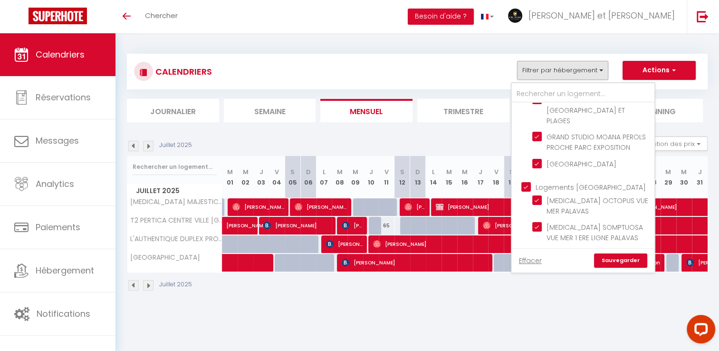
checkbox input "true"
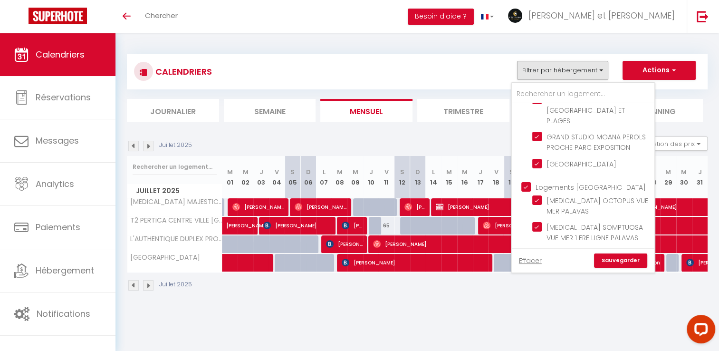
checkbox input "true"
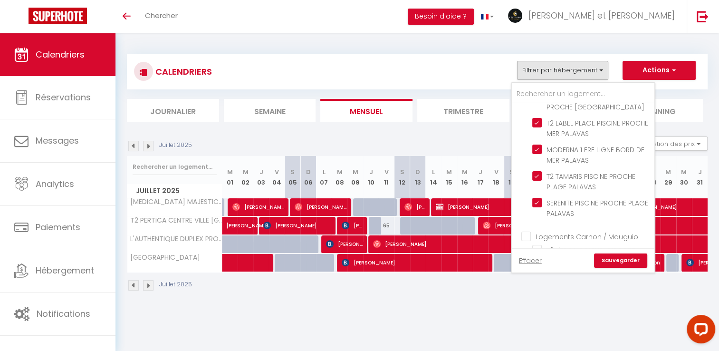
scroll to position [739, 0]
click at [525, 229] on input "Logements Carnon / Mauguio" at bounding box center [592, 234] width 143 height 10
checkbox input "true"
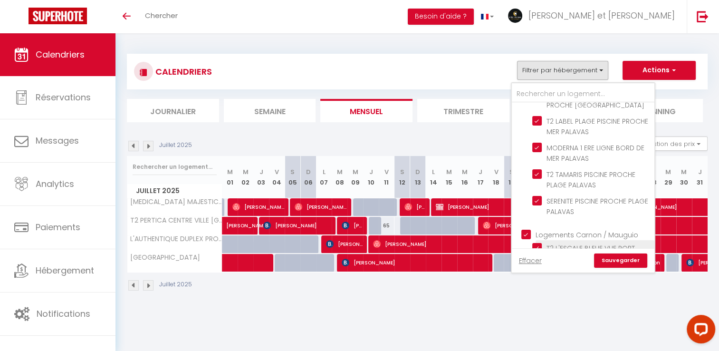
scroll to position [765, 0]
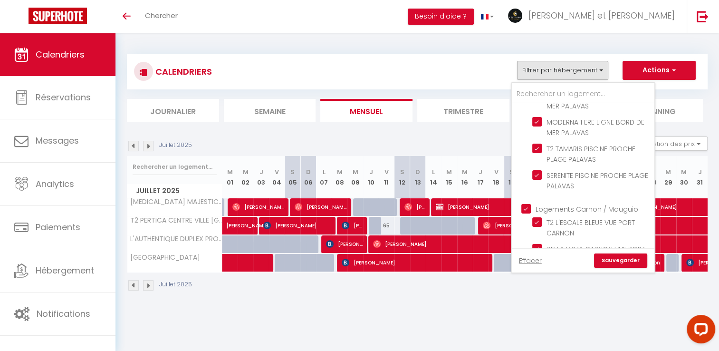
click at [627, 262] on link "Sauvegarder" at bounding box center [620, 260] width 53 height 14
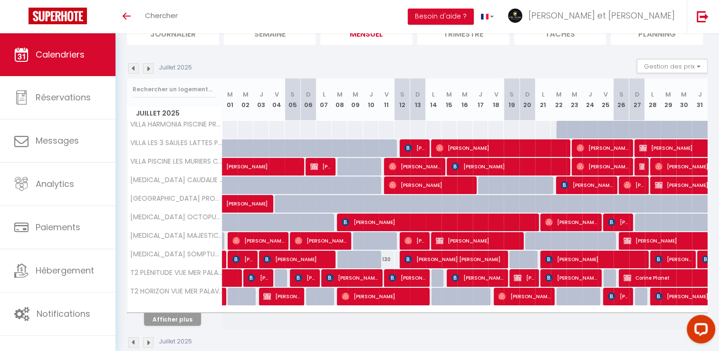
scroll to position [93, 0]
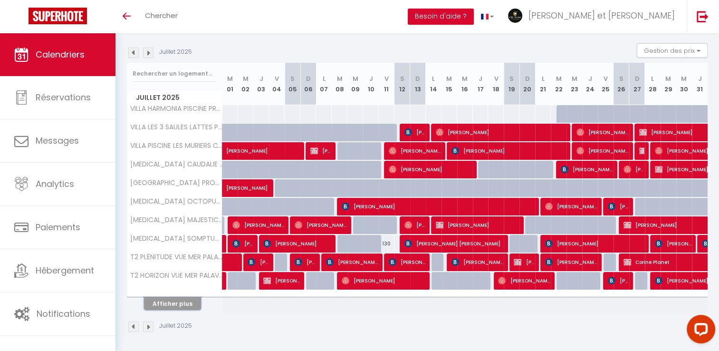
click at [186, 298] on button "Afficher plus" at bounding box center [172, 303] width 57 height 13
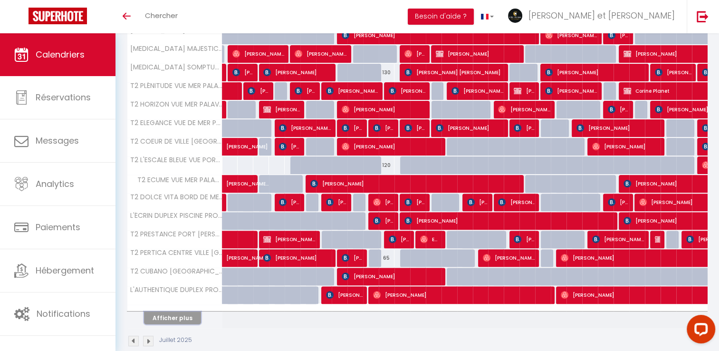
scroll to position [277, 0]
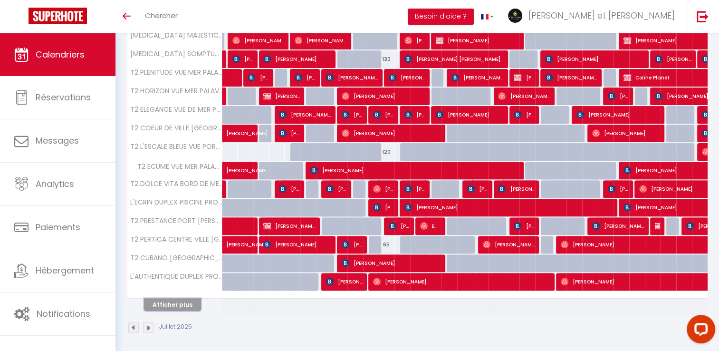
click at [172, 302] on button "Afficher plus" at bounding box center [172, 304] width 57 height 13
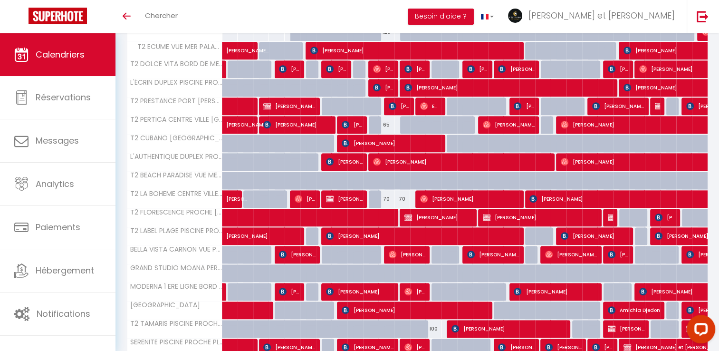
scroll to position [439, 0]
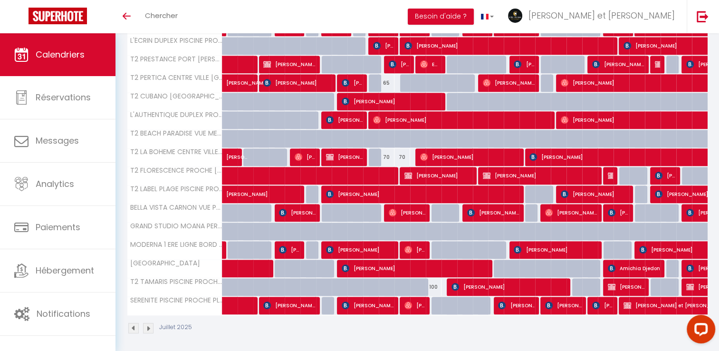
click at [149, 328] on img at bounding box center [148, 328] width 10 height 10
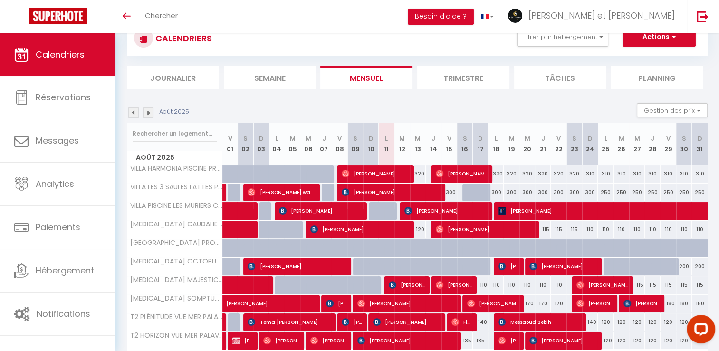
scroll to position [93, 0]
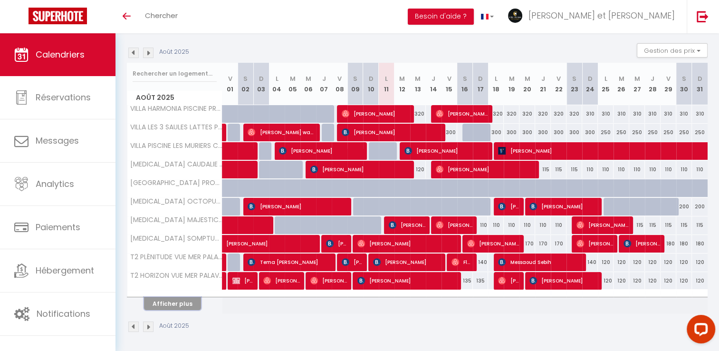
click at [184, 298] on button "Afficher plus" at bounding box center [172, 303] width 57 height 13
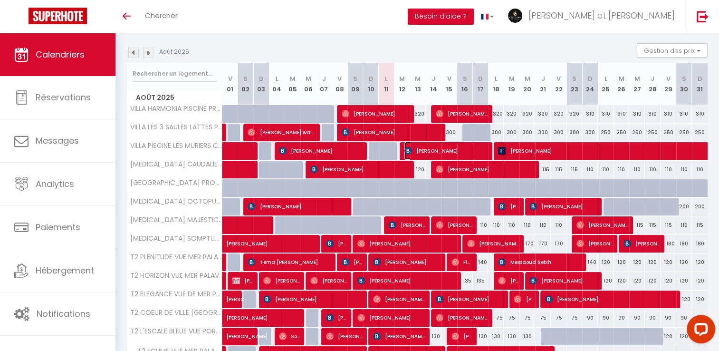
click at [428, 150] on span "[PERSON_NAME]" at bounding box center [446, 151] width 84 height 18
select select "OK"
select select "KO"
select select "0"
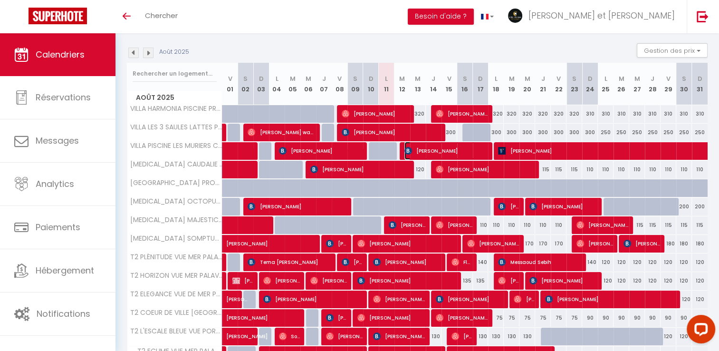
select select "1"
select select
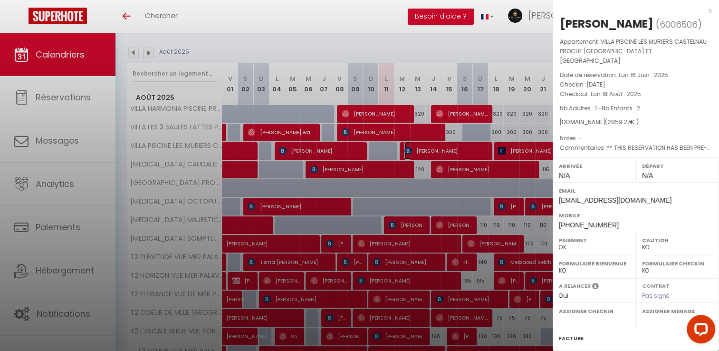
select select "34065"
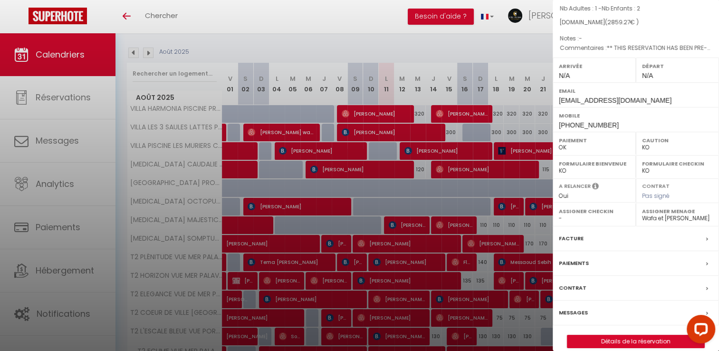
click at [649, 143] on select "OK KO" at bounding box center [677, 147] width 71 height 9
select select "OK"
click at [642, 143] on select "OK KO" at bounding box center [677, 147] width 71 height 9
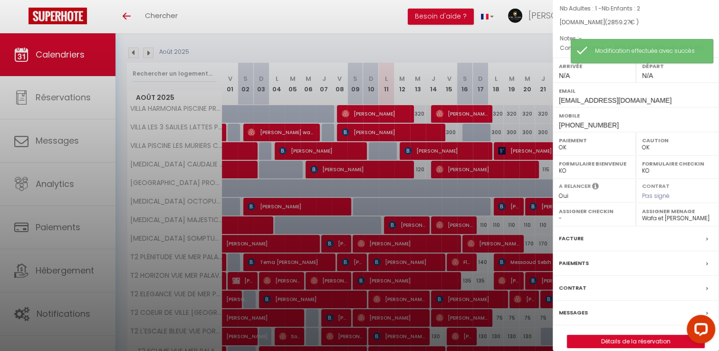
scroll to position [0, 0]
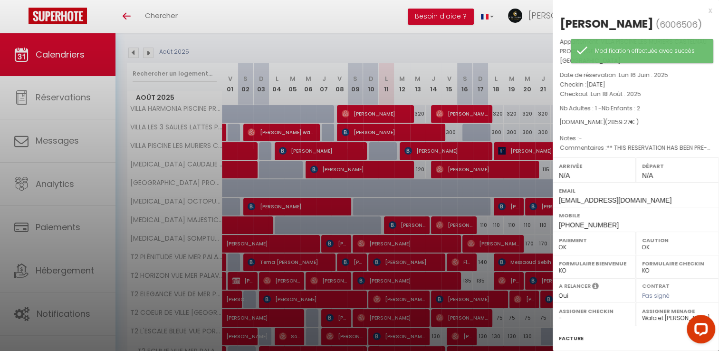
click at [701, 9] on div "x" at bounding box center [632, 10] width 159 height 11
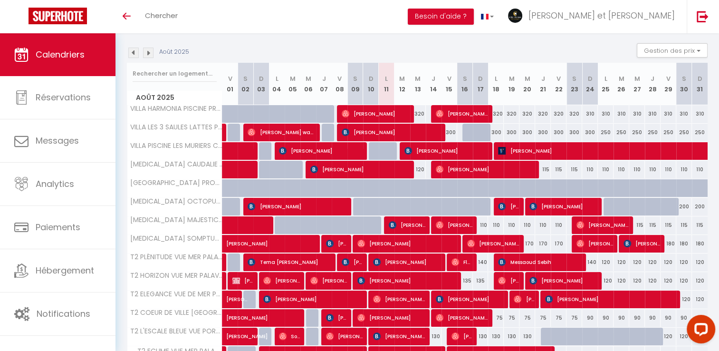
click at [133, 54] on img at bounding box center [133, 53] width 10 height 10
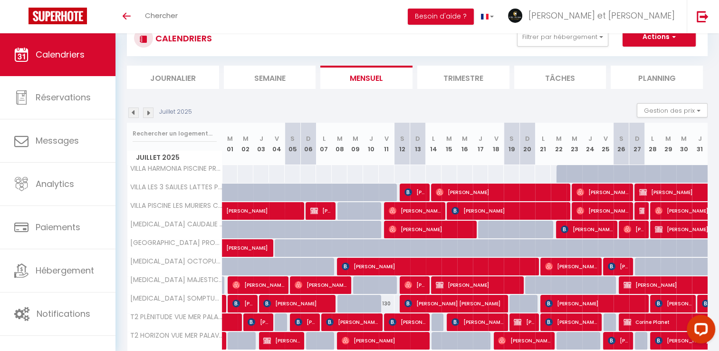
scroll to position [93, 0]
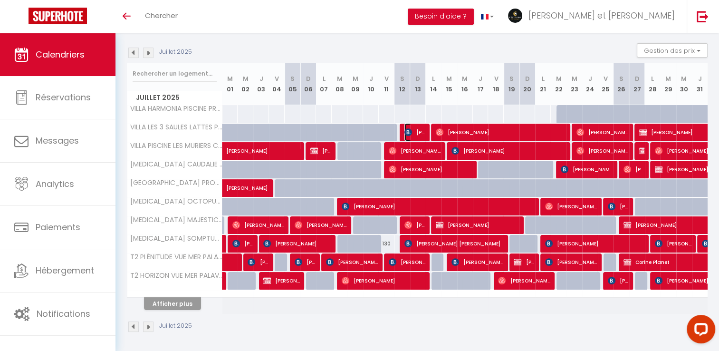
click at [416, 128] on span "[PERSON_NAME]" at bounding box center [414, 132] width 21 height 18
select select "42629"
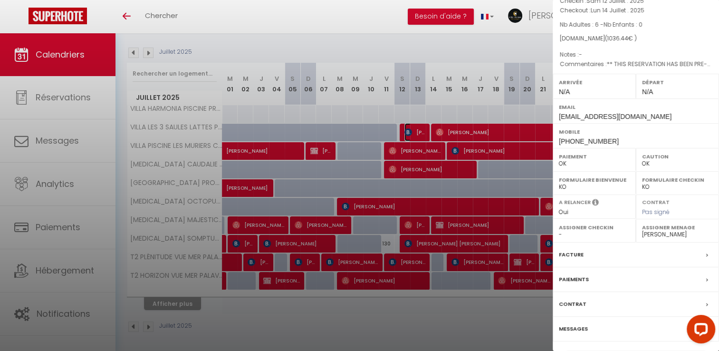
scroll to position [100, 0]
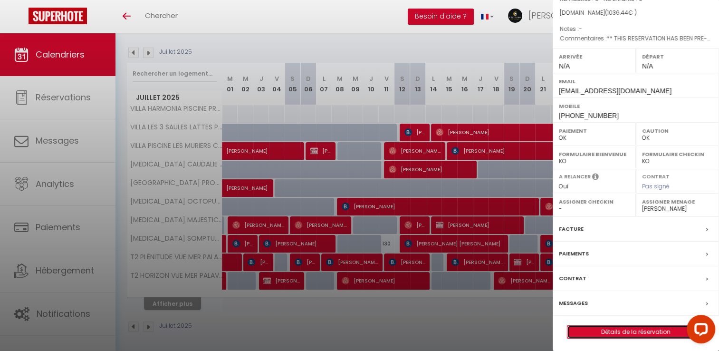
click at [640, 325] on link "Détails de la réservation" at bounding box center [635, 331] width 137 height 12
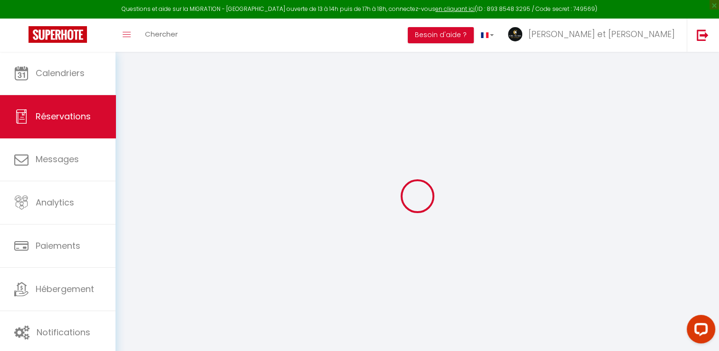
type input "Idriss"
type input "Osman"
type input "iosman.964359@guest.booking.com"
type input "+33781704878"
type input "219 Chemin de Rongère 38670 Chasse-sur-Rhône"
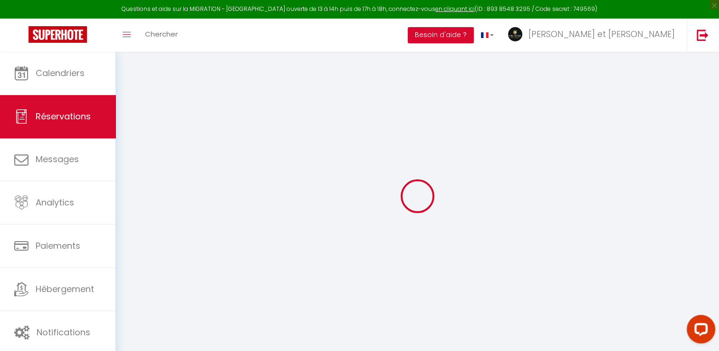
type input "Chasse-sur-Rhône"
select select "FR"
type input "114"
type input "148.2"
type input "14.51"
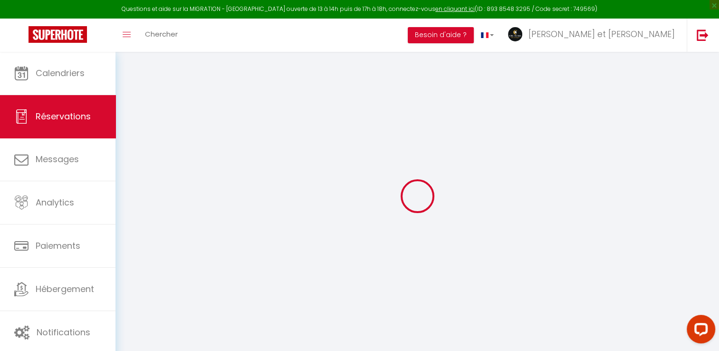
select select "69110"
select select "1"
select select
type input "6"
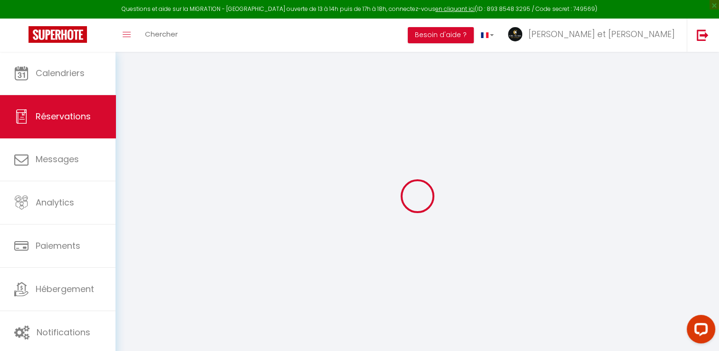
select select "12"
select select "15"
type input "740"
checkbox input "false"
type input "0"
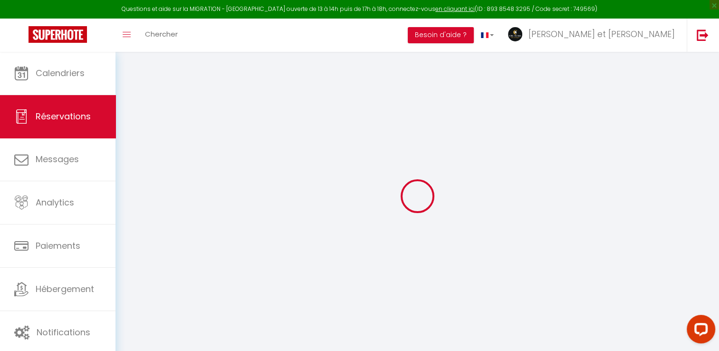
select select "2"
type input "0"
select select
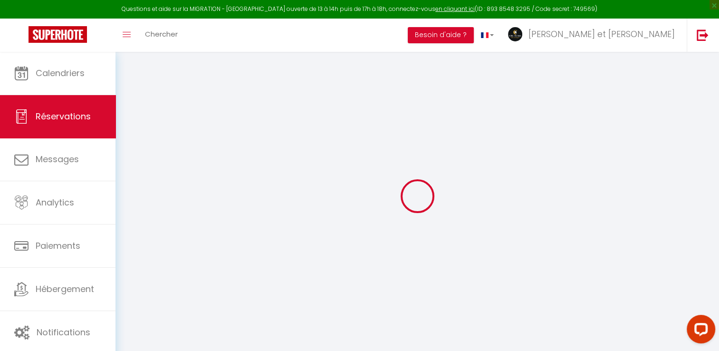
select select
checkbox input "false"
select select
checkbox input "false"
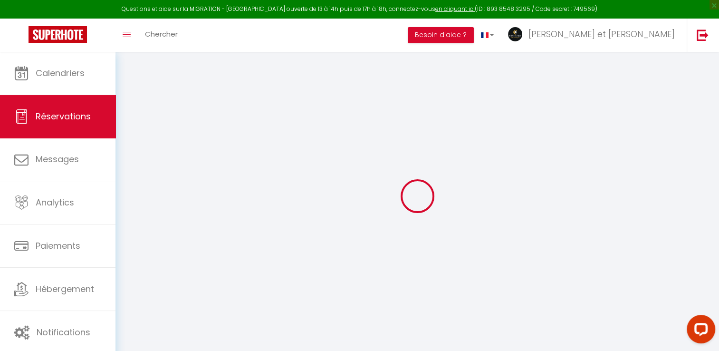
select select
checkbox input "false"
select select
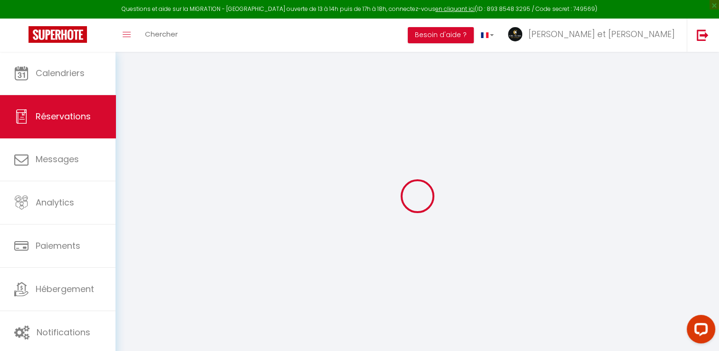
checkbox input "false"
type textarea "** THIS RESERVATION HAS BEEN PRE-PAID ** Reservation has a cancellation grace p…"
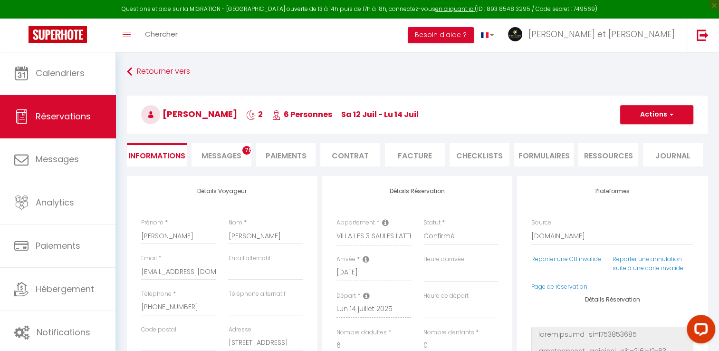
type input "134"
type input "48.44"
select select
checkbox input "false"
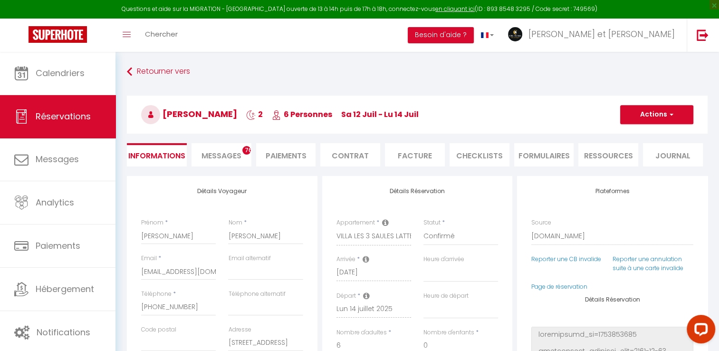
select select
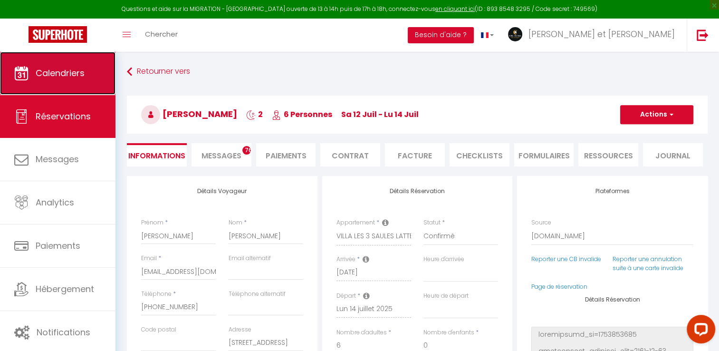
click at [67, 72] on span "Calendriers" at bounding box center [60, 73] width 49 height 12
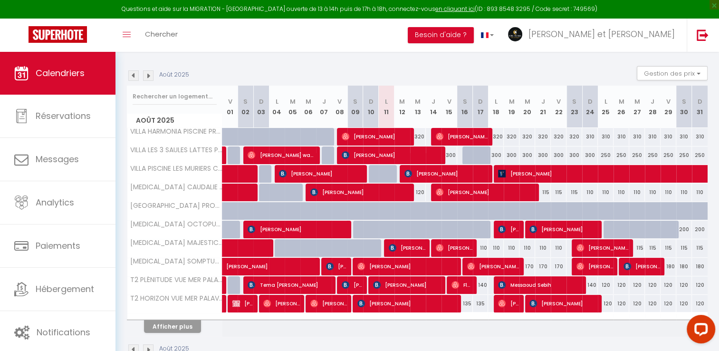
scroll to position [89, 0]
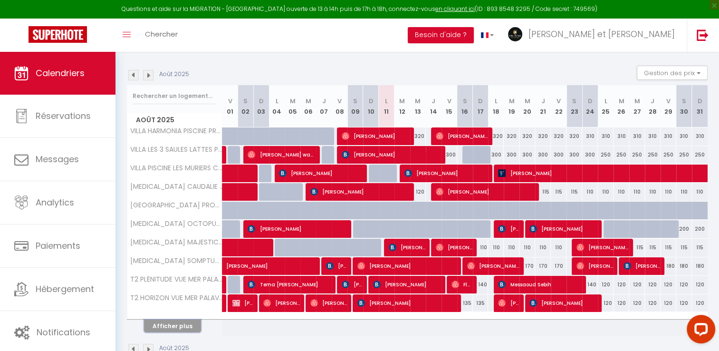
click at [177, 323] on button "Afficher plus" at bounding box center [172, 325] width 57 height 13
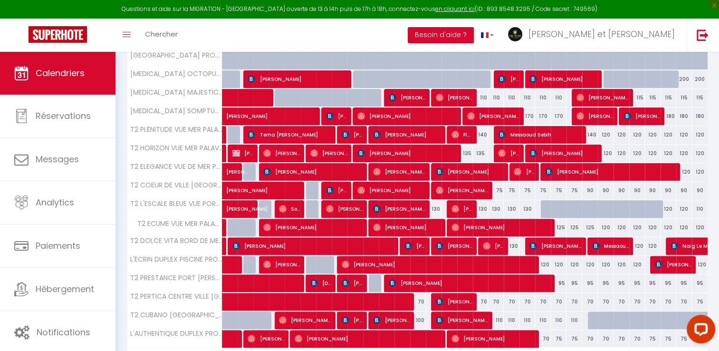
scroll to position [296, 0]
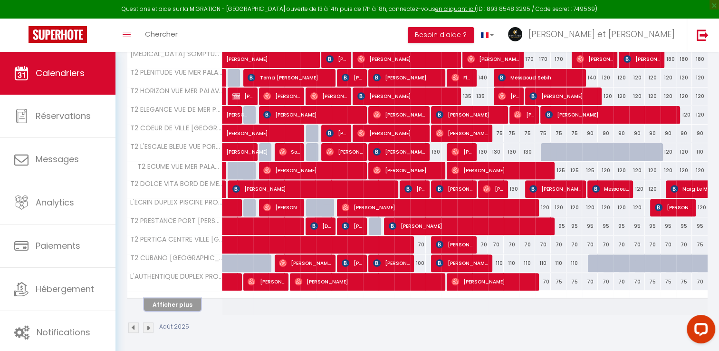
click at [184, 304] on button "Afficher plus" at bounding box center [172, 304] width 57 height 13
select select
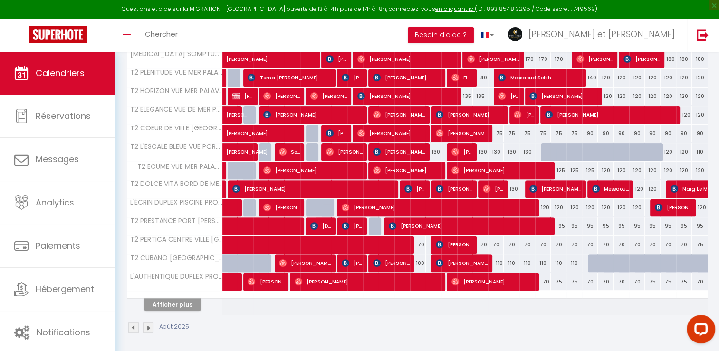
select select
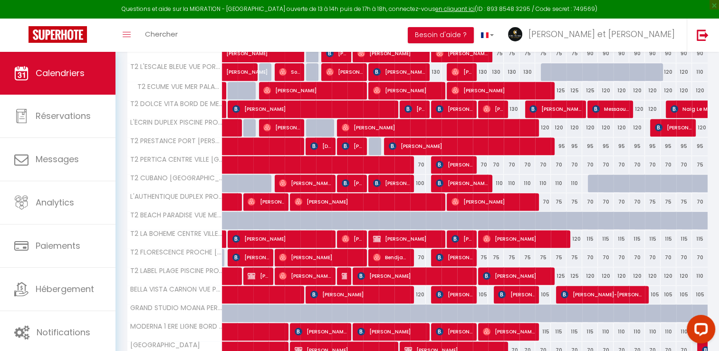
scroll to position [458, 0]
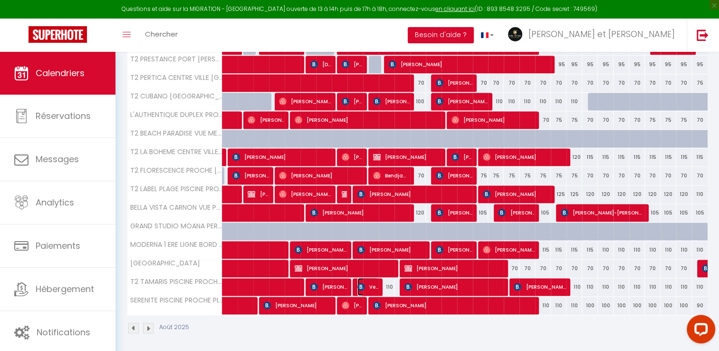
click at [371, 285] on span "Vernac Nicolas" at bounding box center [367, 286] width 21 height 18
select select "OK"
select select "0"
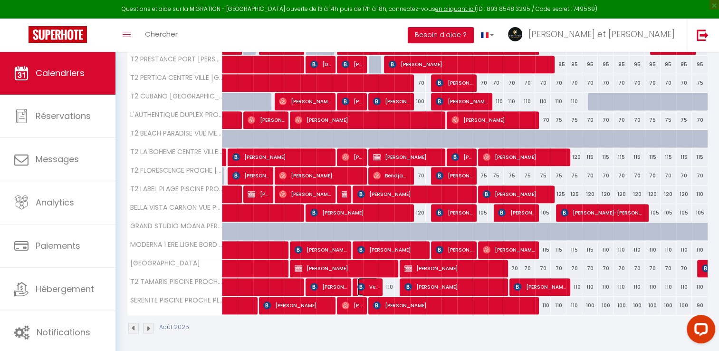
select select "1"
select select
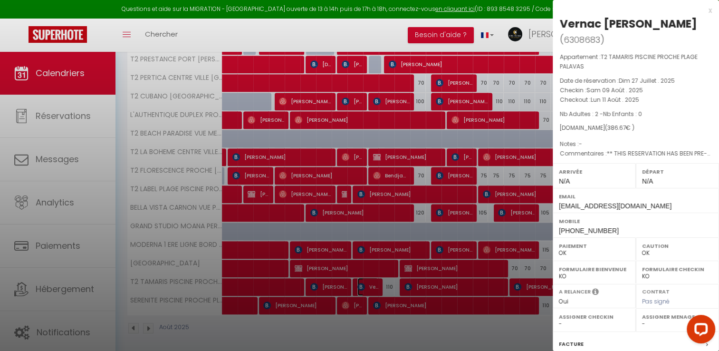
select select "34065"
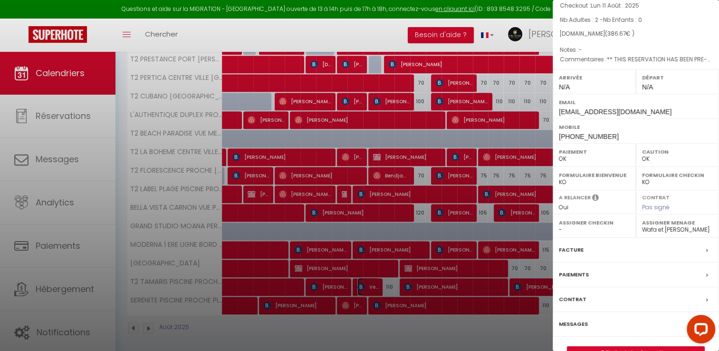
scroll to position [100, 0]
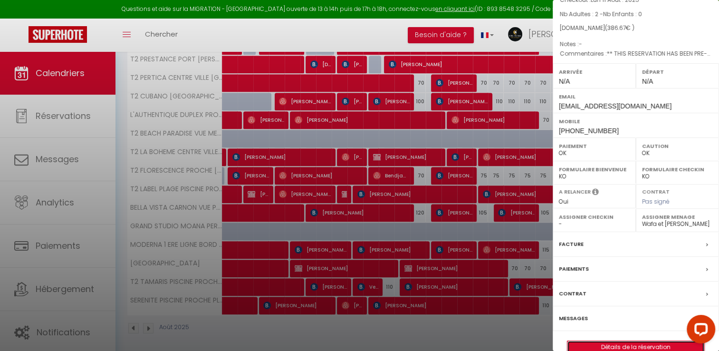
click at [622, 341] on link "Détails de la réservation" at bounding box center [635, 347] width 137 height 12
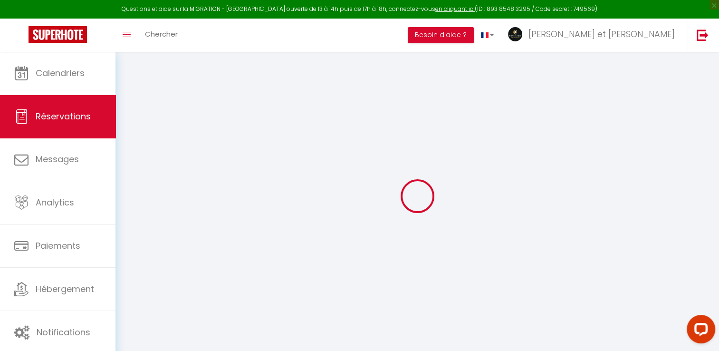
type input "Vernac"
type input "Nicolas"
type input "vnicol.567424@guest.booking.com"
type input "+33645010707"
type input "15700"
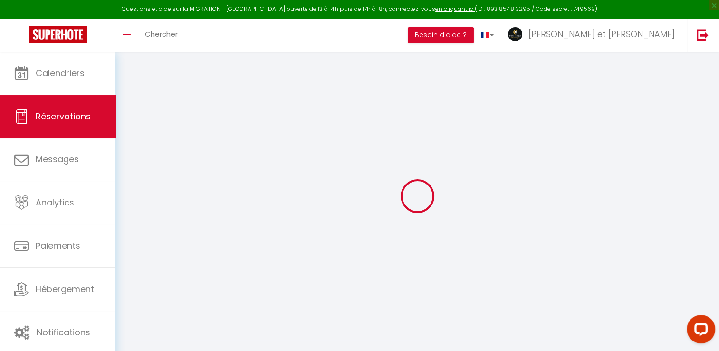
type input "34 rue de la xainterie"
type input "Ally"
select select "FR"
type input "28.67"
type input "24"
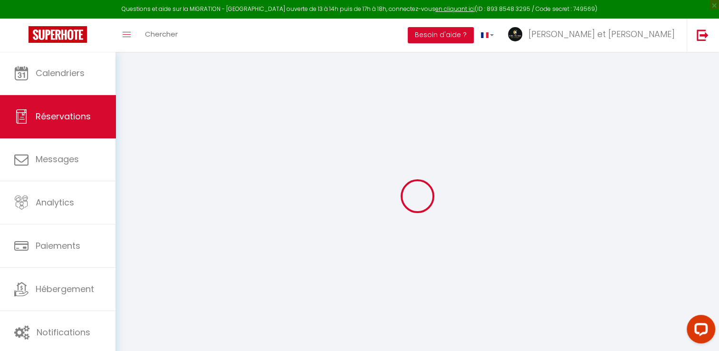
type input "55.42"
type input "5.41"
select select "51601"
select select "1"
select select
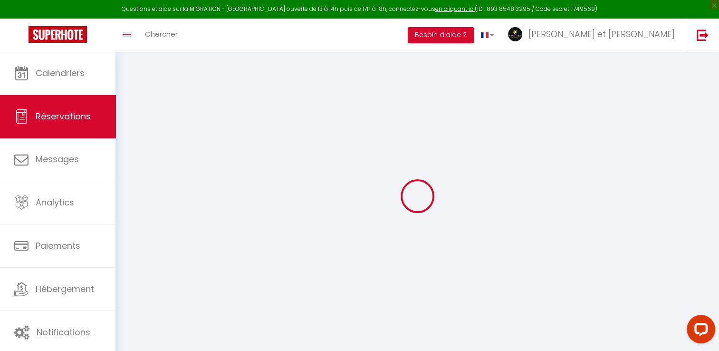
select select
type input "2"
select select "12"
select select "15"
type input "262.8"
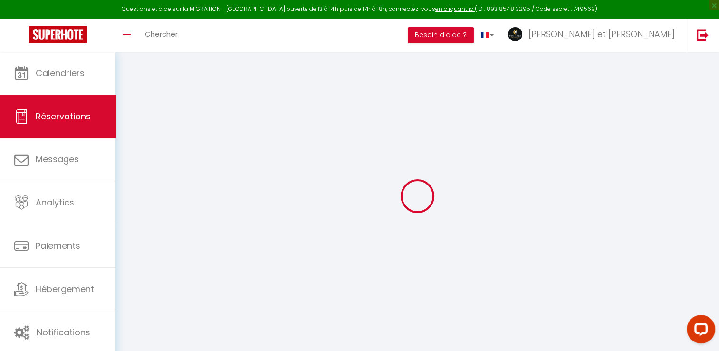
checkbox input "false"
type input "0"
select select "2"
type input "0"
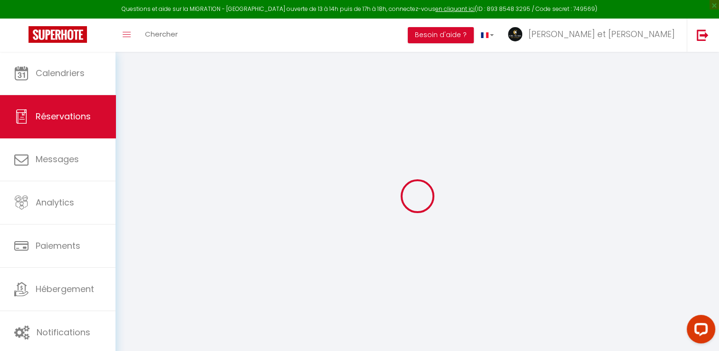
type input "0"
select select
checkbox input "false"
select select
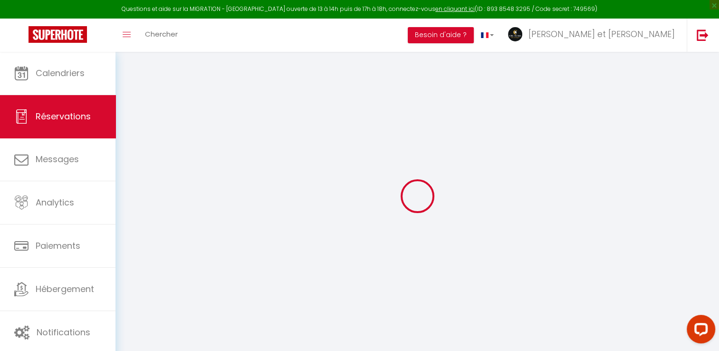
select select
checkbox input "false"
select select
checkbox input "false"
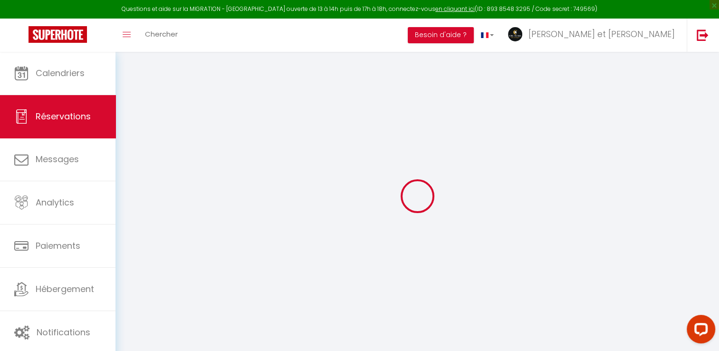
select select
checkbox input "false"
type textarea "** THIS RESERVATION HAS BEEN PRE-PAID ** merci je voudrais arriver a 8ou 9 heur…"
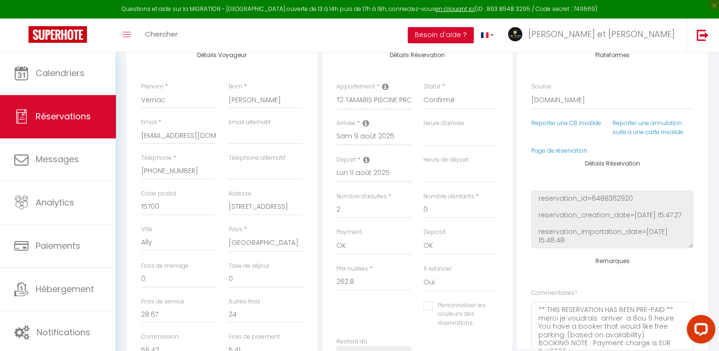
type input "54"
type input "17.2"
select select
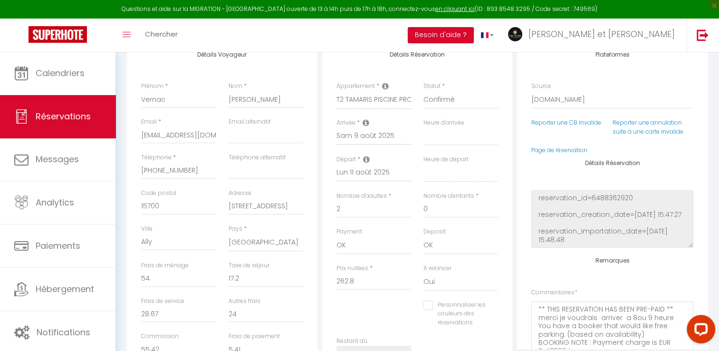
checkbox input "false"
select select
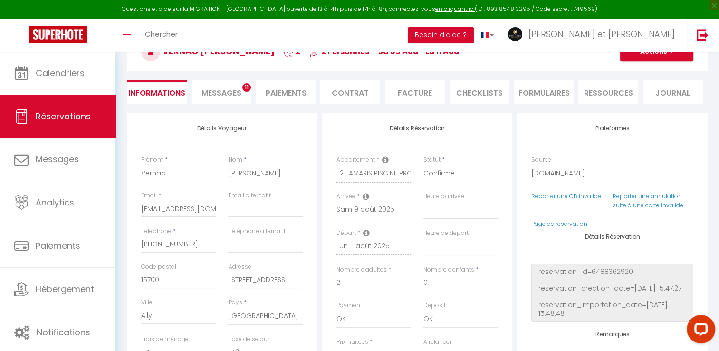
scroll to position [62, 0]
click at [213, 98] on span "Messages" at bounding box center [221, 93] width 40 height 11
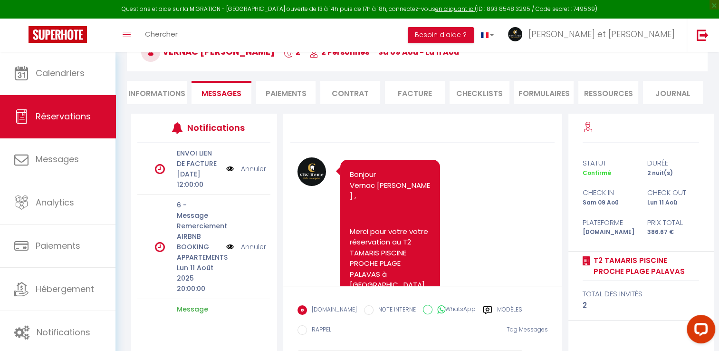
click at [242, 252] on link "Annuler" at bounding box center [253, 246] width 25 height 10
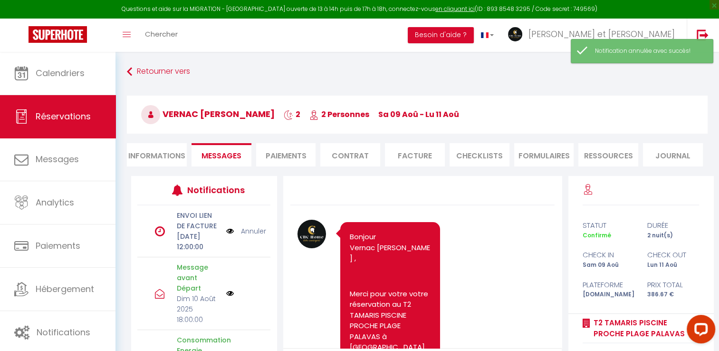
click at [147, 148] on li "Informations" at bounding box center [157, 154] width 60 height 23
select select
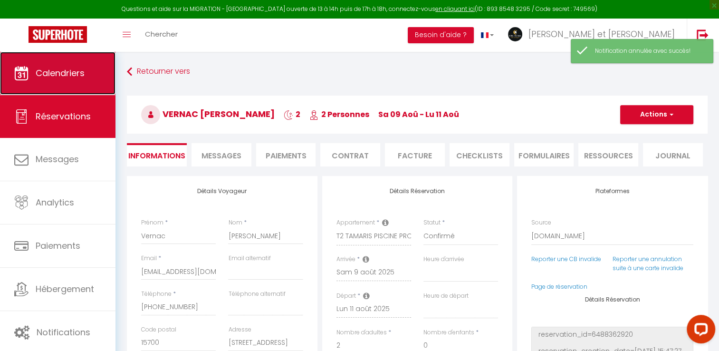
click at [79, 81] on link "Calendriers" at bounding box center [57, 73] width 115 height 43
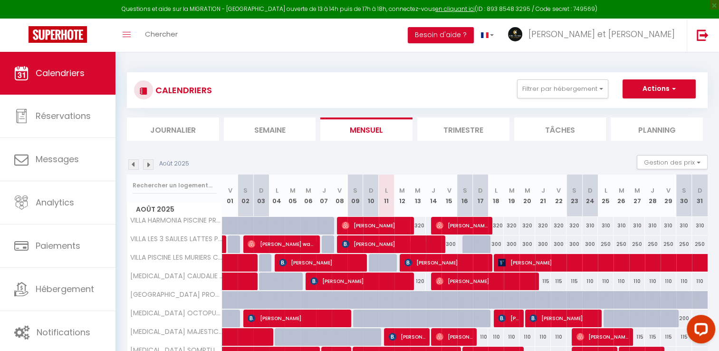
scroll to position [81, 0]
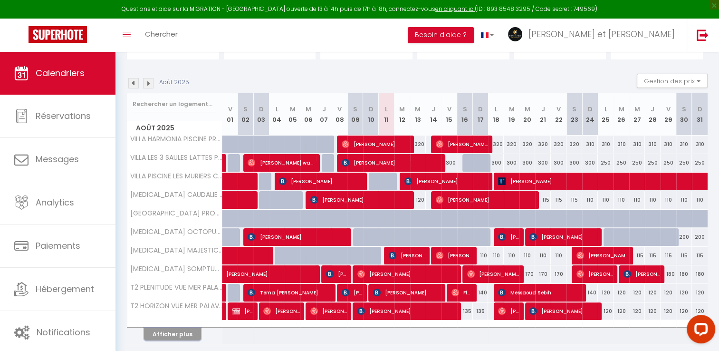
click at [185, 329] on button "Afficher plus" at bounding box center [172, 333] width 57 height 13
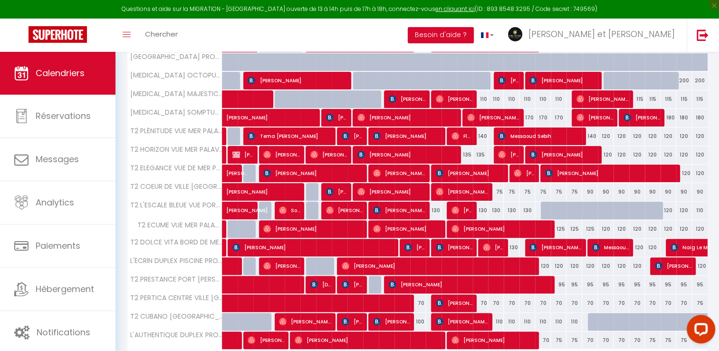
scroll to position [277, 0]
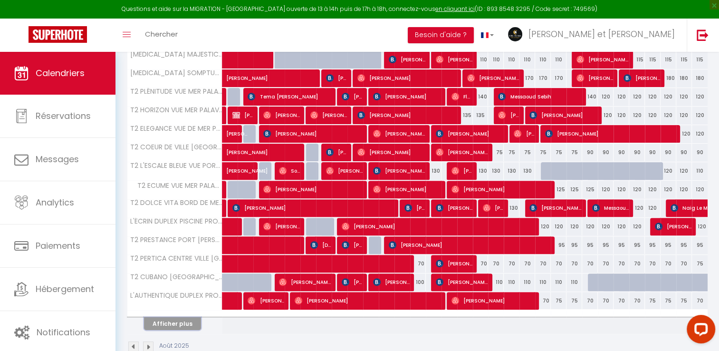
click at [176, 322] on button "Afficher plus" at bounding box center [172, 323] width 57 height 13
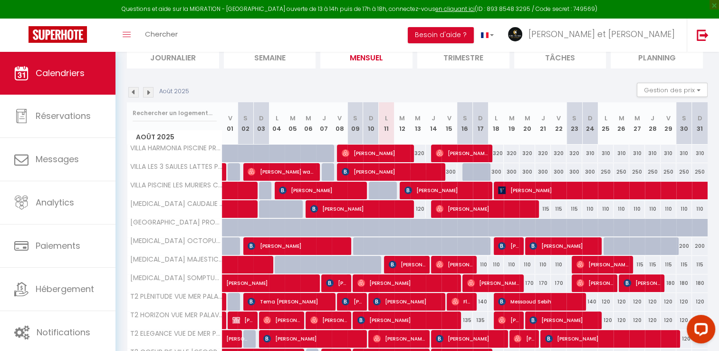
scroll to position [67, 0]
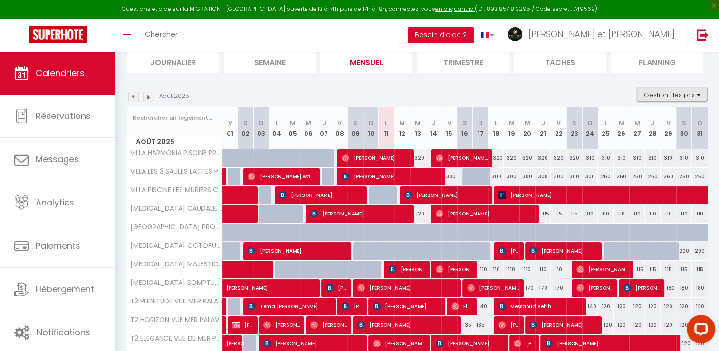
click at [693, 94] on button "Gestion des prix" at bounding box center [672, 94] width 71 height 14
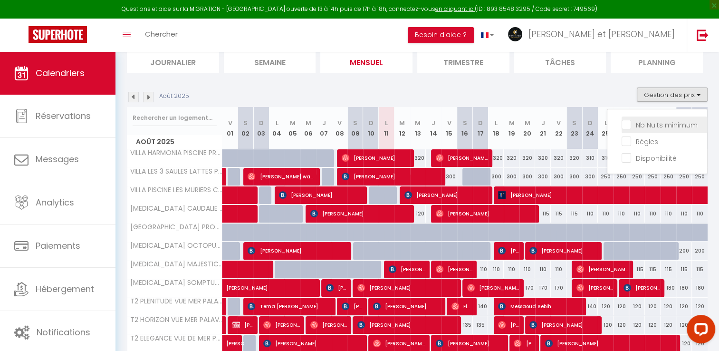
click at [624, 123] on input "Nb Nuits minimum" at bounding box center [665, 124] width 86 height 10
checkbox input "true"
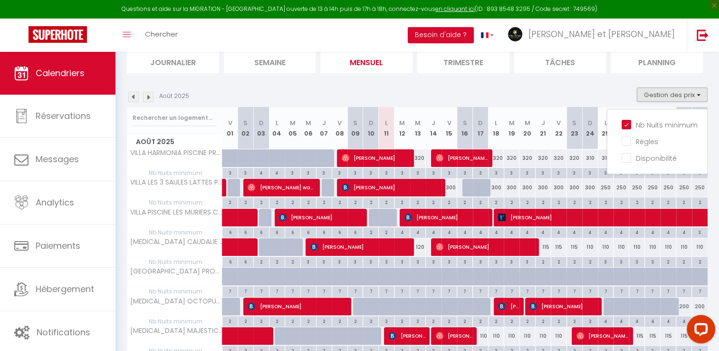
click at [595, 88] on div "Août 2025 Gestion des prix Nb Nuits minimum Règles Disponibilité" at bounding box center [417, 96] width 581 height 19
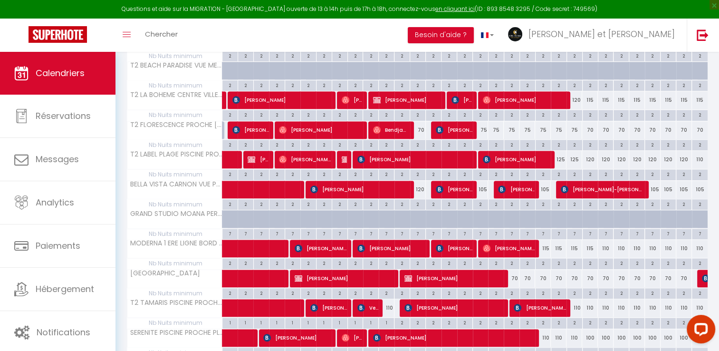
scroll to position [788, 0]
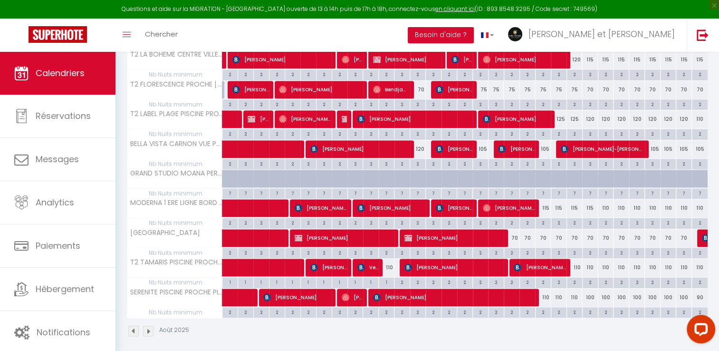
click at [388, 263] on div "110" at bounding box center [387, 267] width 16 height 18
type input "110"
select select "1"
type input "Lun 11 Août 2025"
type input "[DATE]"
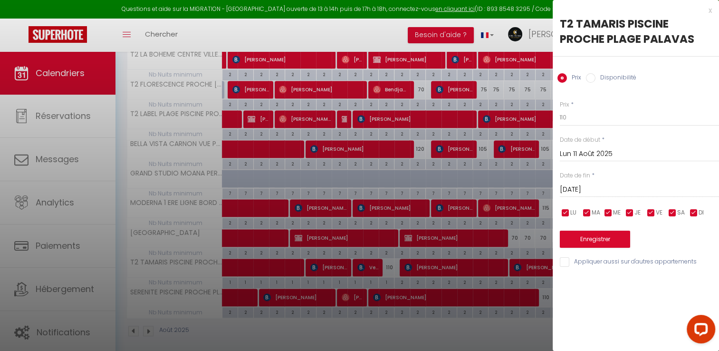
click at [594, 77] on input "Disponibilité" at bounding box center [591, 78] width 10 height 10
radio input "true"
radio input "false"
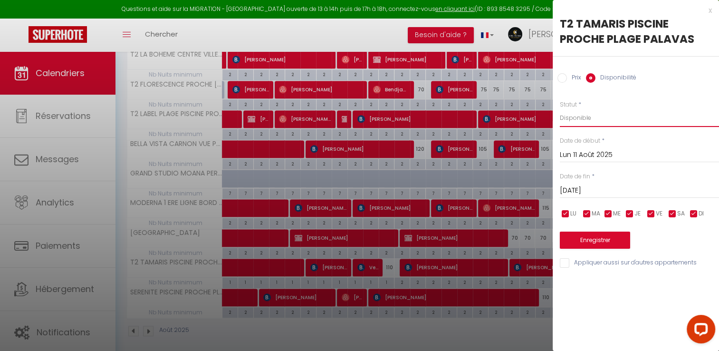
click at [580, 120] on select "Disponible Indisponible" at bounding box center [639, 118] width 159 height 18
select select "0"
click at [560, 109] on select "Disponible Indisponible" at bounding box center [639, 118] width 159 height 18
click at [590, 235] on button "Enregistrer" at bounding box center [595, 239] width 70 height 17
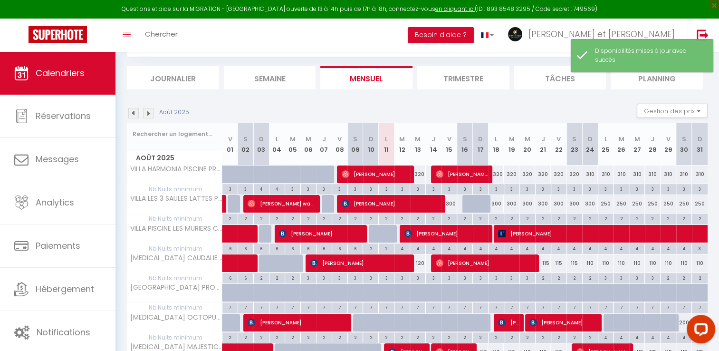
scroll to position [222, 0]
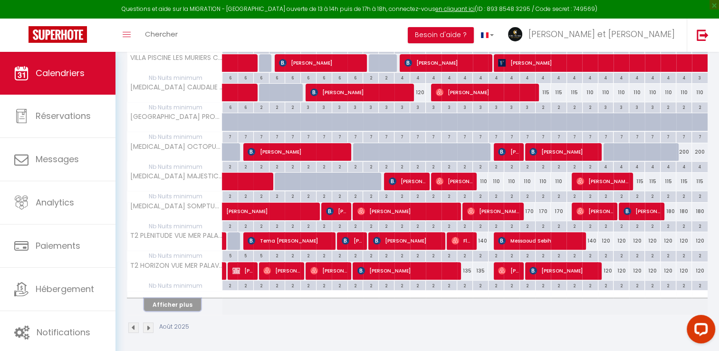
click at [178, 303] on button "Afficher plus" at bounding box center [172, 304] width 57 height 13
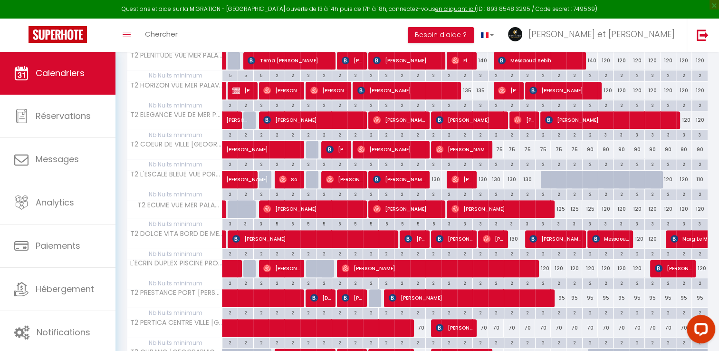
scroll to position [517, 0]
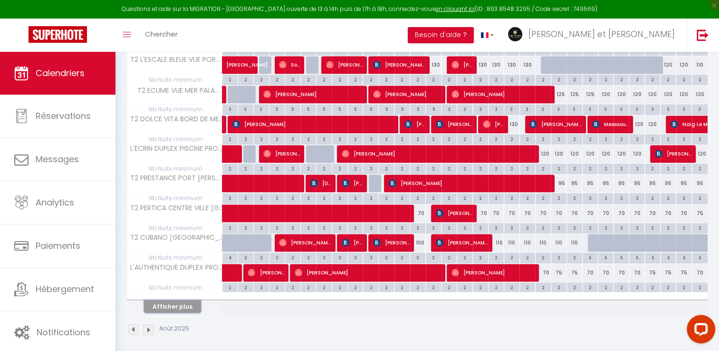
click at [194, 300] on button "Afficher plus" at bounding box center [172, 306] width 57 height 13
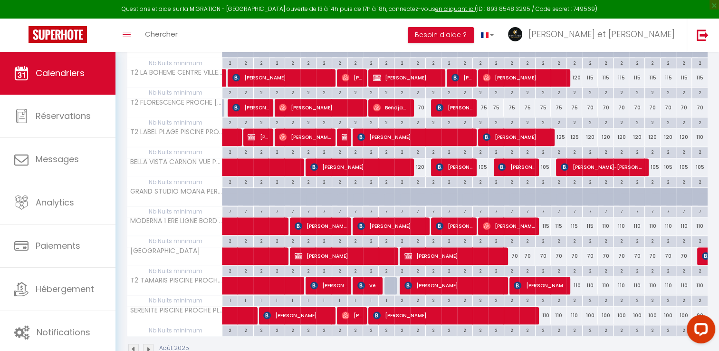
scroll to position [771, 0]
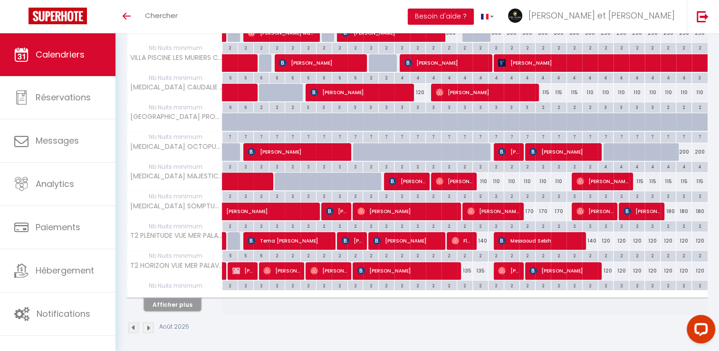
click at [173, 302] on button "Afficher plus" at bounding box center [172, 304] width 57 height 13
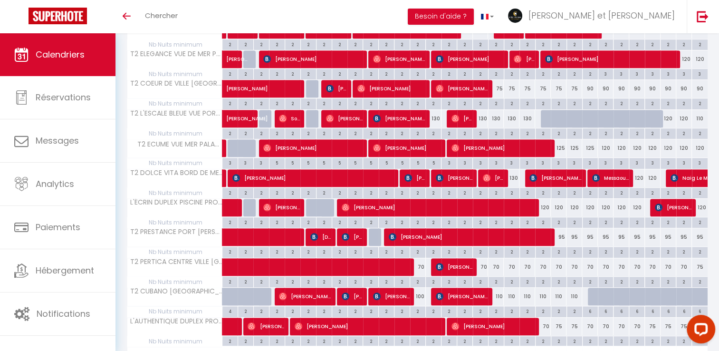
scroll to position [498, 0]
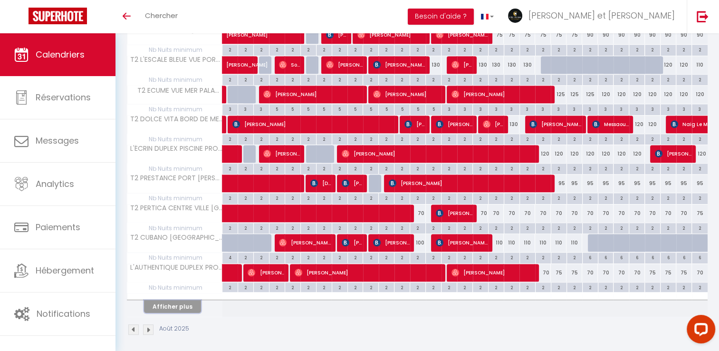
click at [184, 300] on button "Afficher plus" at bounding box center [172, 306] width 57 height 13
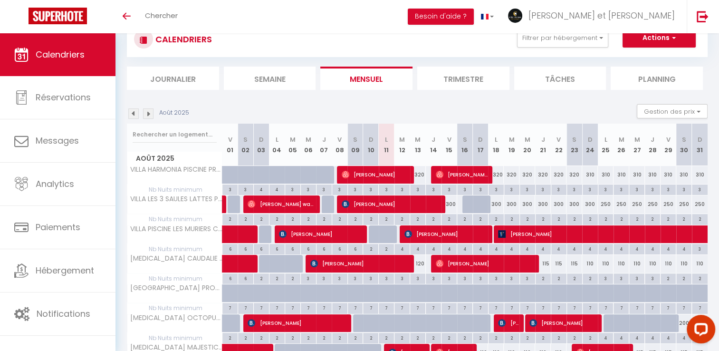
scroll to position [57, 0]
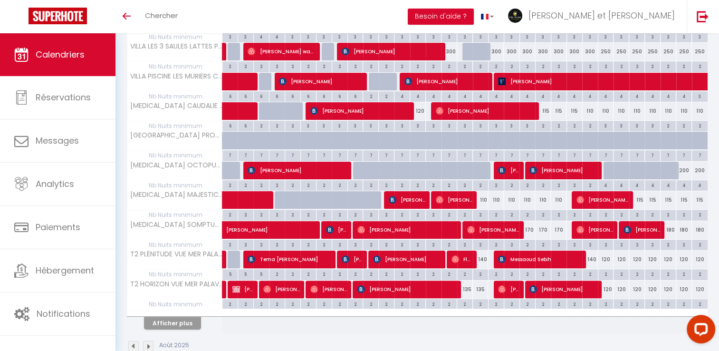
scroll to position [203, 0]
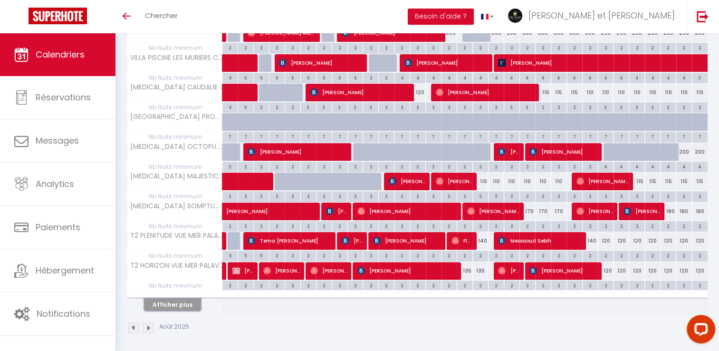
click at [172, 299] on button "Afficher plus" at bounding box center [172, 304] width 57 height 13
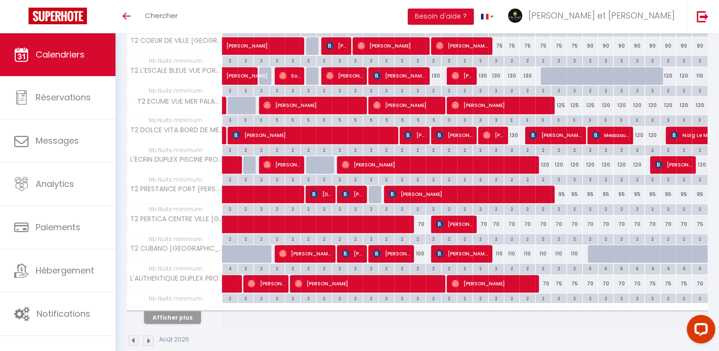
scroll to position [488, 0]
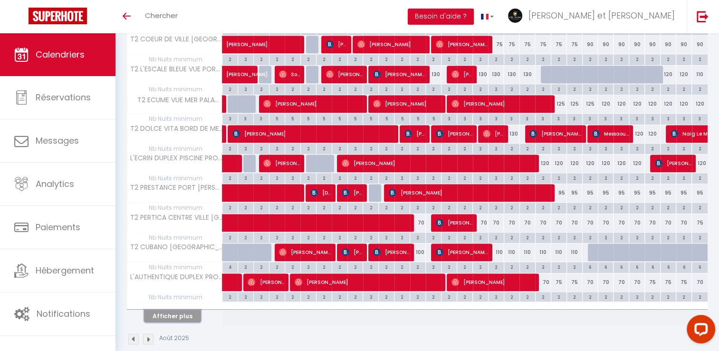
click at [186, 312] on button "Afficher plus" at bounding box center [172, 315] width 57 height 13
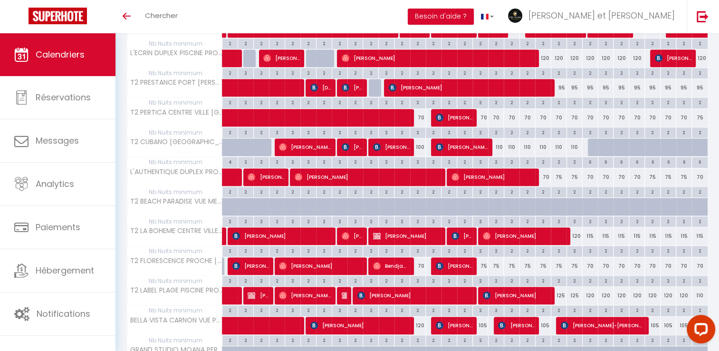
scroll to position [594, 0]
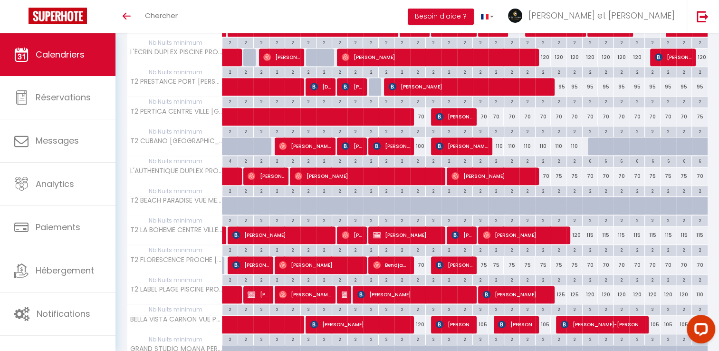
click at [607, 290] on div "120" at bounding box center [606, 295] width 16 height 18
type input "120"
type input "Lun 25 Août 2025"
type input "[DATE]"
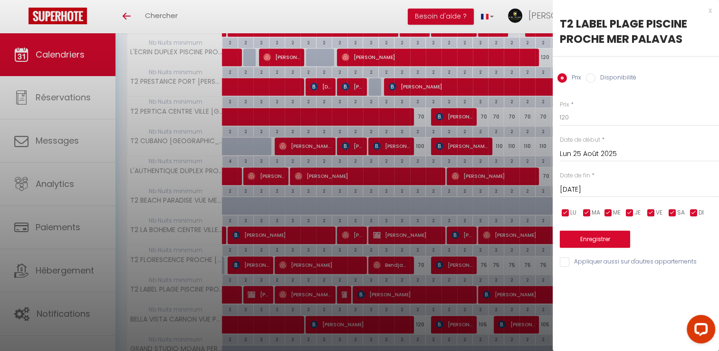
click at [591, 78] on input "Disponibilité" at bounding box center [591, 78] width 10 height 10
radio input "true"
radio input "false"
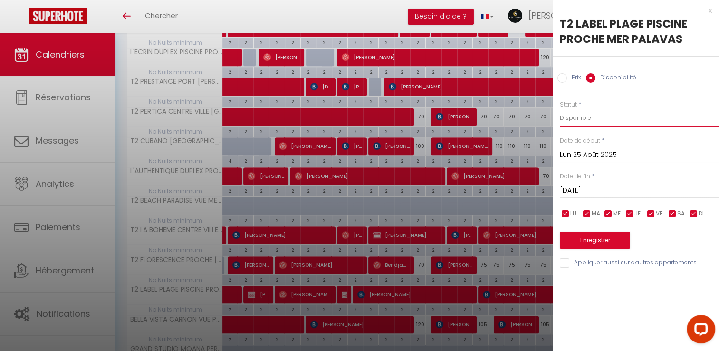
click at [582, 120] on select "Disponible Indisponible" at bounding box center [639, 118] width 159 height 18
select select "0"
click at [560, 109] on select "Disponible Indisponible" at bounding box center [639, 118] width 159 height 18
click at [597, 240] on button "Enregistrer" at bounding box center [595, 239] width 70 height 17
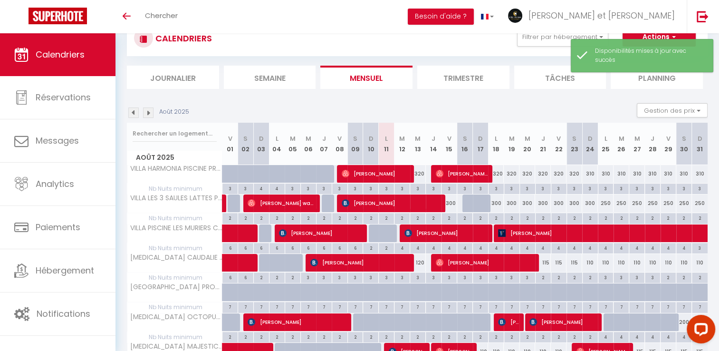
scroll to position [203, 0]
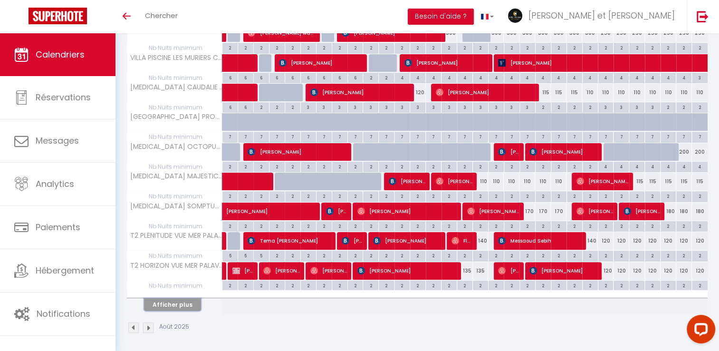
click at [181, 303] on button "Afficher plus" at bounding box center [172, 304] width 57 height 13
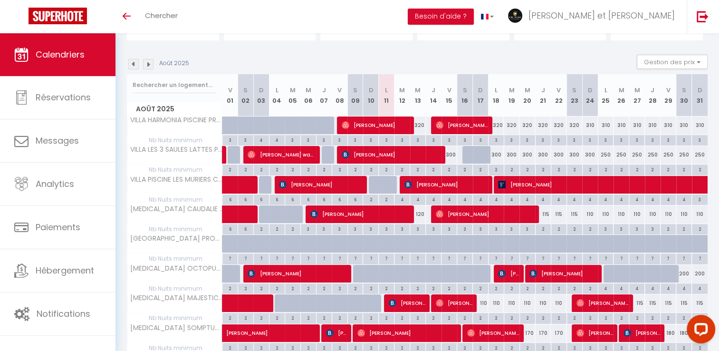
scroll to position [83, 0]
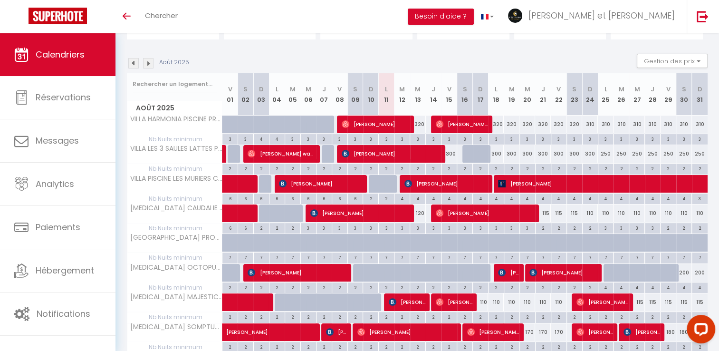
click at [441, 244] on div at bounding box center [449, 243] width 16 height 18
select select "1"
type input "Ven 15 Août 2025"
type input "Sam 16 Août 2025"
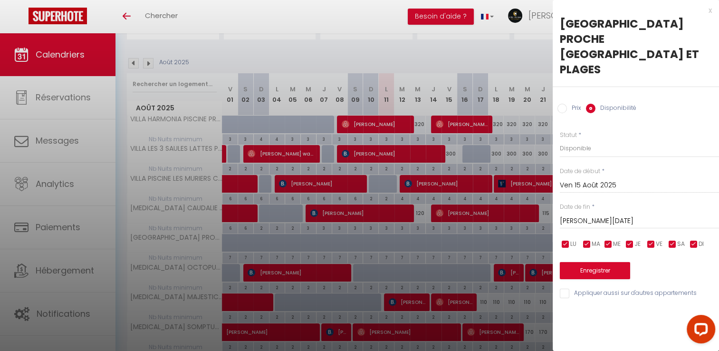
click at [390, 52] on div at bounding box center [359, 175] width 719 height 351
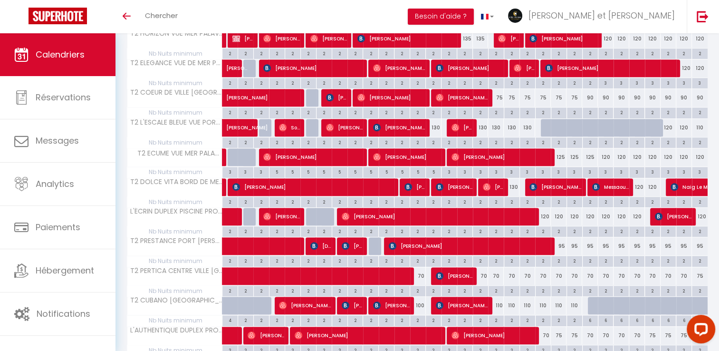
scroll to position [498, 0]
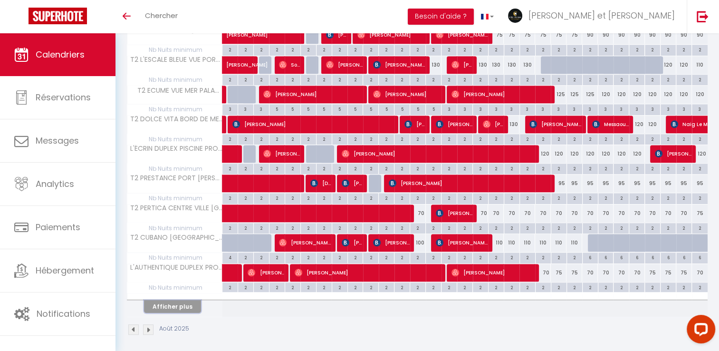
click at [183, 301] on button "Afficher plus" at bounding box center [172, 306] width 57 height 13
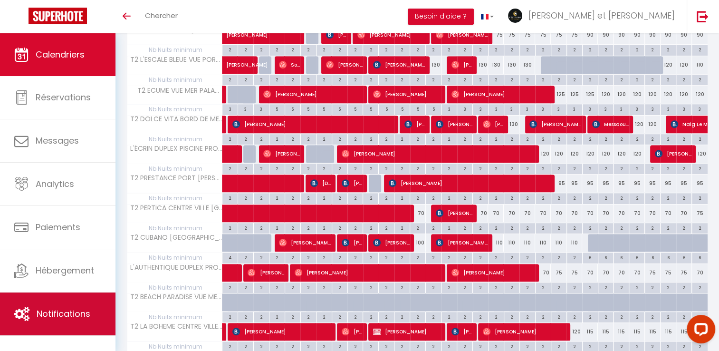
click at [73, 309] on span "Notifications" at bounding box center [64, 313] width 54 height 12
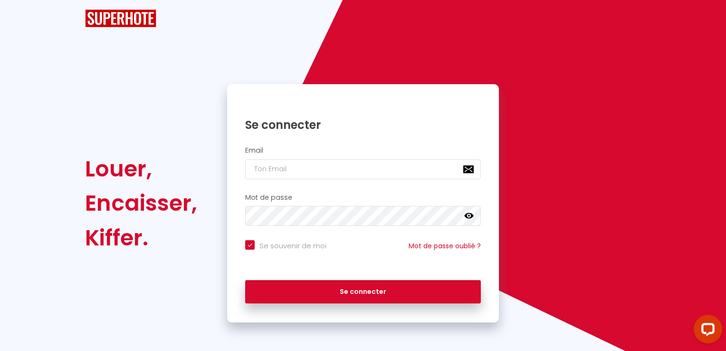
checkbox input "true"
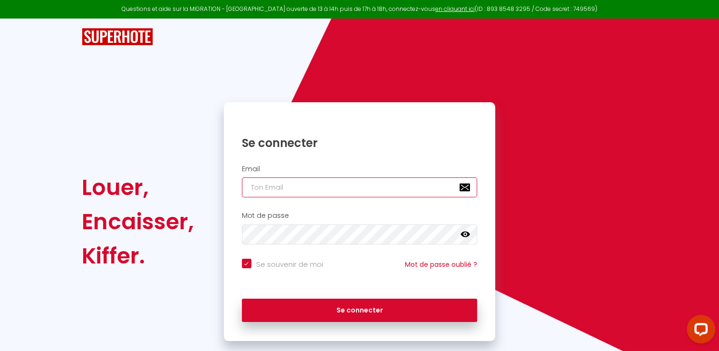
type input "[EMAIL_ADDRESS][DOMAIN_NAME]"
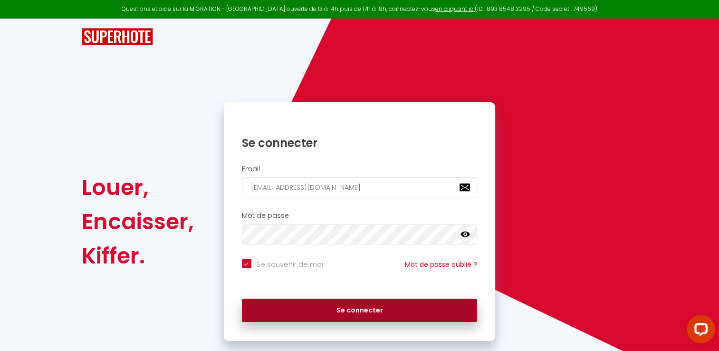
click at [335, 311] on button "Se connecter" at bounding box center [360, 310] width 236 height 24
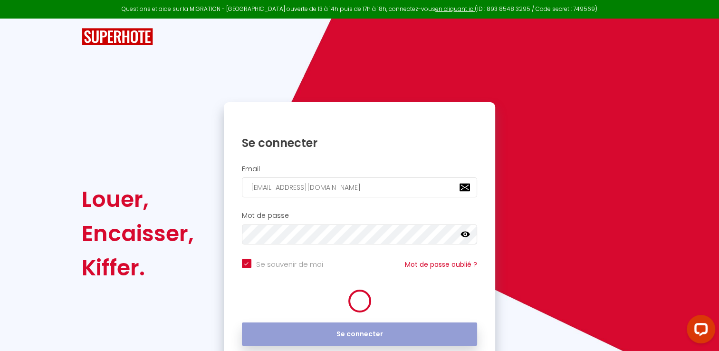
checkbox input "true"
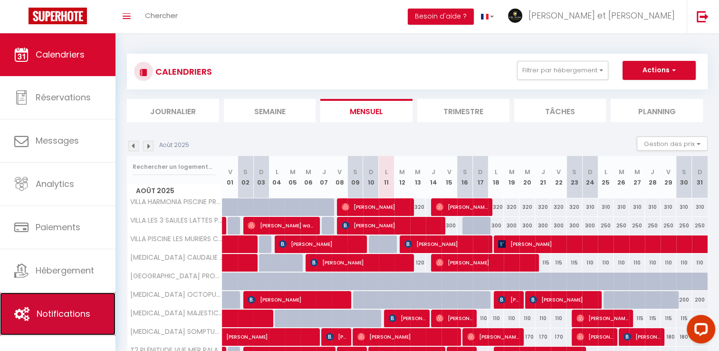
click at [66, 304] on link "Notifications" at bounding box center [57, 313] width 115 height 43
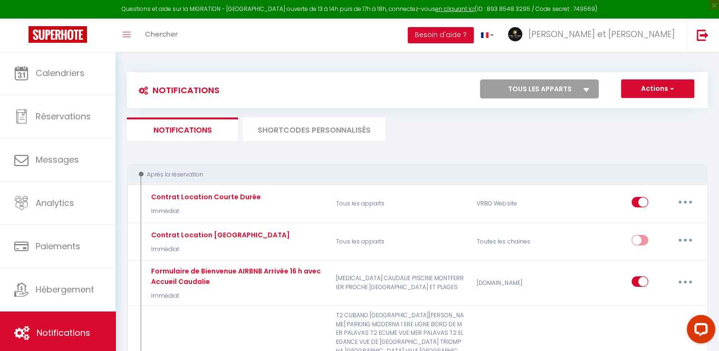
click at [321, 123] on li "SHORTCODES PERSONNALISÉS" at bounding box center [314, 128] width 143 height 23
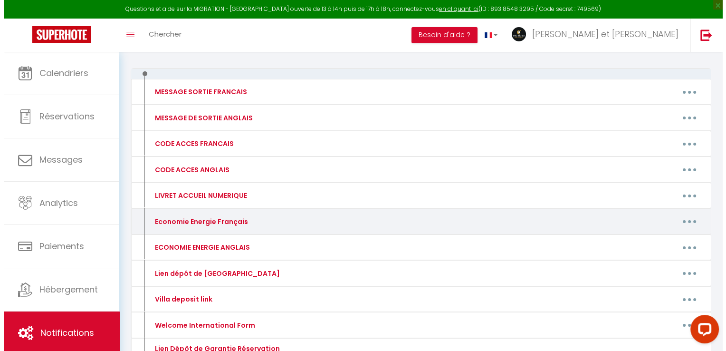
scroll to position [91, 0]
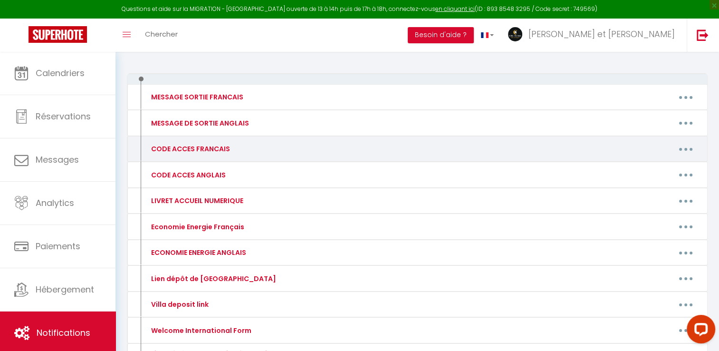
click at [690, 145] on button "button" at bounding box center [685, 148] width 27 height 15
click at [643, 170] on link "Editer" at bounding box center [661, 171] width 70 height 16
type input "CODE ACCES FRANCAIS"
type textarea "Bonjour, Voici des informations et codes d'accès :"
type textarea "La maison se situe dans la villa Les 3 Saules au 1515 chemin de Pradeleine 3497…"
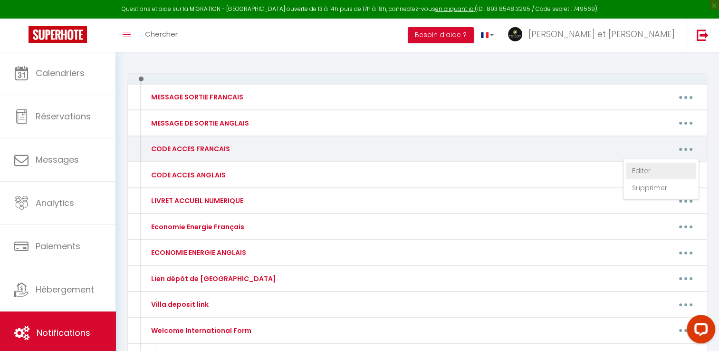
type textarea "La villa se situe au 42 chemin des Mûriers 34170 Castelnau le Lez. Nous serons …"
type textarea "L'appartement se situe au Domaine Caudalie 2600 route de Mende 34980 Montferrie…"
type textarea "Au 21 rue de la Cadorque, vous avez un digicode à gauche du petit portillon bla…"
type textarea "L'appartement se situe au 9 rue de la Providence. En voiture, le parking Peyrou…"
type textarea "L'appartement se situe dans résidence Coeur de Rive Droite au 240 chemin de Mou…"
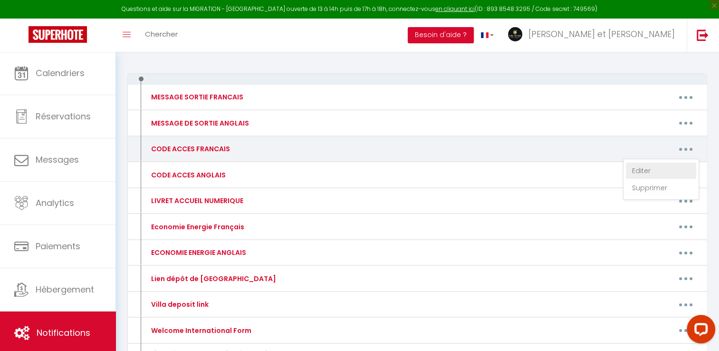
type textarea "L'appartement se situe au 63 rue Georges Braque à Montpellier. La résidence s'a…"
type textarea "L'appartement est au 27 rue vieille Aiguillerie. En bas de la rue, vous avez le…"
type textarea "Devant l'immeuble Le Patio Del Rey au 776 avenue Raymond Dugrand 34000 Montpell…"
type textarea "L'appartement l'Authentique Duplex est au 32 rue Dessalle Possel 34000 Montpell…"
type textarea "Devant la résidence Flore et Sens au 418 avenue de l'Europe à Castelnau le Lez,…"
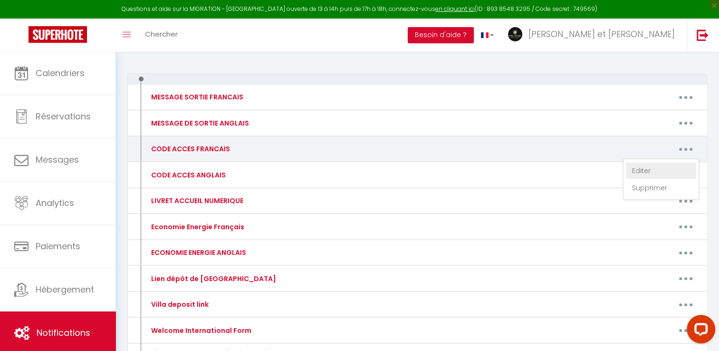
type textarea "La résidence est Riviera Lodge au 290 avenue Saint Vincent 34470 Pérols. Le sta…"
type textarea "La boîte à clés se situe à la fenêtre à droite de la porte en bois d'entrée de …"
type textarea "L'appartement est à la résidence le Topaze au 23 boulevard Sarrail 34250 Palava…"
type textarea "Pour rentrer dans l'immeuble de la résidence Le Golfe au 104 avenue Saint Mauri…"
type textarea "Devant la résidence Le Trident au 36 boulevard Sarrail 34250 Palavas les Flots,…"
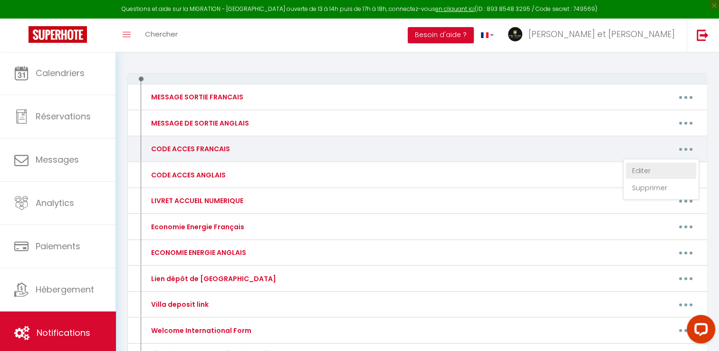
type textarea "Le logement est dans la résidence les Goélands au 1209 avenue Évêché de Maguelo…"
type textarea "Devant la résidence l'Écume au 33-35 avenue Saint Maurice 34250 Palavas les Flo…"
type textarea "La résidence Le Golfe est au 104 avenue Saint Maurice à Palavas les Flots. Pour…"
type textarea "L'appartement se situe dans la résidence Le Scarlett au 334 avenue des Jockeys …"
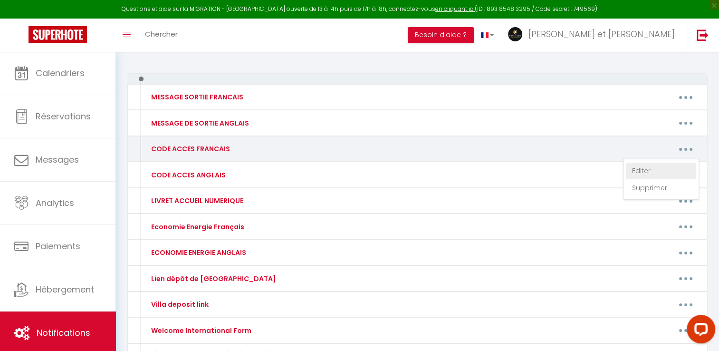
type textarea "Au 33 boulevard Sarrail 34250 Palavas les Flots, c'est la résidence avec des mo…"
type textarea "Devant le résidence la Gardiole au 39 rue Subtantion à Palavas les Flots, il y …"
type textarea "L'appartement se situe dans la résidence Le Scarlett au 334 avenue des Jockeys …"
type textarea "Le logement se situe à la résidence Albatros au 1101 avenue Évêché de Maguelone…"
type textarea "L'appartement se situe dans la résidence Le Scarlett au 334 avenue des Jockeys …"
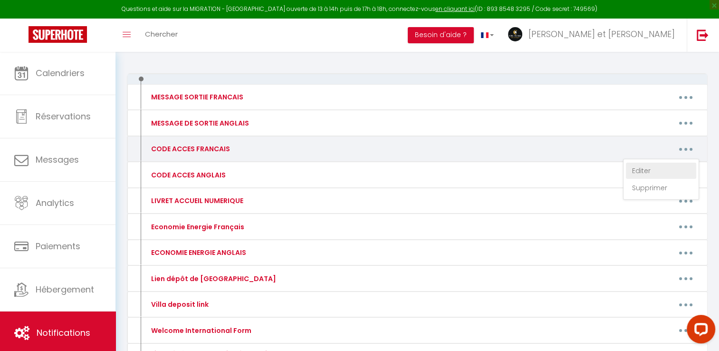
type textarea "Sur la route, vous avez la résidence Les Soleillades sur votre gauche (c'est ce…"
type textarea "Devant la résidence Le Nautilus 3 au 314, avenue des Comtes de Melgueil 34130 C…"
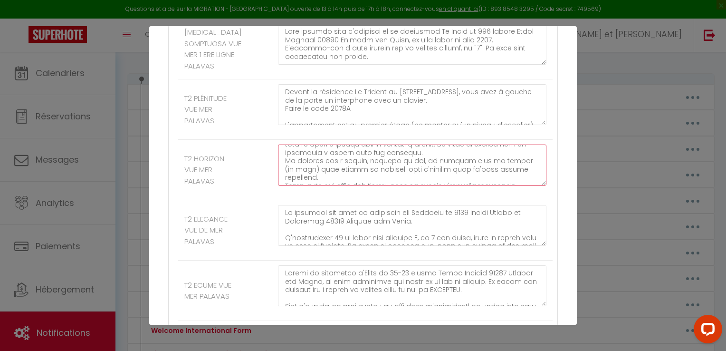
scroll to position [226, 0]
drag, startPoint x: 283, startPoint y: 212, endPoint x: 506, endPoint y: 231, distance: 223.7
